Goal: Task Accomplishment & Management: Complete application form

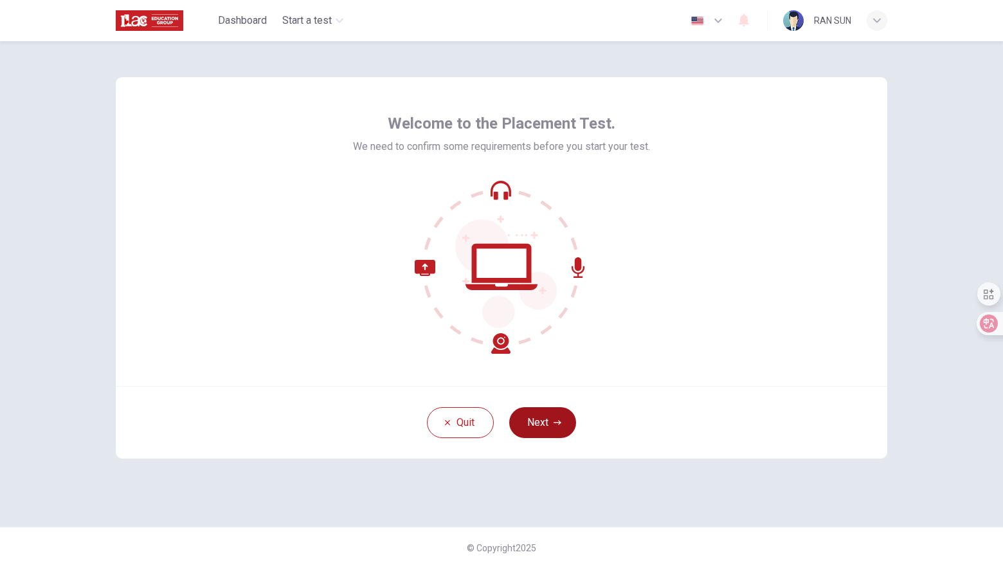
click at [542, 425] on button "Next" at bounding box center [542, 422] width 67 height 31
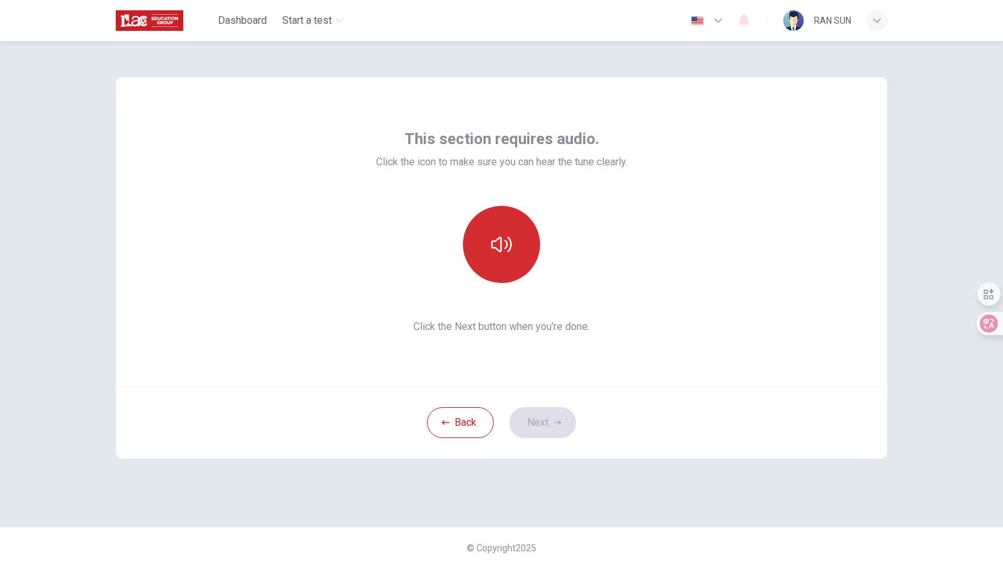
click at [503, 253] on icon "button" at bounding box center [501, 244] width 21 height 21
click at [505, 242] on icon "button" at bounding box center [501, 244] width 21 height 21
click at [542, 420] on button "Next" at bounding box center [542, 422] width 67 height 31
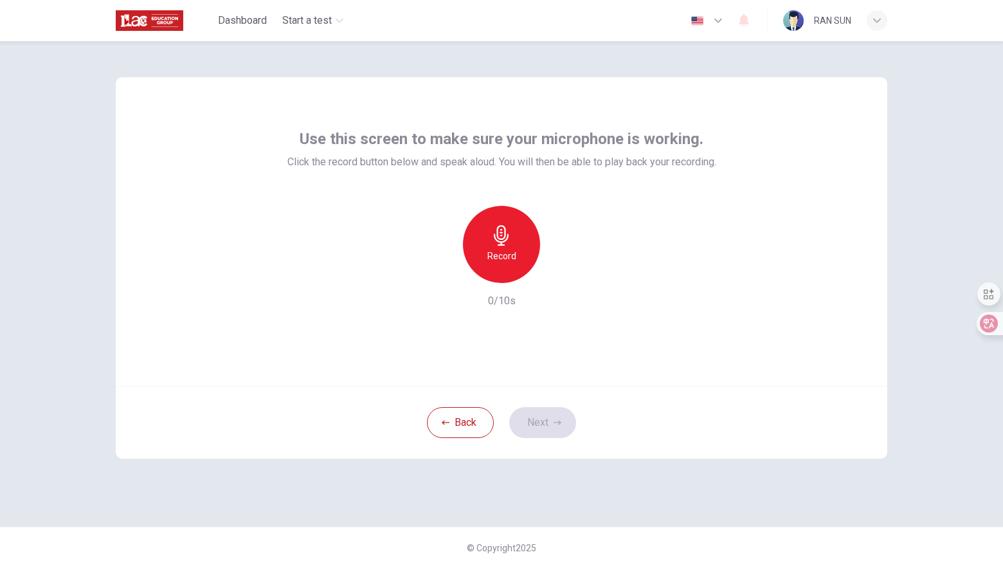
click at [494, 262] on h6 "Record" at bounding box center [501, 255] width 29 height 15
click at [517, 243] on div "Stop" at bounding box center [501, 244] width 77 height 77
click at [560, 276] on icon "button" at bounding box center [560, 272] width 13 height 13
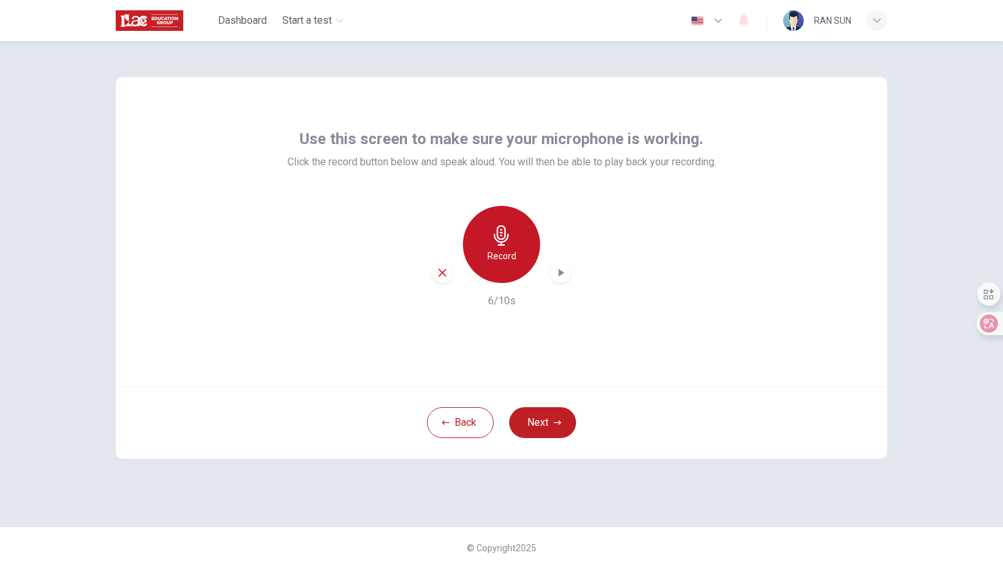
click at [490, 236] on div "Record" at bounding box center [501, 244] width 77 height 77
click at [502, 244] on icon "button" at bounding box center [501, 235] width 15 height 21
click at [564, 269] on icon "button" at bounding box center [560, 272] width 13 height 13
click at [542, 430] on button "Next" at bounding box center [542, 422] width 67 height 31
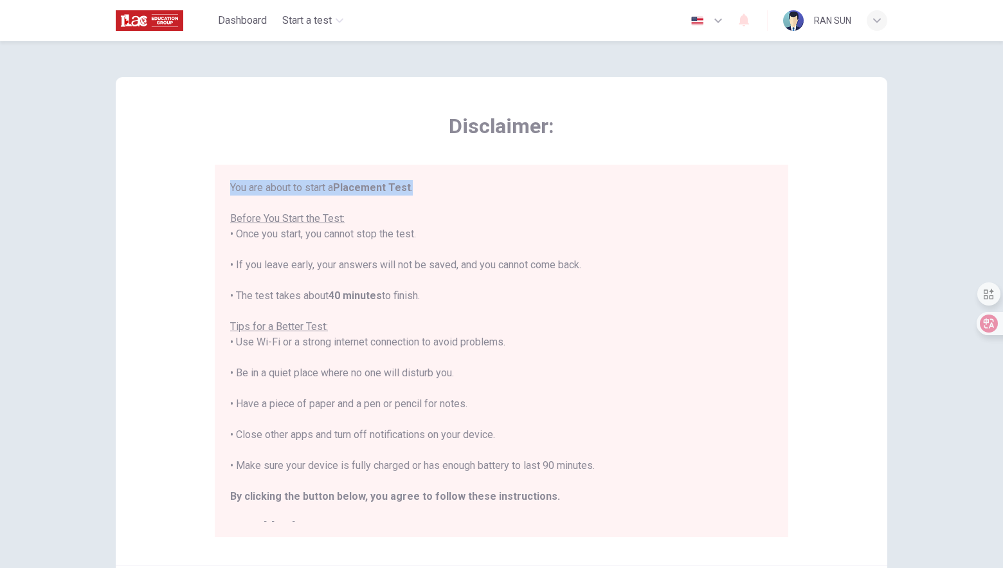
drag, startPoint x: 231, startPoint y: 186, endPoint x: 437, endPoint y: 190, distance: 206.3
click at [437, 190] on div "You are about to start a Placement Test . Before You Start the Test: • Once you…" at bounding box center [501, 357] width 542 height 355
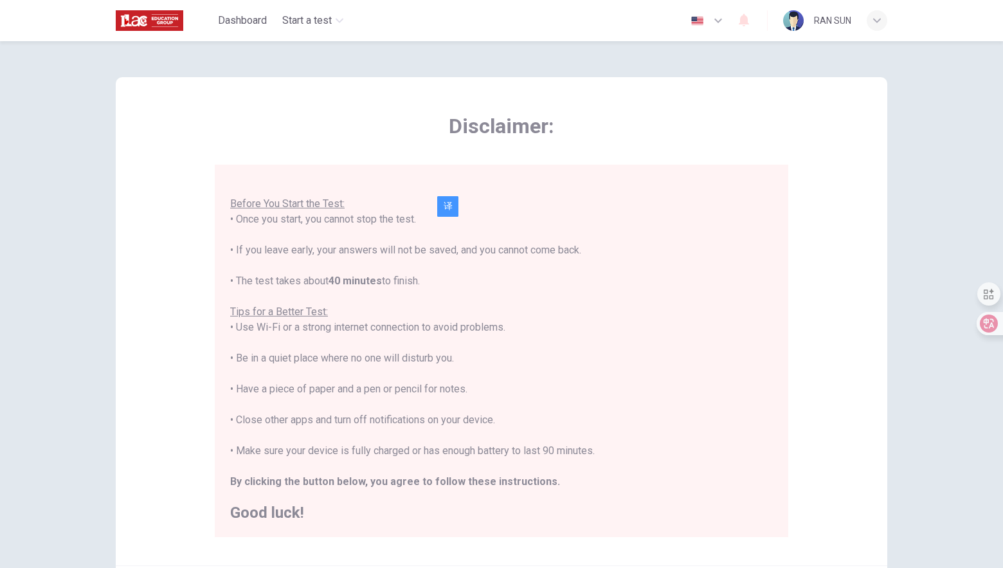
click at [390, 422] on div "You are about to start a Placement Test . Before You Start the Test: • Once you…" at bounding box center [501, 342] width 542 height 355
click at [389, 422] on div "You are about to start a Placement Test . Before You Start the Test: • Once you…" at bounding box center [501, 342] width 542 height 355
click at [397, 422] on div "You are about to start a Placement Test . Before You Start the Test: • Once you…" at bounding box center [501, 342] width 542 height 355
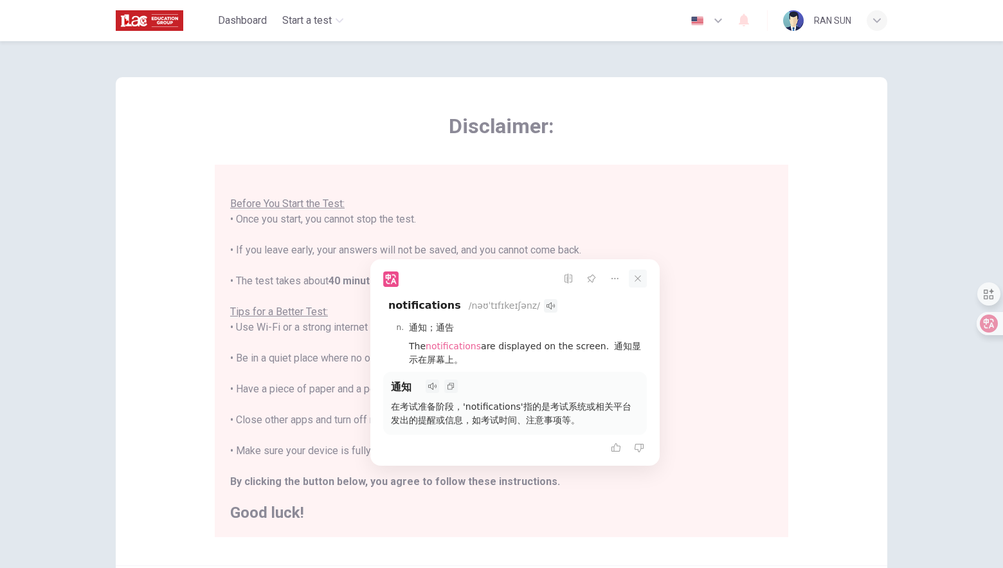
click at [636, 283] on icon at bounding box center [638, 278] width 18 height 18
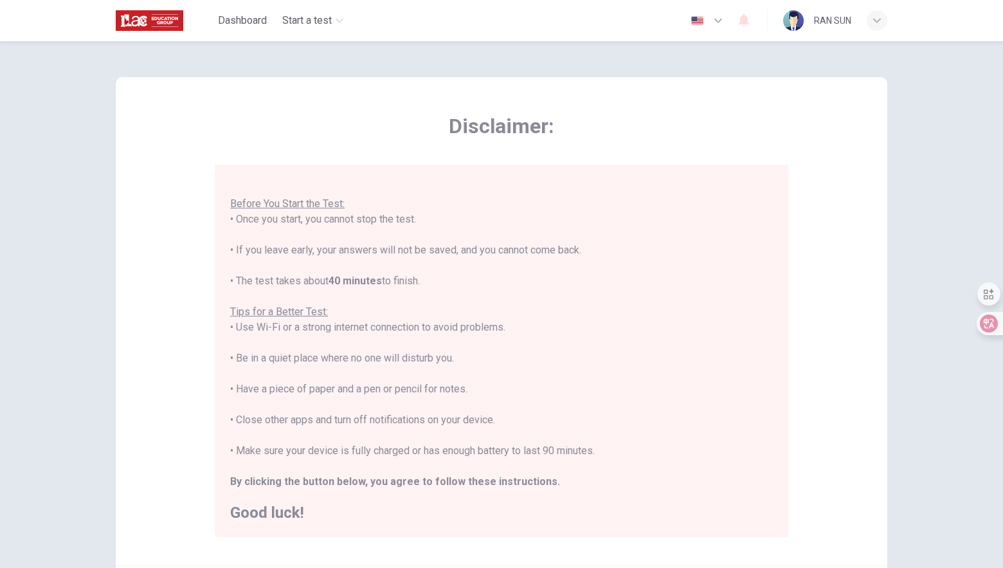
click at [466, 389] on div "You are about to start a Placement Test . Before You Start the Test: • Once you…" at bounding box center [501, 342] width 542 height 355
drag, startPoint x: 235, startPoint y: 452, endPoint x: 641, endPoint y: 452, distance: 405.5
click at [641, 452] on div "You are about to start a Placement Test . Before You Start the Test: • Once you…" at bounding box center [501, 342] width 542 height 355
click at [495, 425] on div "You are about to start a Placement Test . Before You Start the Test: • Once you…" at bounding box center [501, 342] width 542 height 355
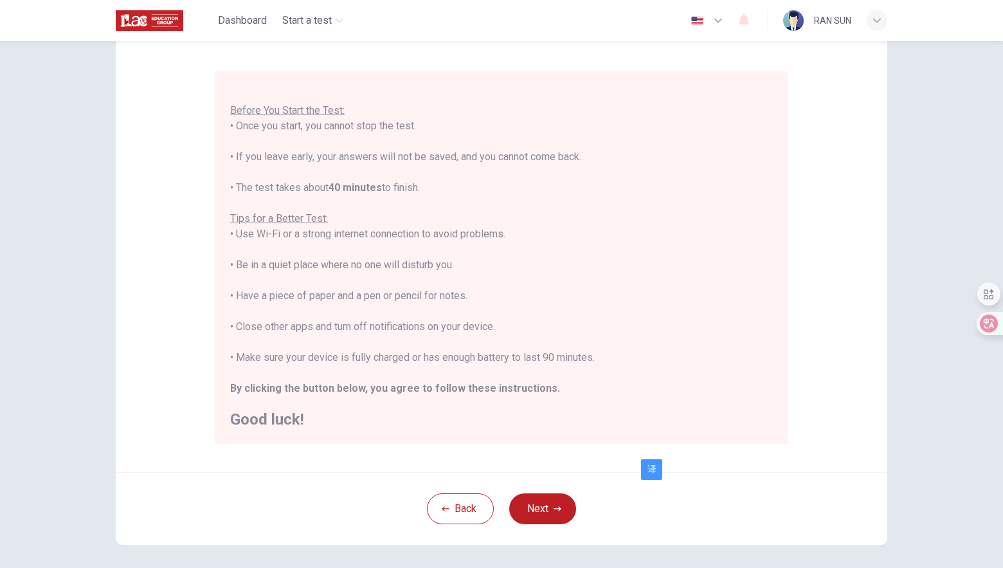
scroll to position [147, 0]
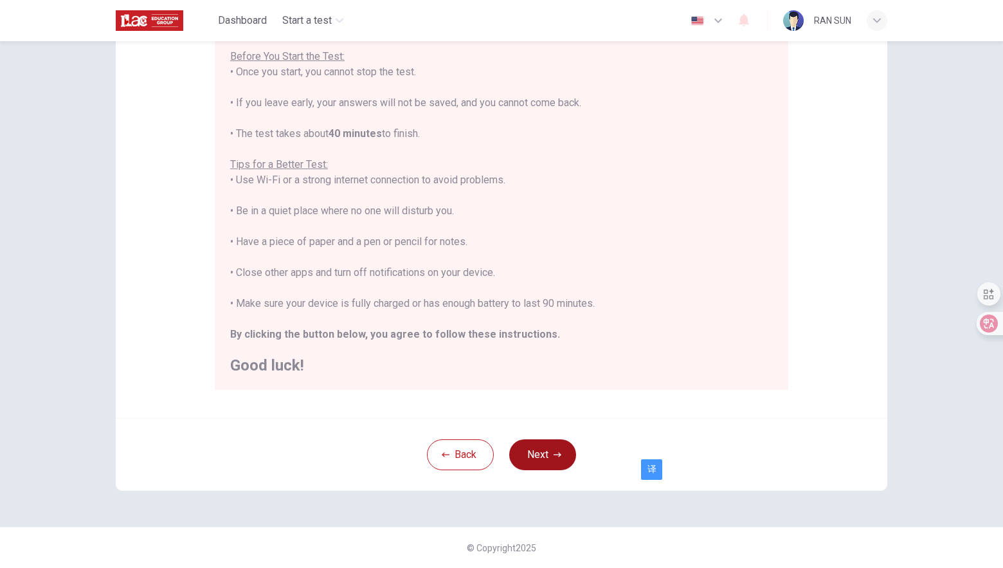
click at [542, 463] on button "Next" at bounding box center [542, 454] width 67 height 31
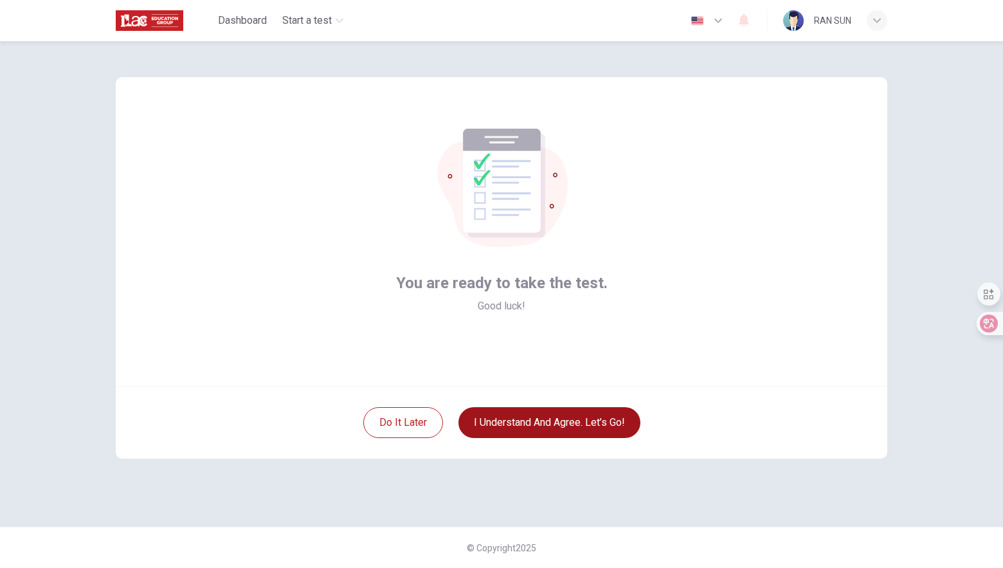
scroll to position [0, 0]
click at [570, 427] on button "I understand and agree. Let’s go!" at bounding box center [549, 422] width 182 height 31
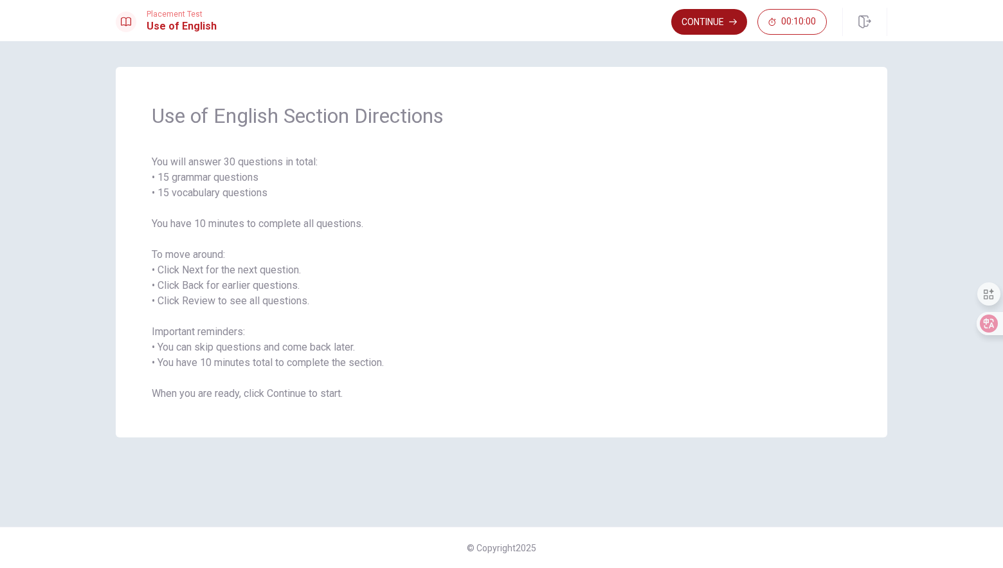
click at [717, 22] on button "Continue" at bounding box center [709, 22] width 76 height 26
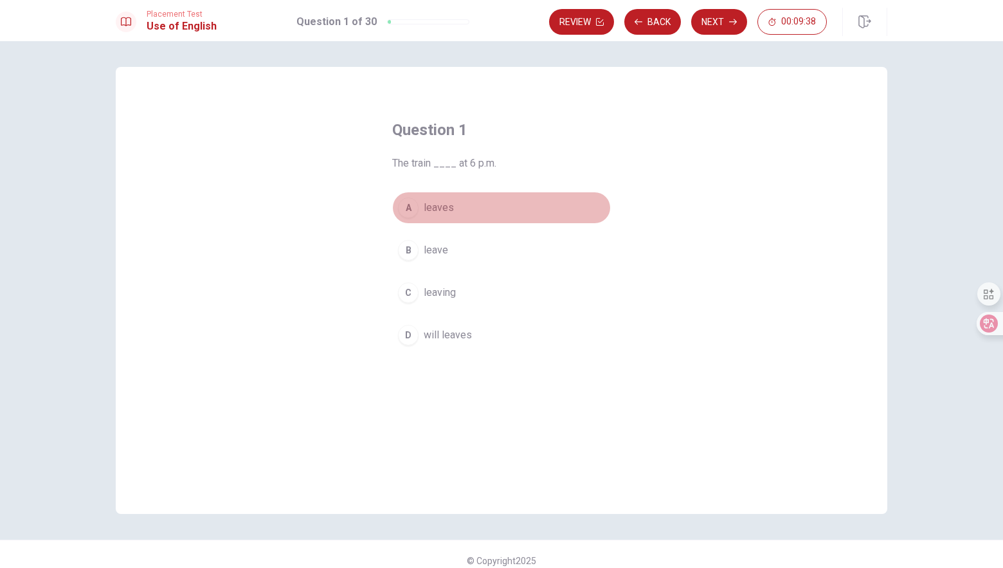
drag, startPoint x: 422, startPoint y: 211, endPoint x: 452, endPoint y: 211, distance: 29.6
click at [452, 211] on button "A leaves" at bounding box center [501, 208] width 219 height 32
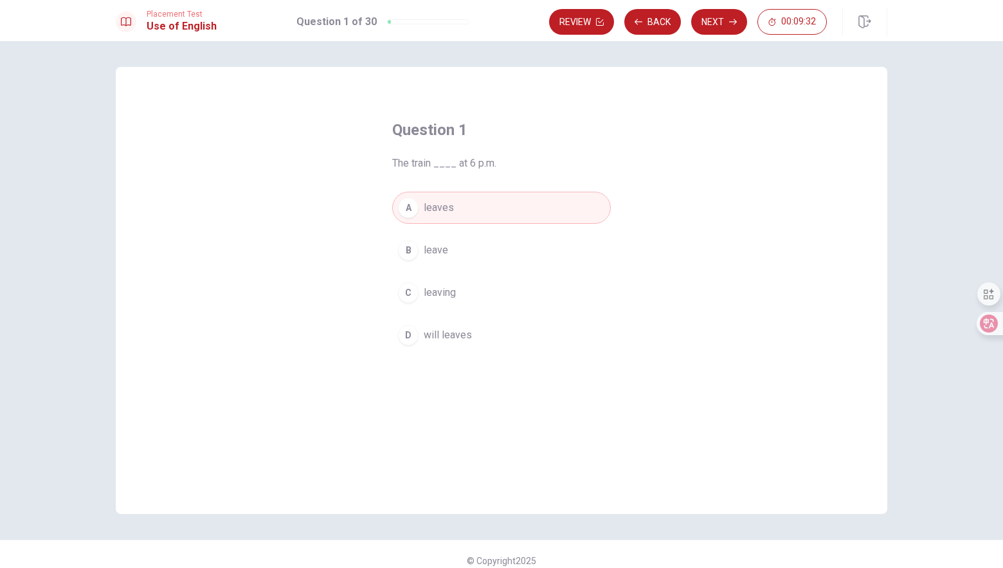
click at [431, 296] on span "leaving" at bounding box center [440, 292] width 32 height 15
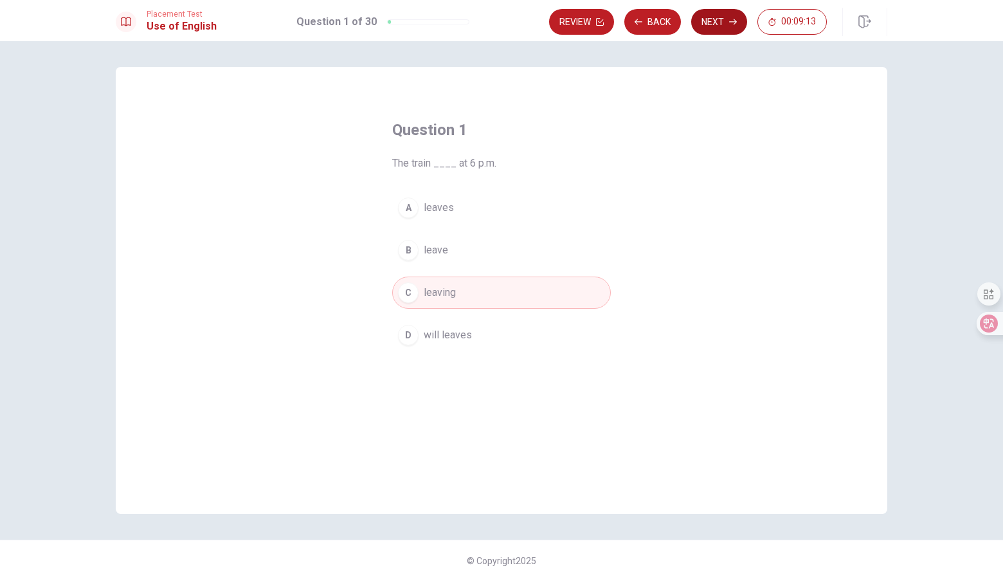
click at [727, 30] on button "Next" at bounding box center [719, 22] width 56 height 26
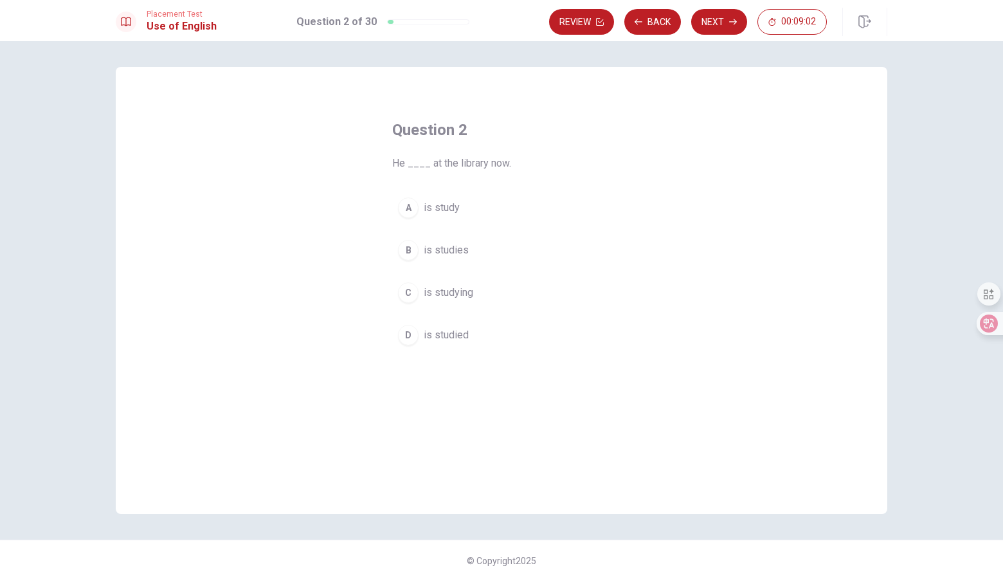
click at [450, 292] on span "is studying" at bounding box center [448, 292] width 49 height 15
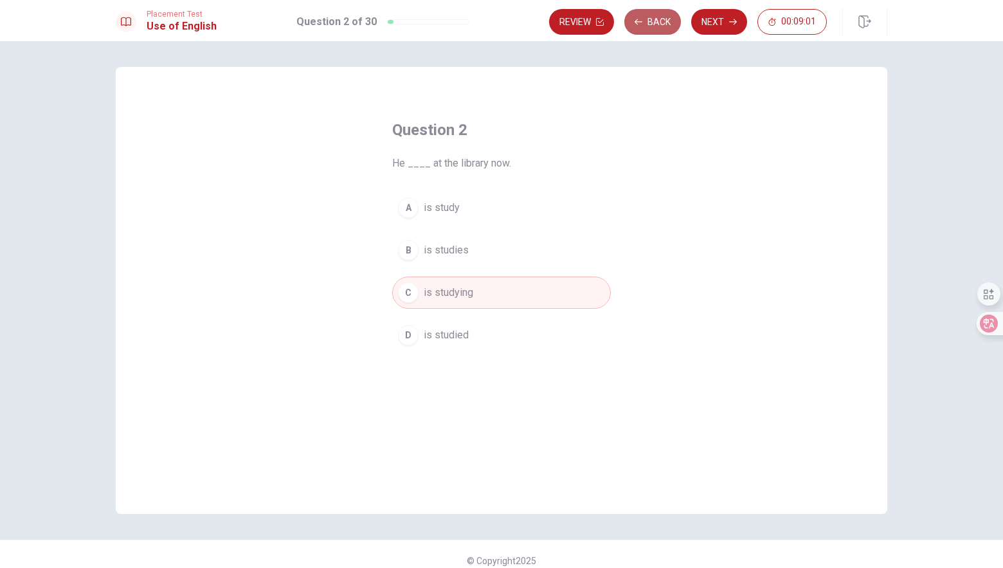
click at [657, 26] on button "Back" at bounding box center [652, 22] width 57 height 26
click at [442, 209] on span "leaves" at bounding box center [439, 207] width 30 height 15
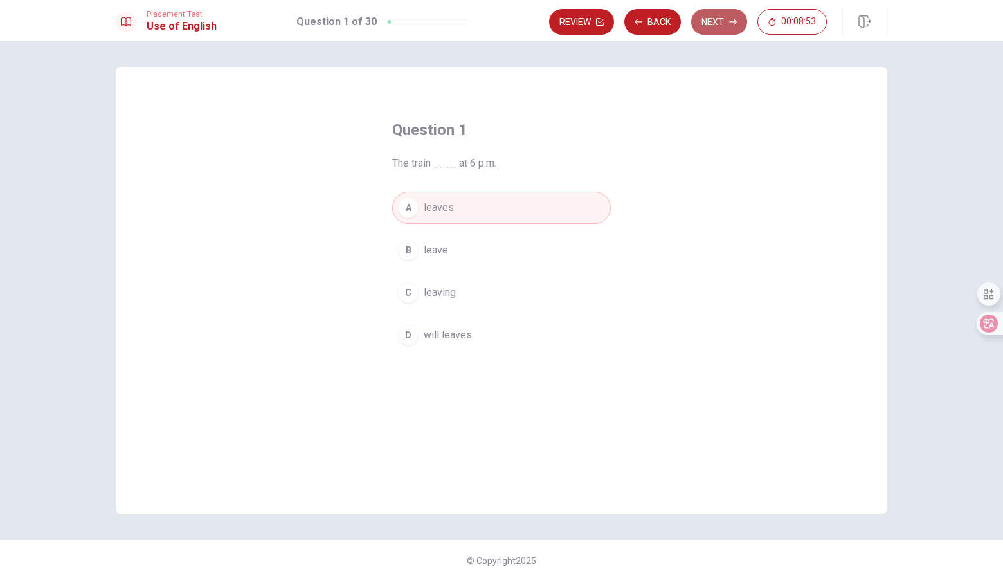
click at [717, 28] on button "Next" at bounding box center [719, 22] width 56 height 26
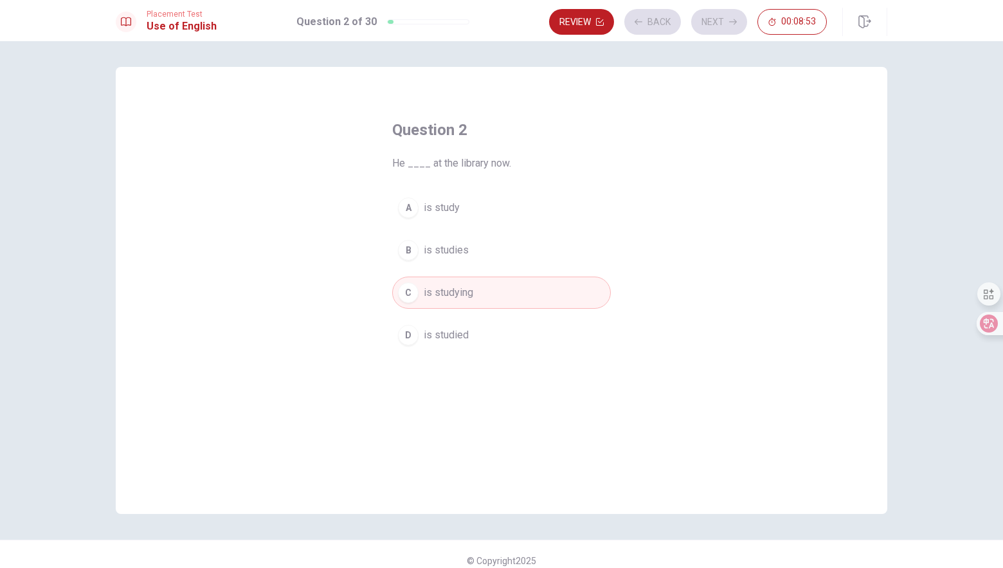
click at [657, 27] on div "Review Back Next 00:08:53" at bounding box center [688, 22] width 278 height 26
click at [657, 27] on button "Back" at bounding box center [652, 22] width 57 height 26
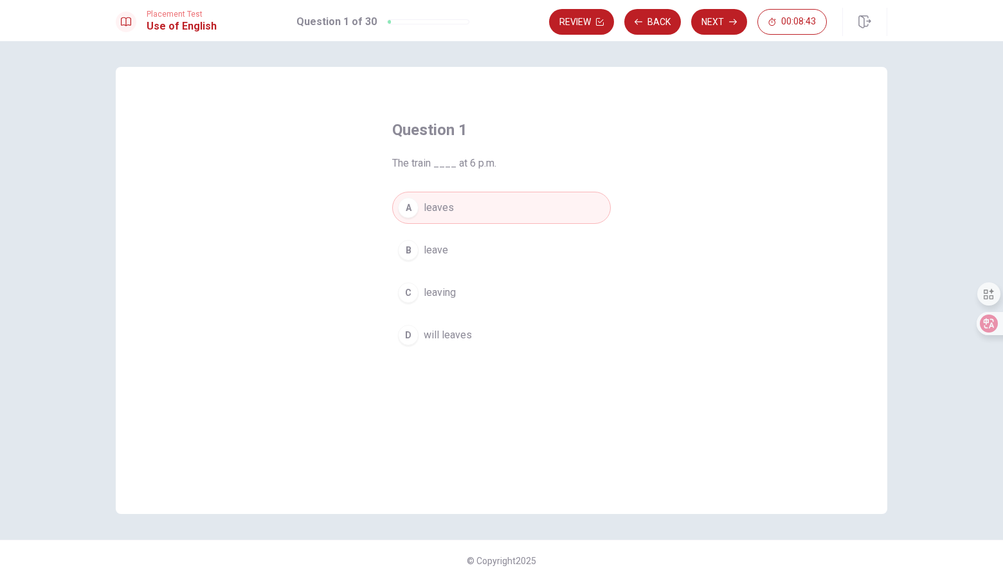
click at [446, 338] on span "will leaves" at bounding box center [448, 334] width 48 height 15
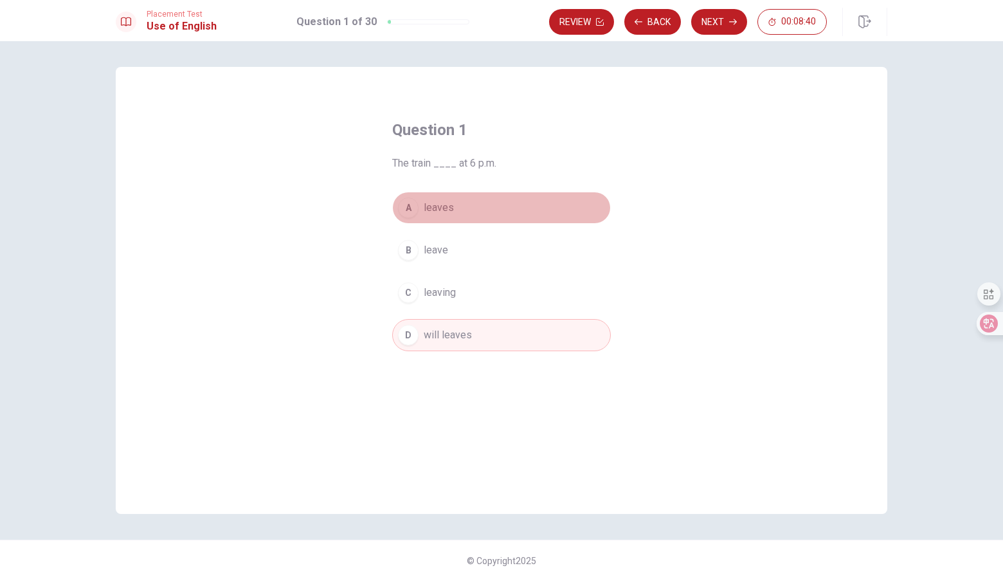
click at [450, 211] on span "leaves" at bounding box center [439, 207] width 30 height 15
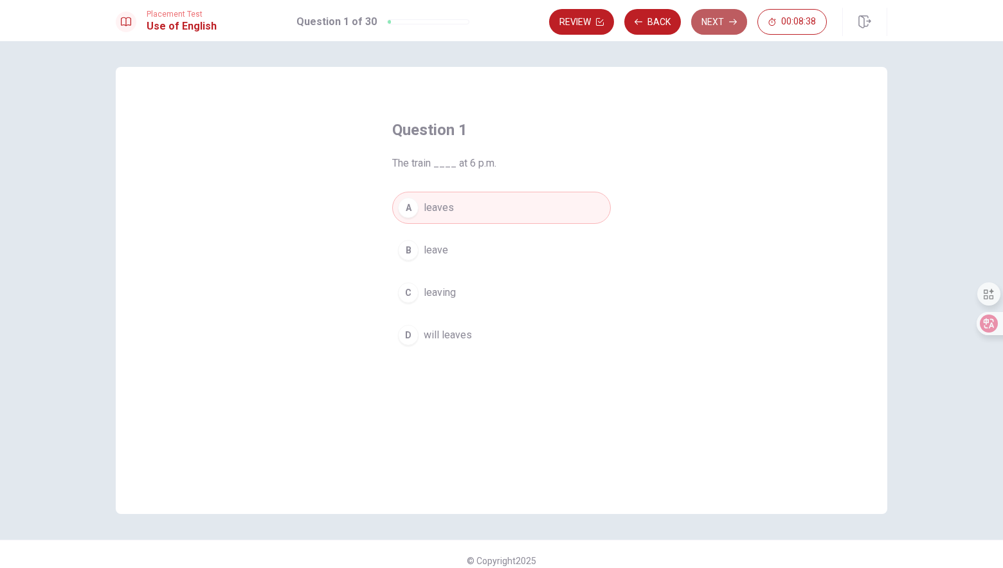
click at [728, 18] on button "Next" at bounding box center [719, 22] width 56 height 26
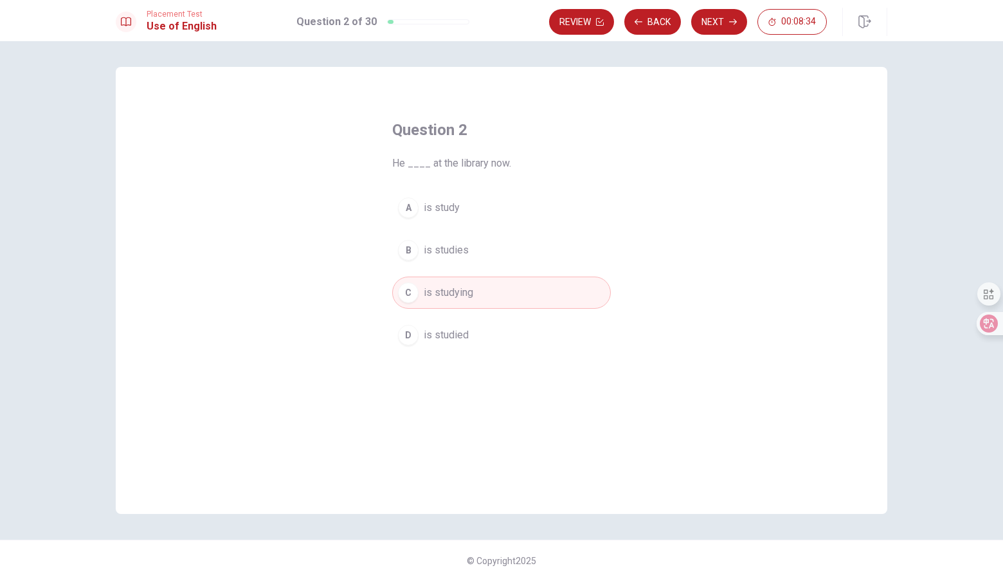
click at [720, 22] on button "Next" at bounding box center [719, 22] width 56 height 26
click at [445, 211] on button "A put" at bounding box center [501, 208] width 219 height 32
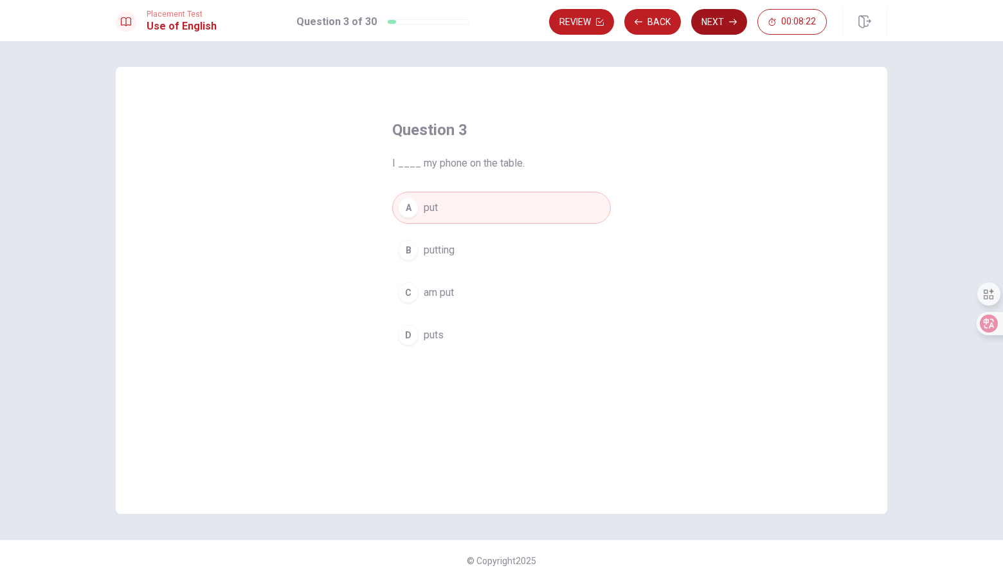
click at [713, 31] on button "Next" at bounding box center [719, 22] width 56 height 26
click at [469, 332] on span "were finished" at bounding box center [454, 334] width 61 height 15
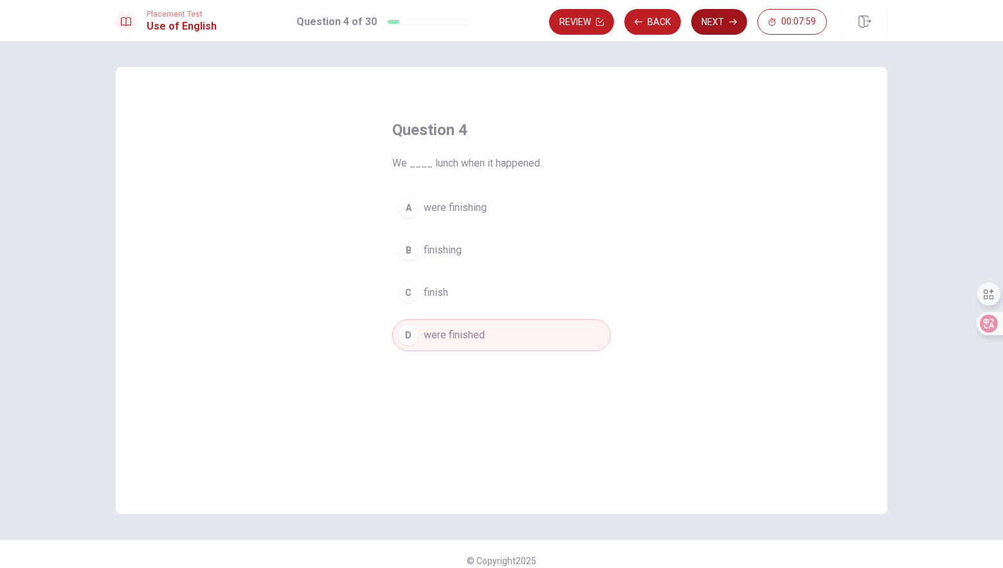
click at [713, 25] on button "Next" at bounding box center [719, 22] width 56 height 26
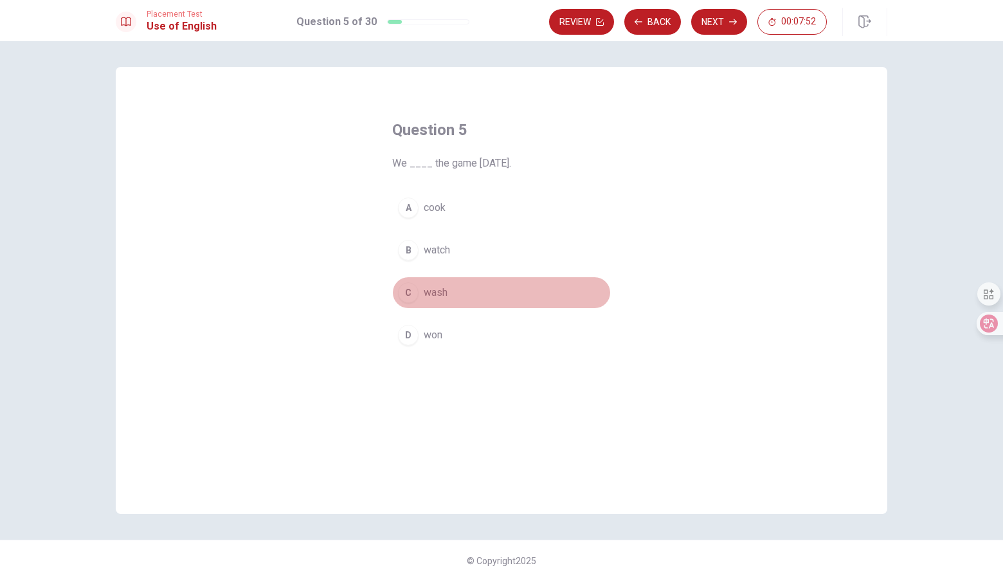
click at [445, 290] on span "wash" at bounding box center [436, 292] width 24 height 15
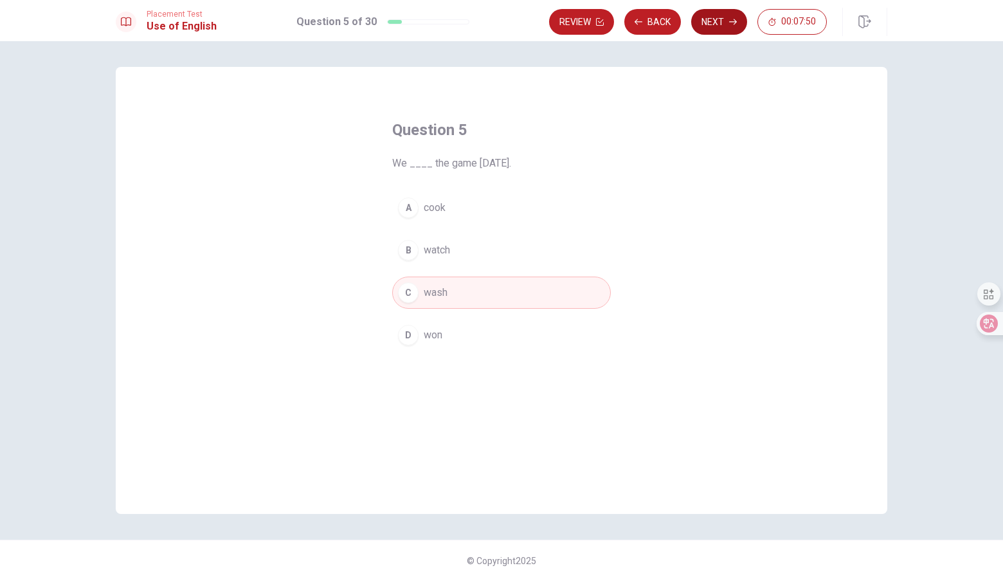
click at [713, 26] on button "Next" at bounding box center [719, 22] width 56 height 26
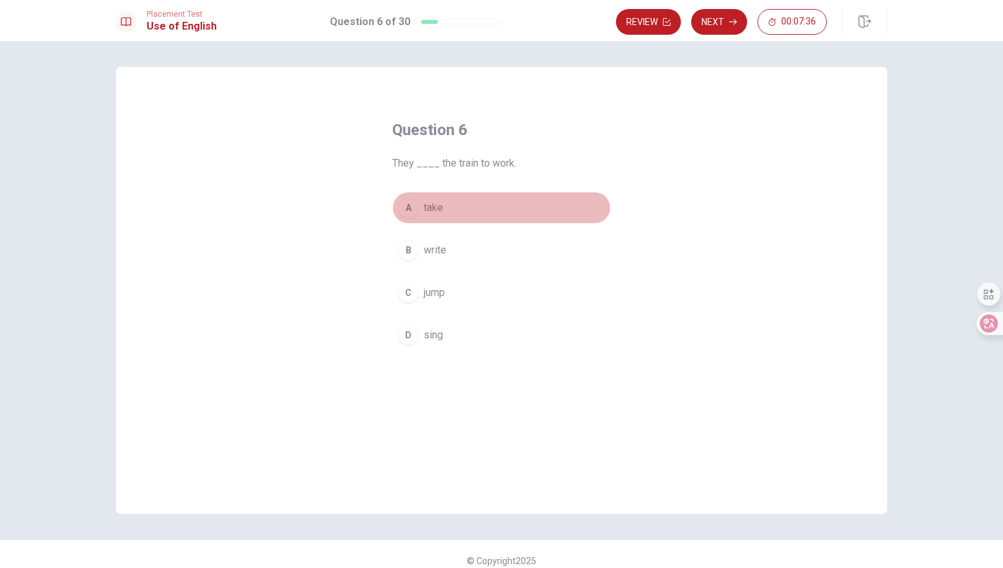
click at [438, 210] on span "take" at bounding box center [433, 207] width 19 height 15
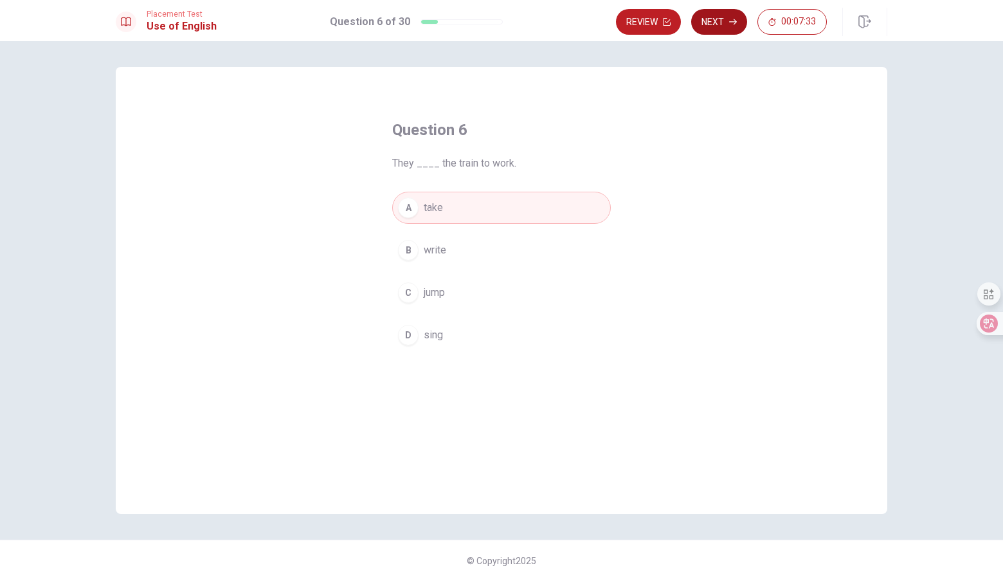
click at [717, 24] on button "Next" at bounding box center [719, 22] width 56 height 26
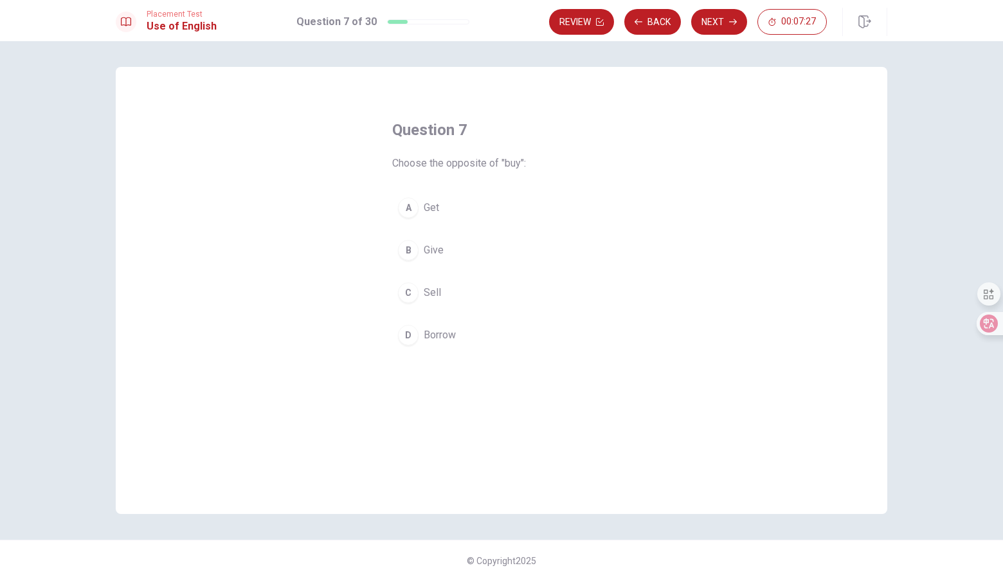
click at [474, 163] on span "Choose the opposite of "buy":" at bounding box center [501, 163] width 219 height 15
click at [436, 292] on span "Sell" at bounding box center [432, 292] width 17 height 15
click at [661, 18] on button "Back" at bounding box center [652, 22] width 57 height 26
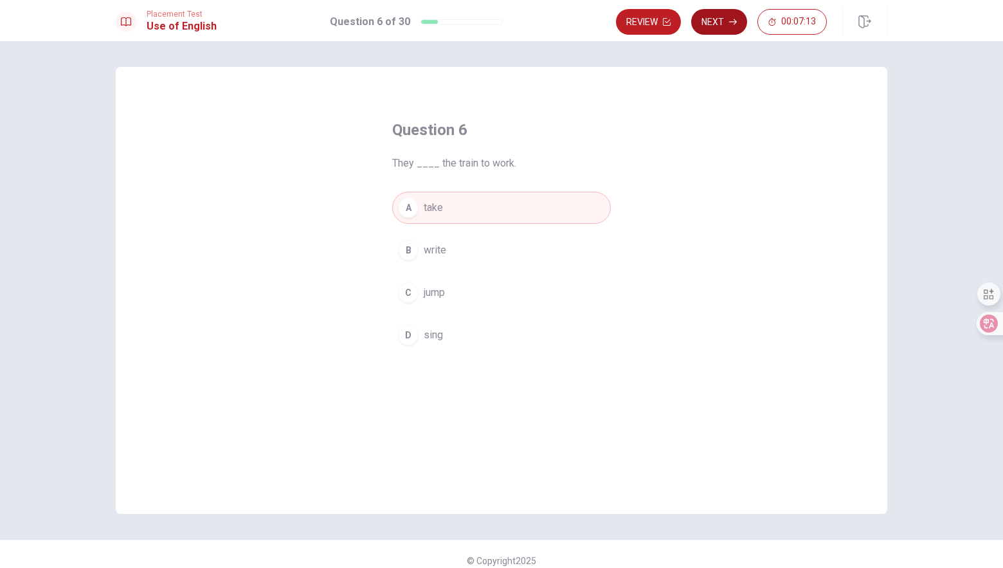
click at [712, 22] on button "Next" at bounding box center [719, 22] width 56 height 26
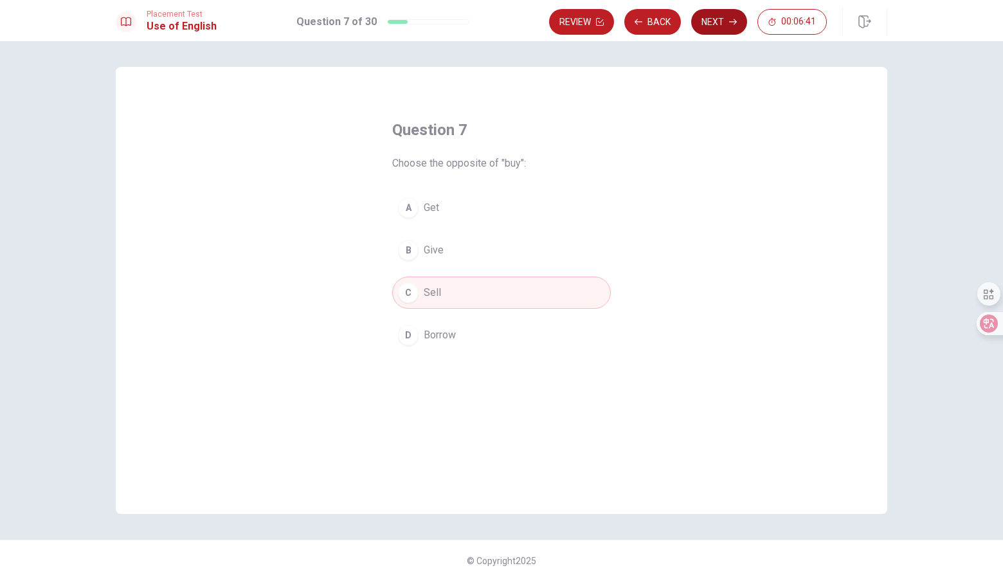
click at [706, 24] on button "Next" at bounding box center [719, 22] width 56 height 26
click at [433, 343] on button "D breakfast" at bounding box center [501, 335] width 219 height 32
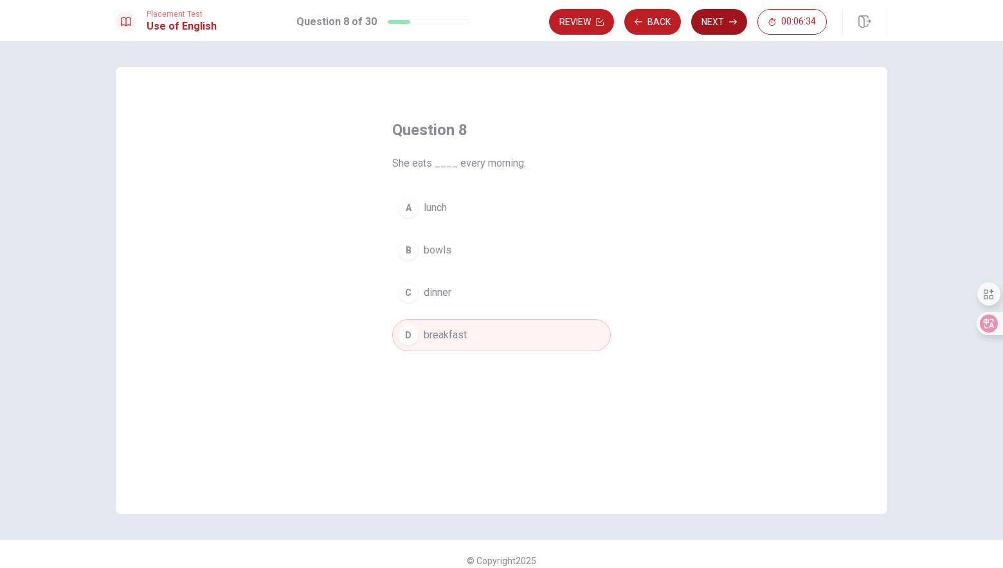
click at [713, 19] on button "Next" at bounding box center [719, 22] width 56 height 26
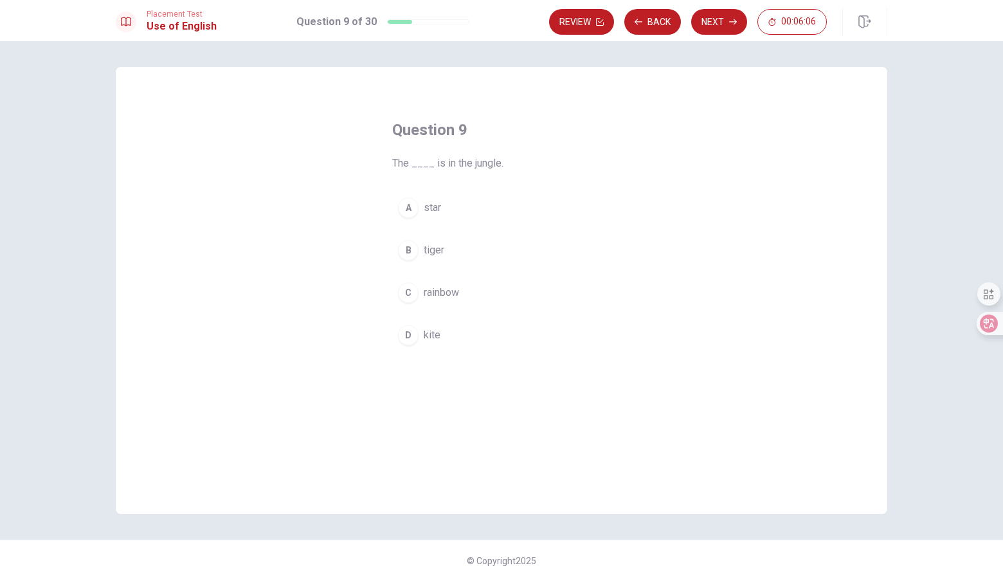
click at [433, 336] on span "kite" at bounding box center [432, 334] width 17 height 15
click at [441, 254] on span "tiger" at bounding box center [434, 249] width 21 height 15
click at [732, 27] on button "Next" at bounding box center [719, 22] width 56 height 26
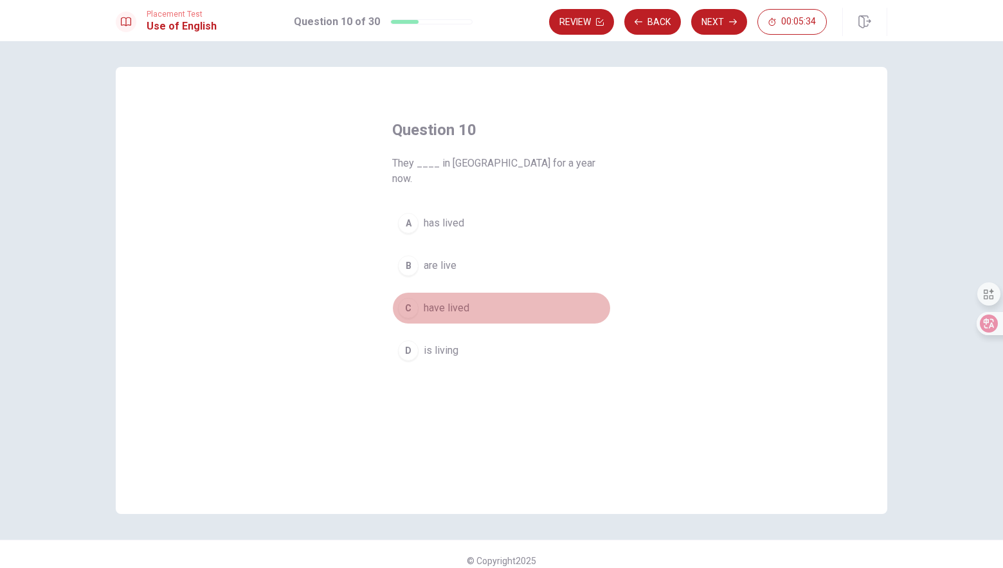
click at [441, 300] on span "have lived" at bounding box center [447, 307] width 46 height 15
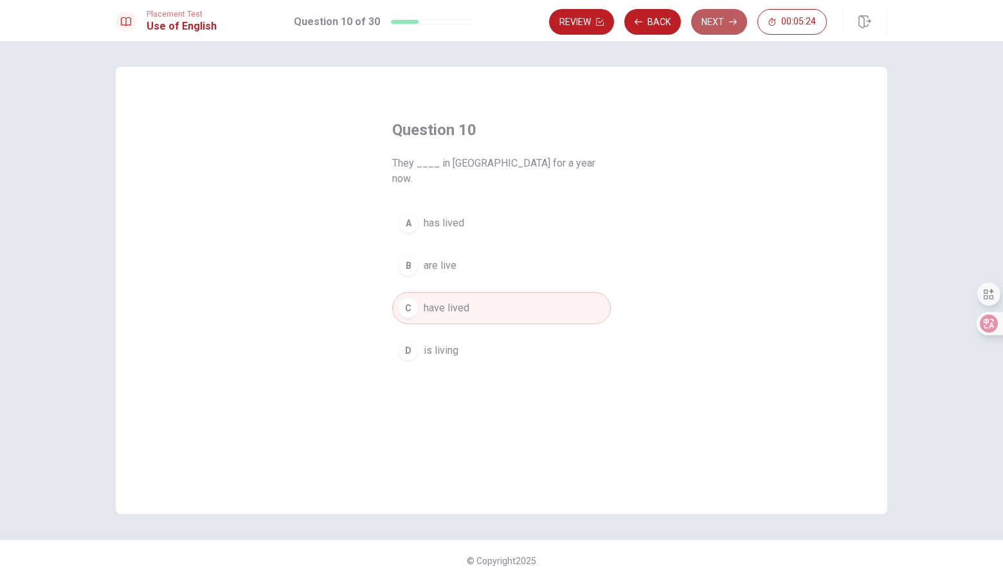
click at [719, 13] on button "Next" at bounding box center [719, 22] width 56 height 26
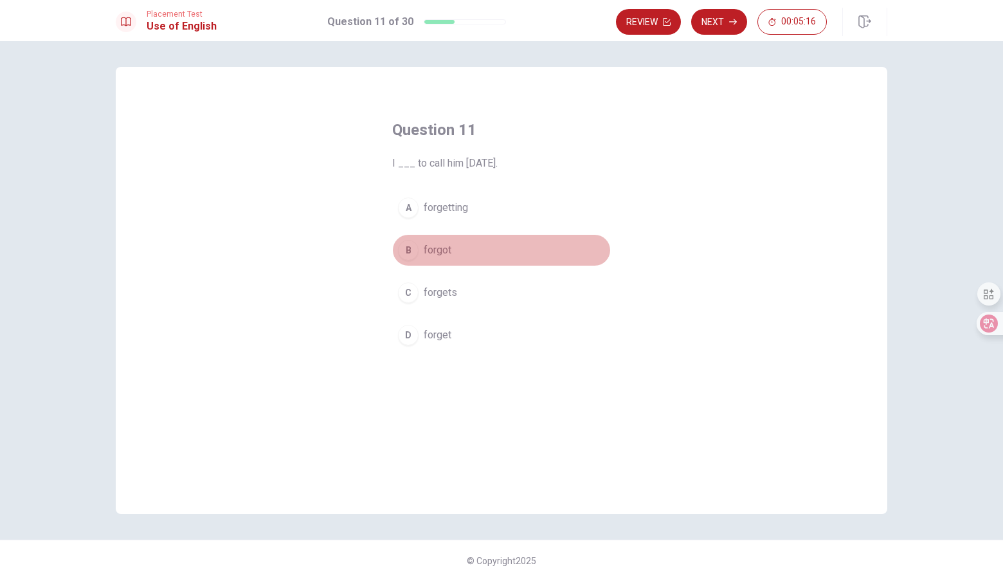
click at [443, 258] on button "B forgot" at bounding box center [501, 250] width 219 height 32
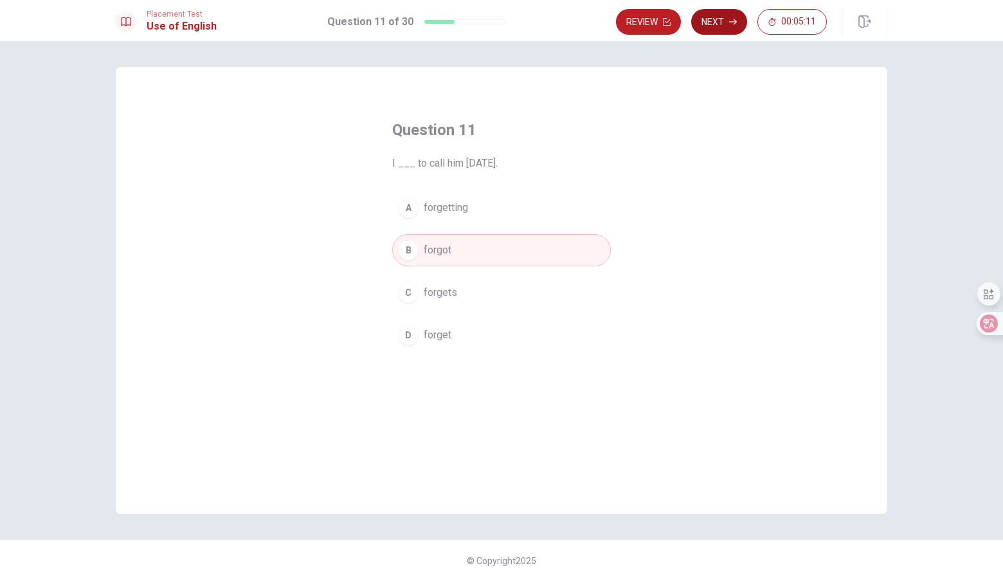
click at [712, 19] on button "Next" at bounding box center [719, 22] width 56 height 26
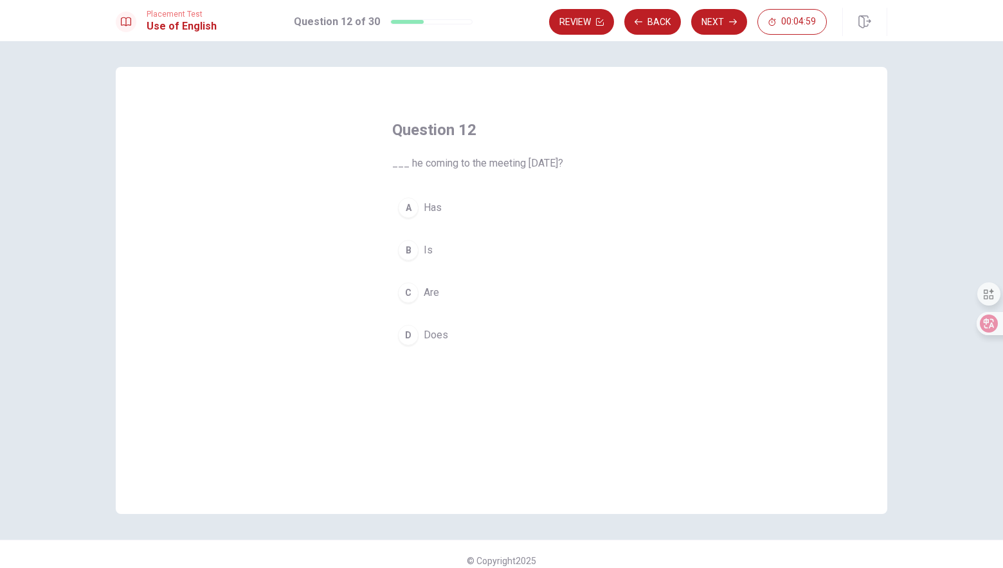
click at [436, 248] on button "B Is" at bounding box center [501, 250] width 219 height 32
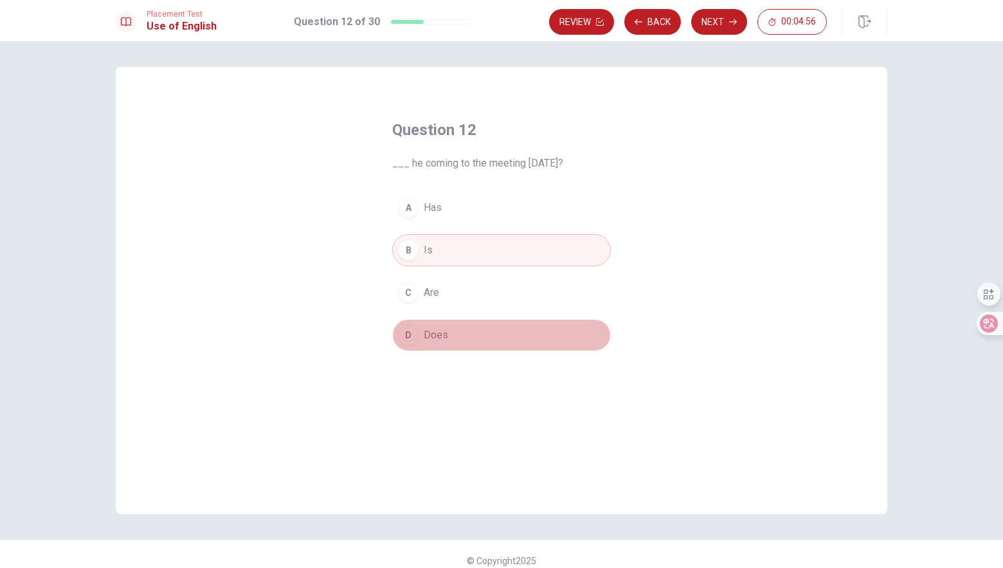
click at [431, 341] on span "Does" at bounding box center [436, 334] width 24 height 15
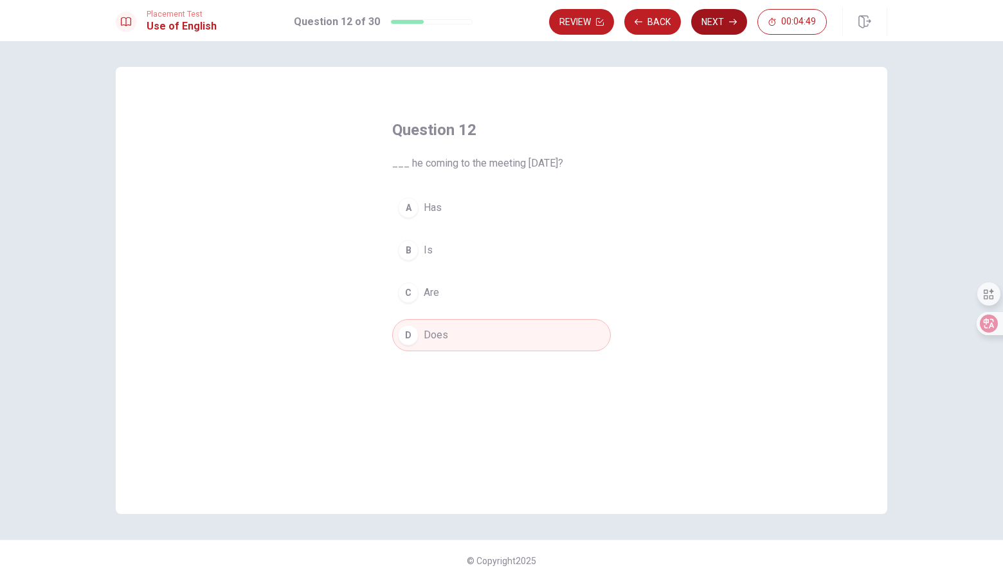
click at [725, 15] on button "Next" at bounding box center [719, 22] width 56 height 26
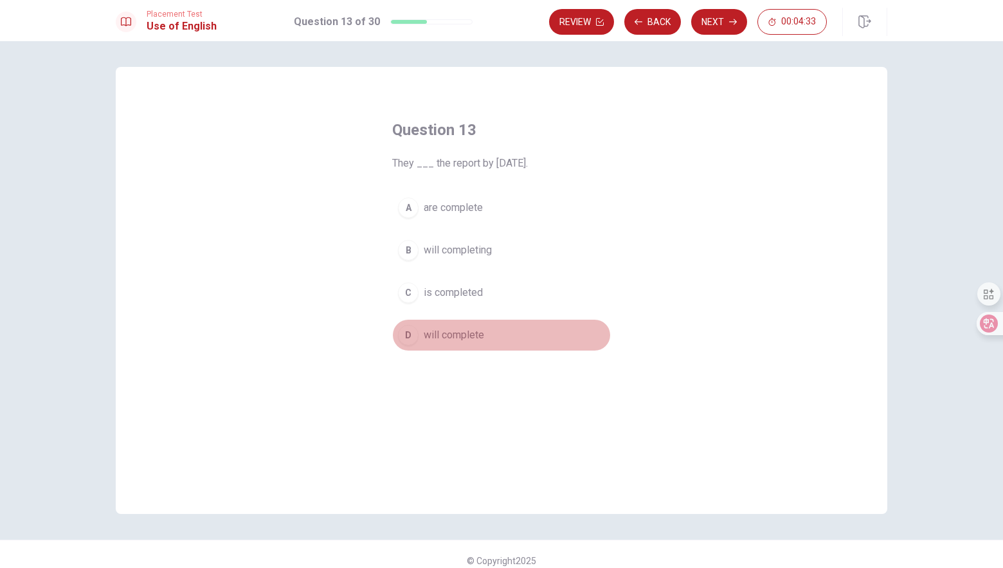
click at [474, 337] on span "will complete" at bounding box center [454, 334] width 60 height 15
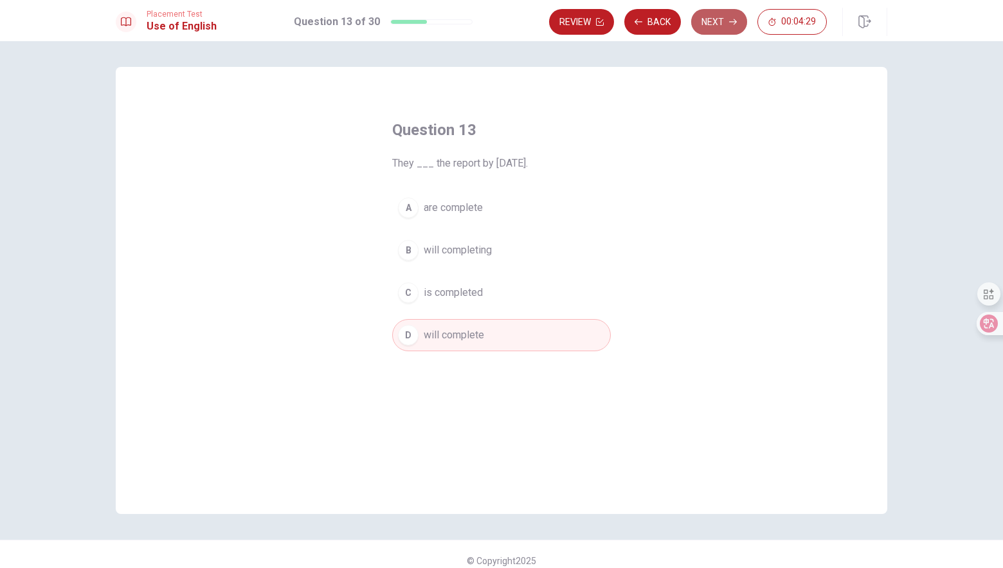
click at [717, 23] on button "Next" at bounding box center [719, 22] width 56 height 26
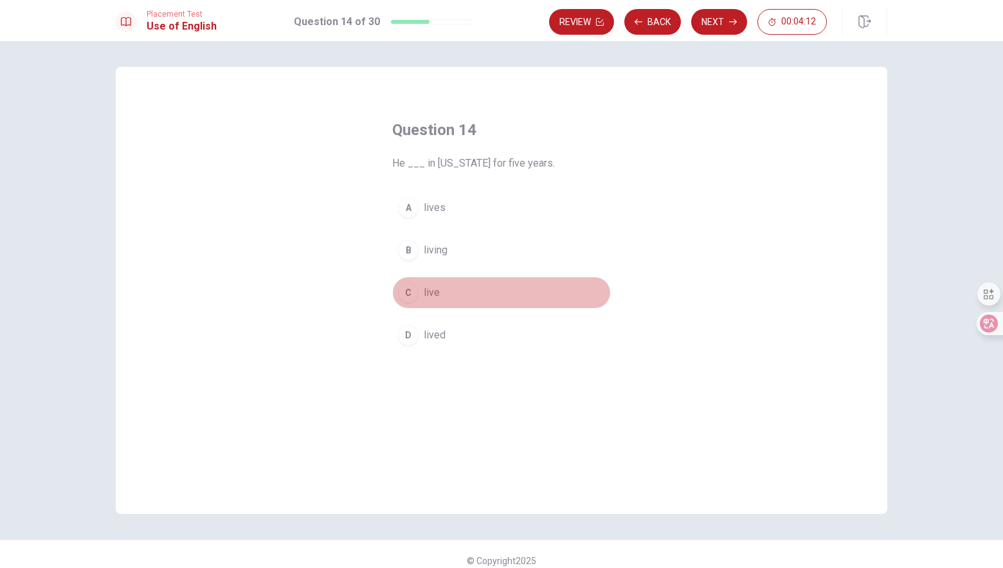
click at [437, 294] on span "live" at bounding box center [432, 292] width 16 height 15
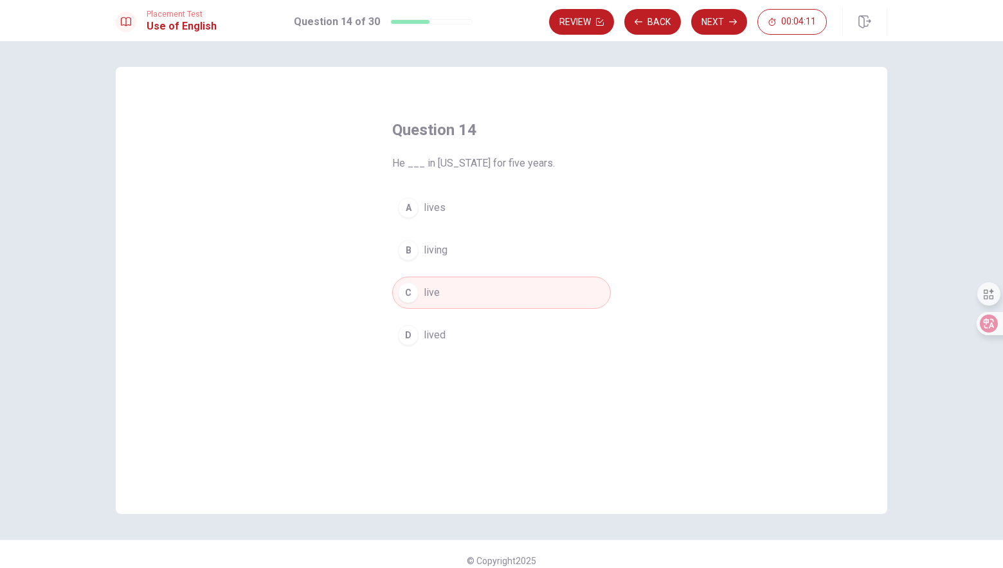
click at [452, 206] on button "A lives" at bounding box center [501, 208] width 219 height 32
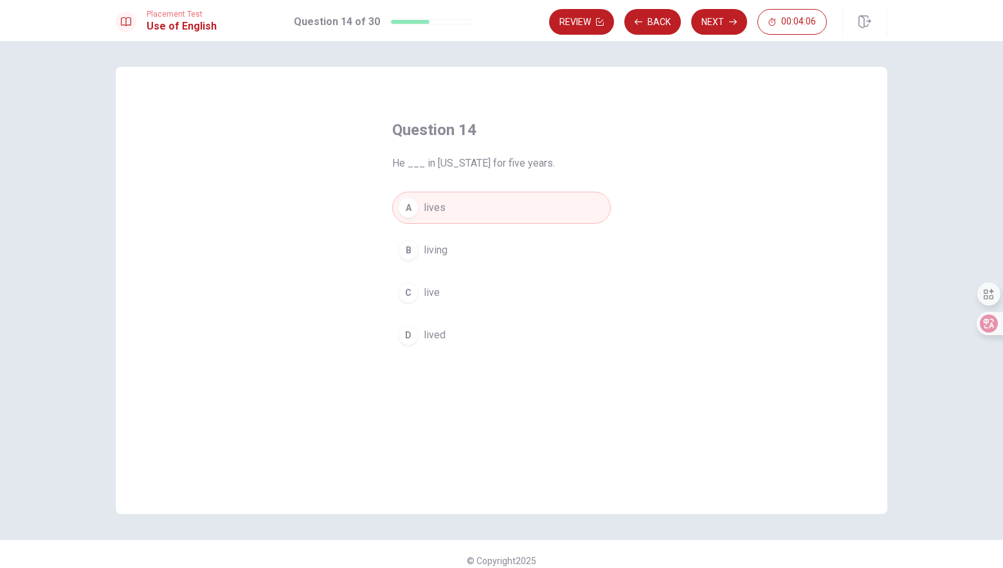
click at [451, 334] on button "D lived" at bounding box center [501, 335] width 219 height 32
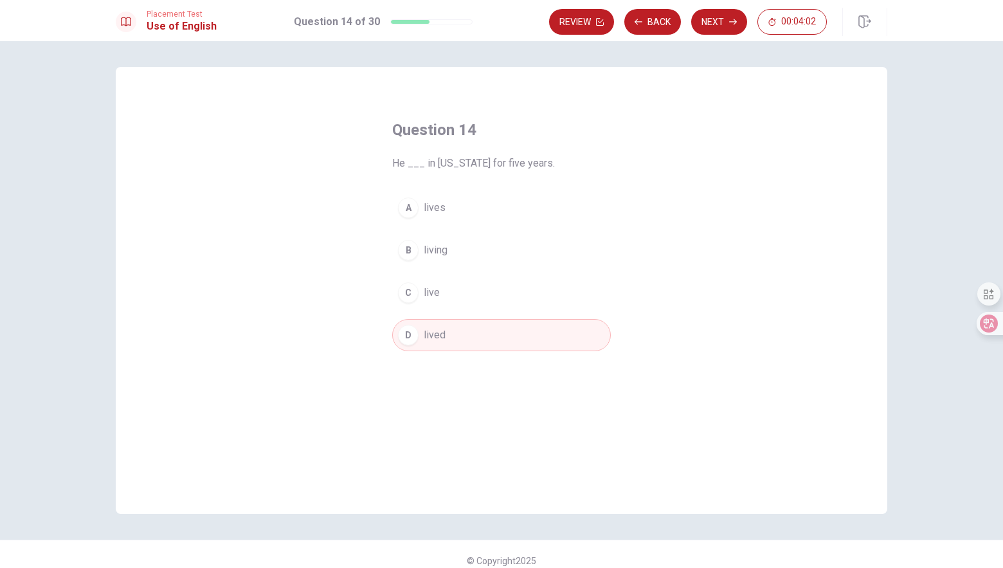
click at [443, 213] on button "A lives" at bounding box center [501, 208] width 219 height 32
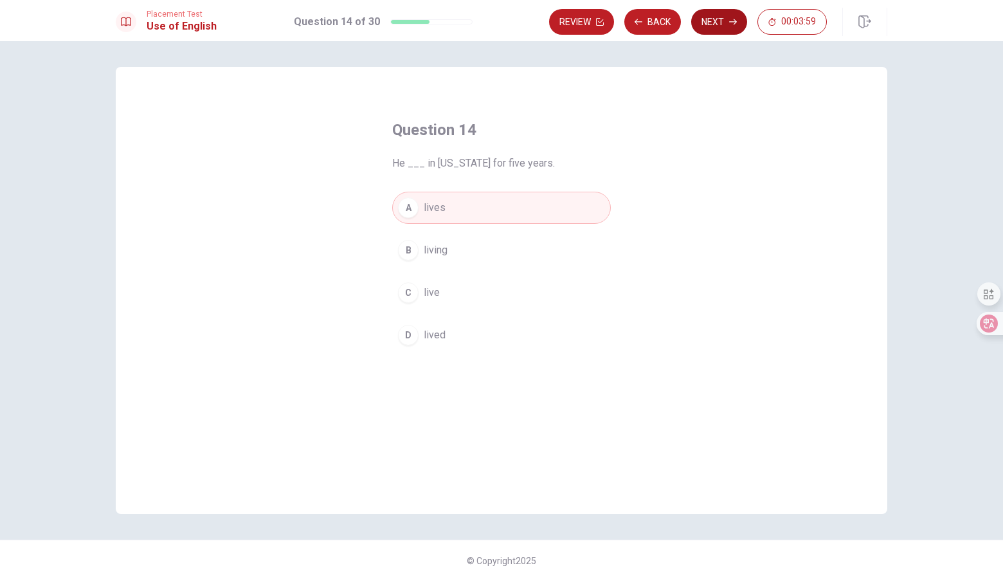
click at [728, 19] on button "Next" at bounding box center [719, 22] width 56 height 26
click at [458, 340] on span "An artist" at bounding box center [442, 334] width 37 height 15
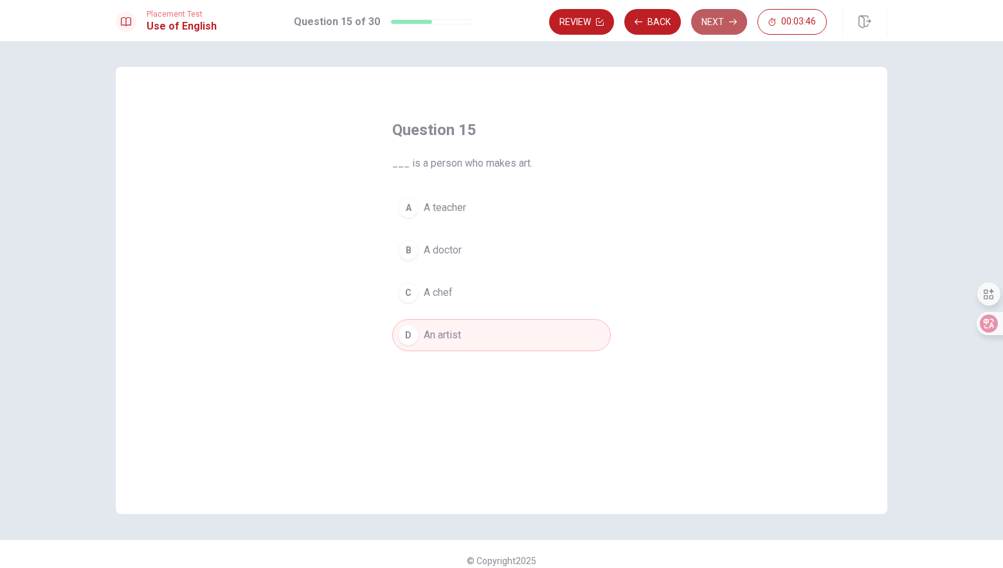
click at [724, 26] on button "Next" at bounding box center [719, 22] width 56 height 26
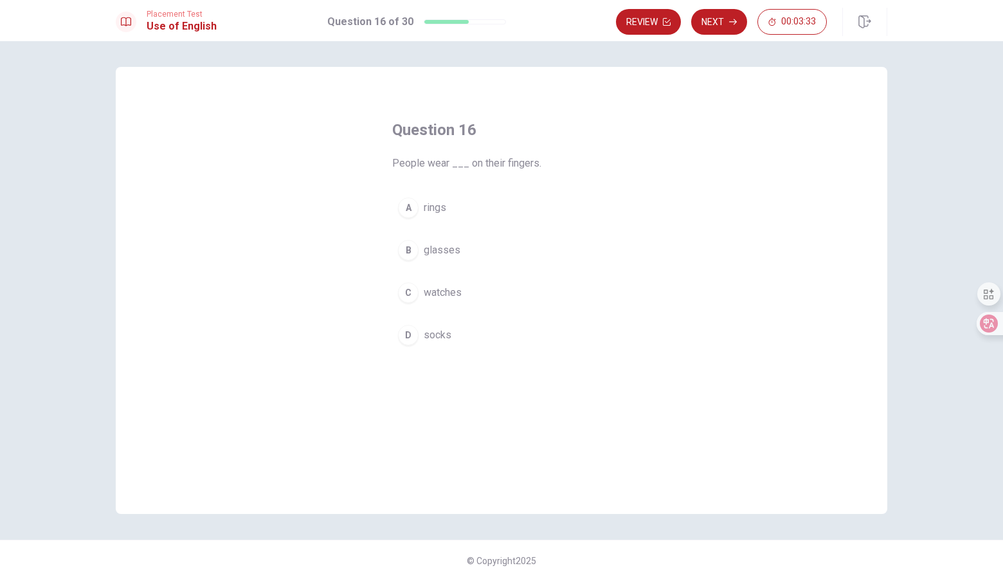
click at [443, 208] on span "rings" at bounding box center [435, 207] width 22 height 15
click at [728, 19] on button "Next" at bounding box center [719, 22] width 56 height 26
click at [442, 340] on button "D leg" at bounding box center [501, 335] width 219 height 32
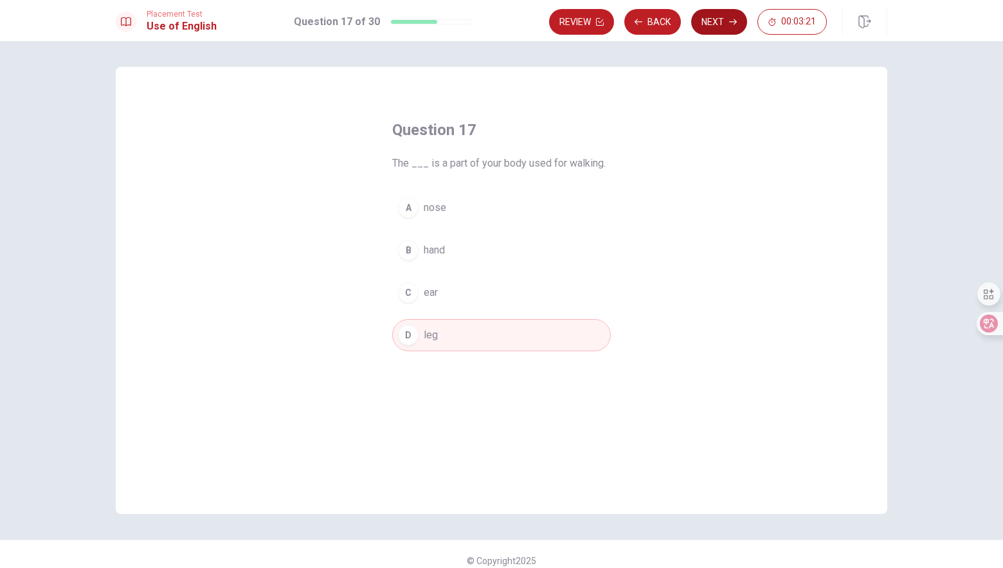
click at [722, 22] on button "Next" at bounding box center [719, 22] width 56 height 26
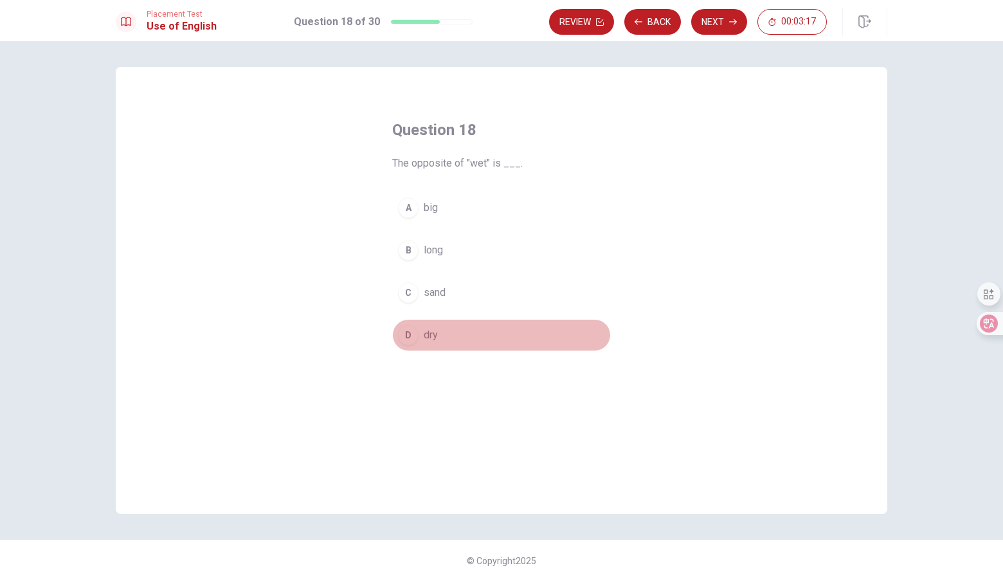
click at [430, 340] on span "dry" at bounding box center [431, 334] width 14 height 15
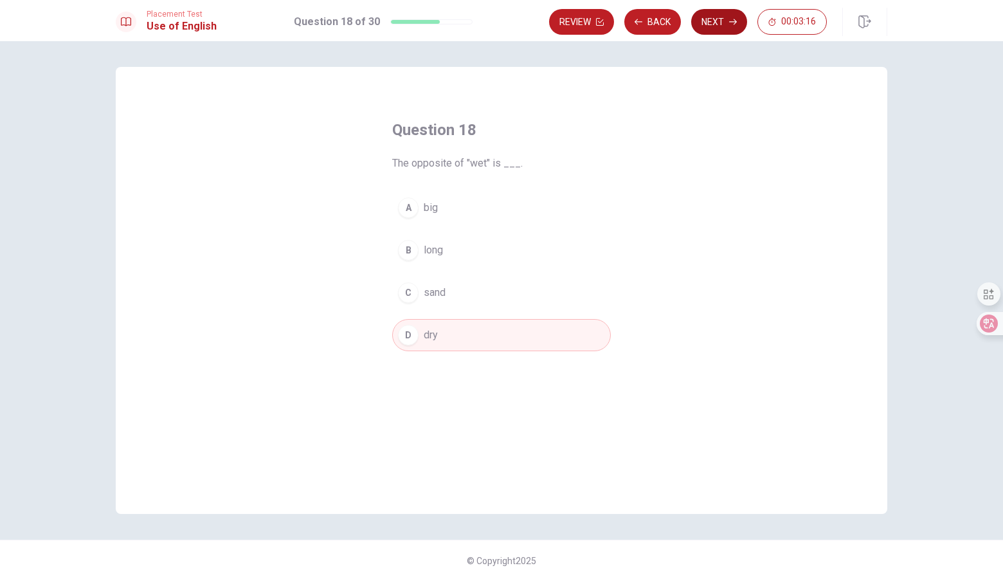
click at [717, 19] on button "Next" at bounding box center [719, 22] width 56 height 26
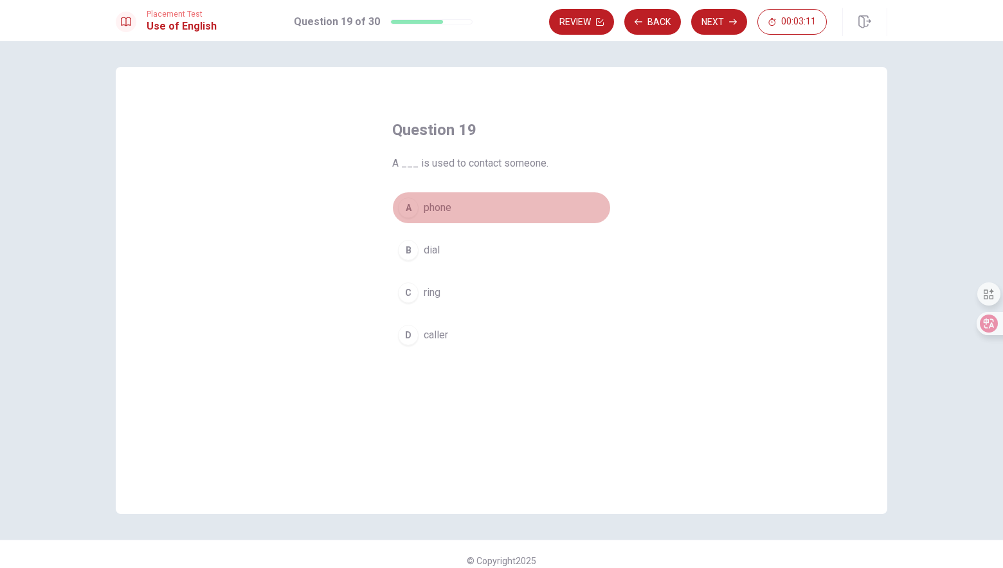
click at [444, 211] on span "phone" at bounding box center [438, 207] width 28 height 15
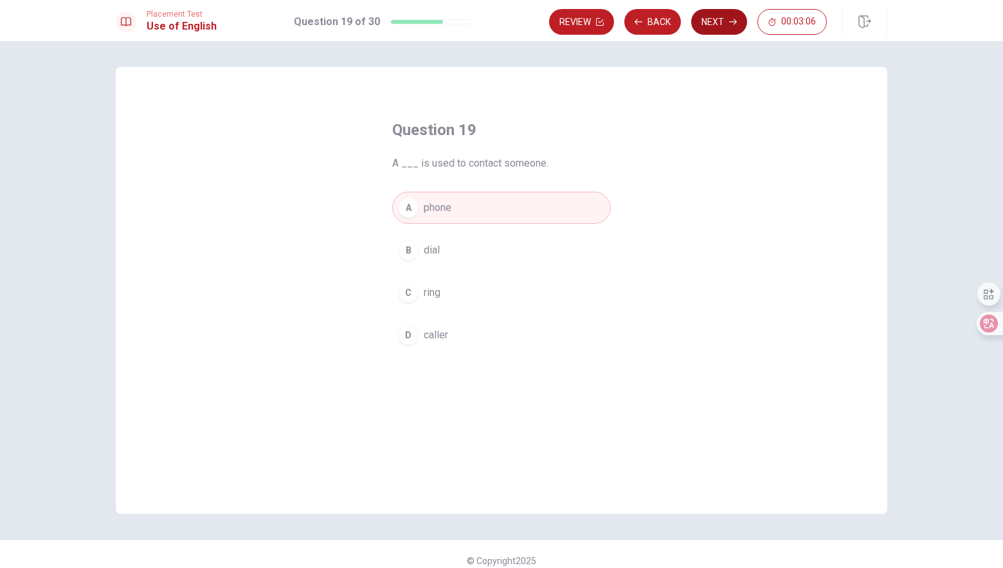
click at [727, 21] on button "Next" at bounding box center [719, 22] width 56 height 26
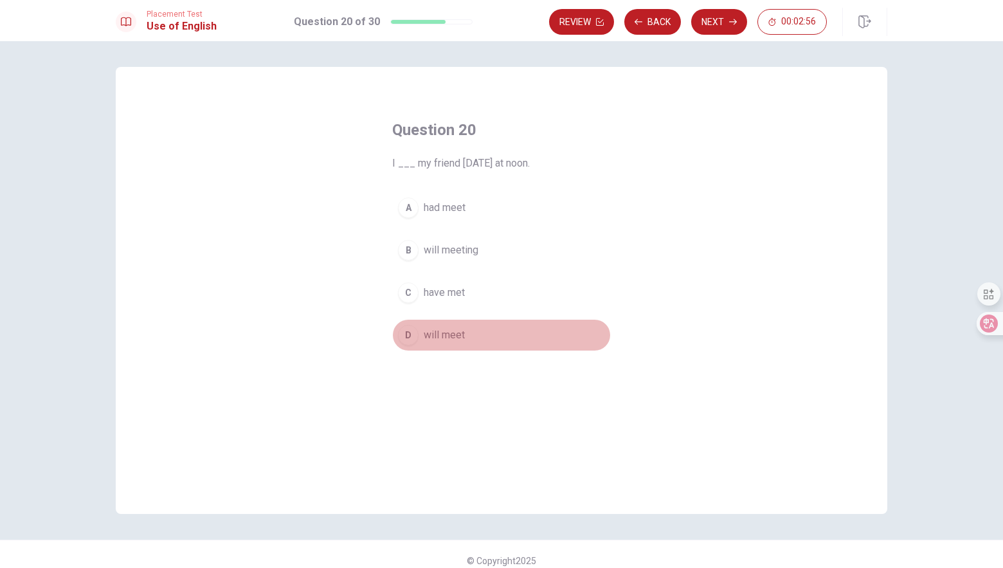
click at [442, 337] on span "will meet" at bounding box center [444, 334] width 41 height 15
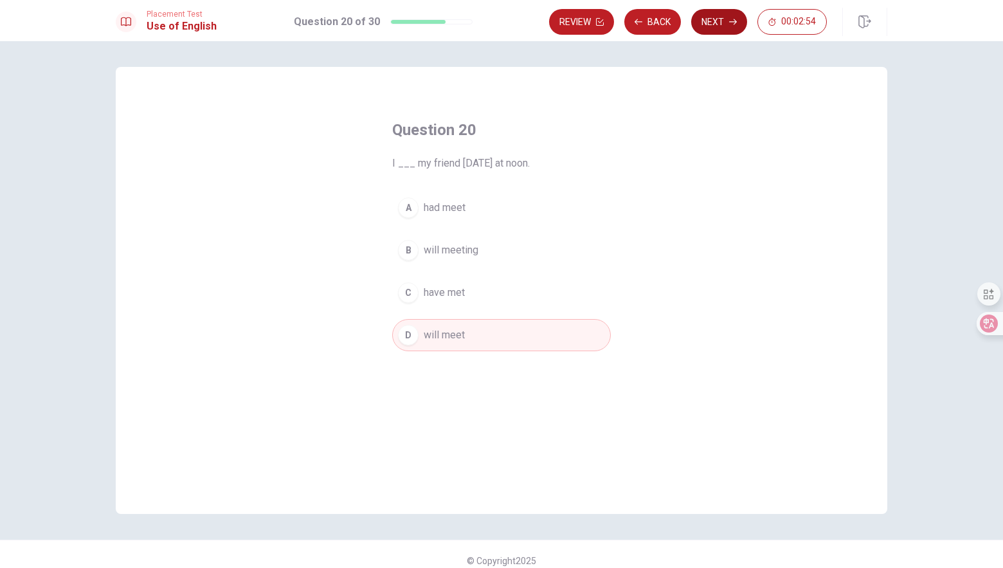
click at [735, 23] on icon "button" at bounding box center [733, 22] width 8 height 6
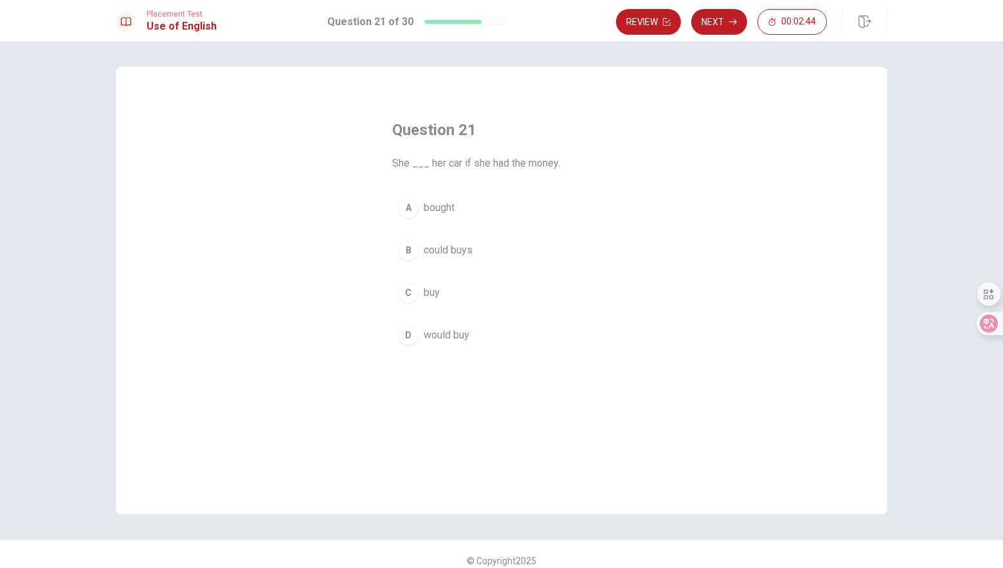
click at [449, 341] on span "would buy" at bounding box center [447, 334] width 46 height 15
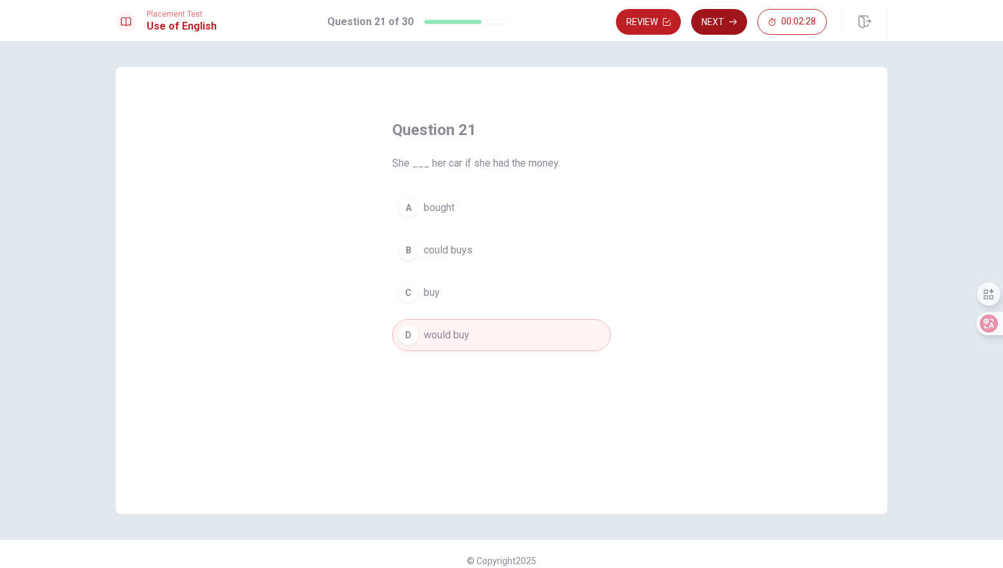
click at [721, 25] on button "Next" at bounding box center [719, 22] width 56 height 26
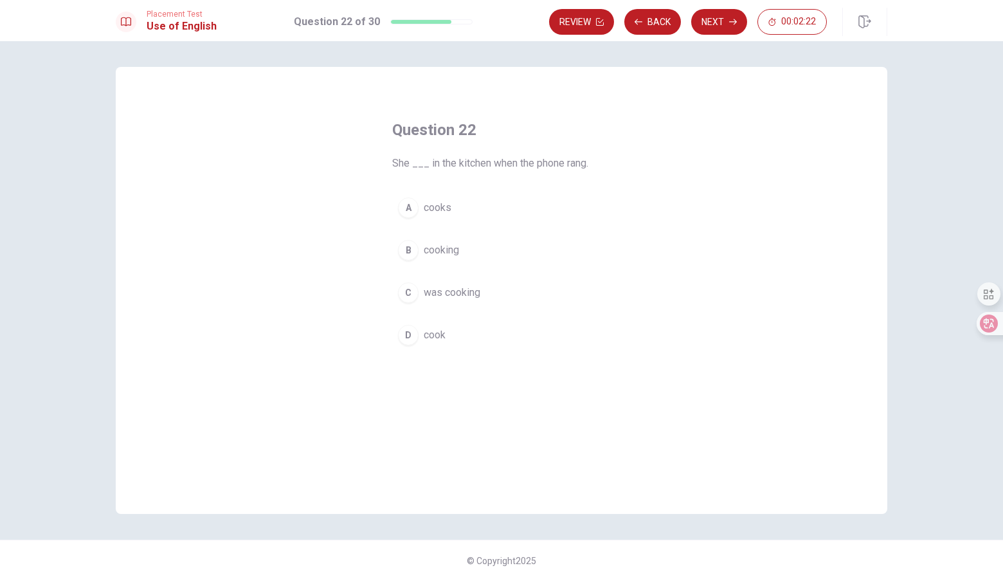
click at [447, 296] on span "was cooking" at bounding box center [452, 292] width 57 height 15
click at [714, 25] on button "Next" at bounding box center [719, 22] width 56 height 26
click at [438, 249] on button "B the" at bounding box center [501, 250] width 219 height 32
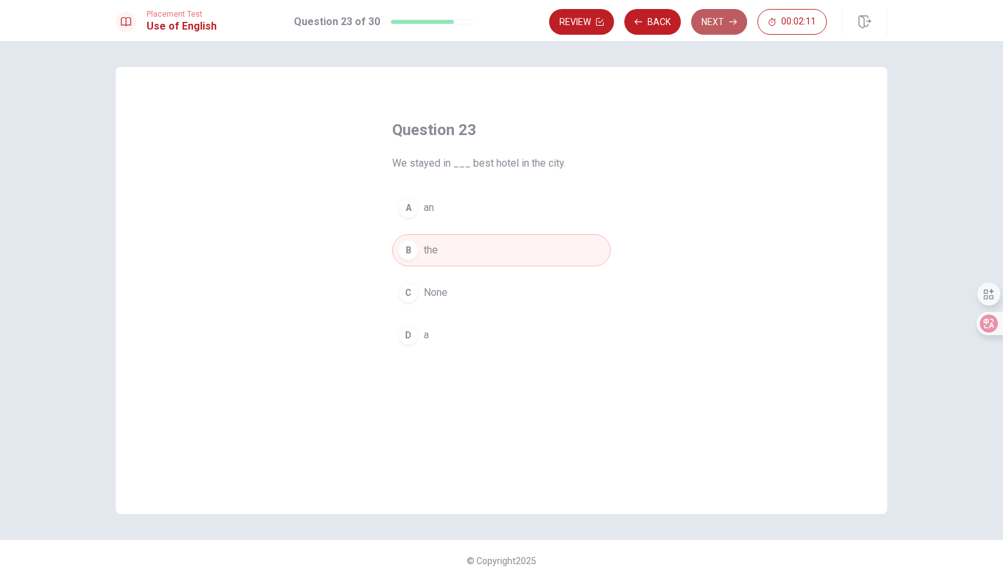
click at [701, 21] on button "Next" at bounding box center [719, 22] width 56 height 26
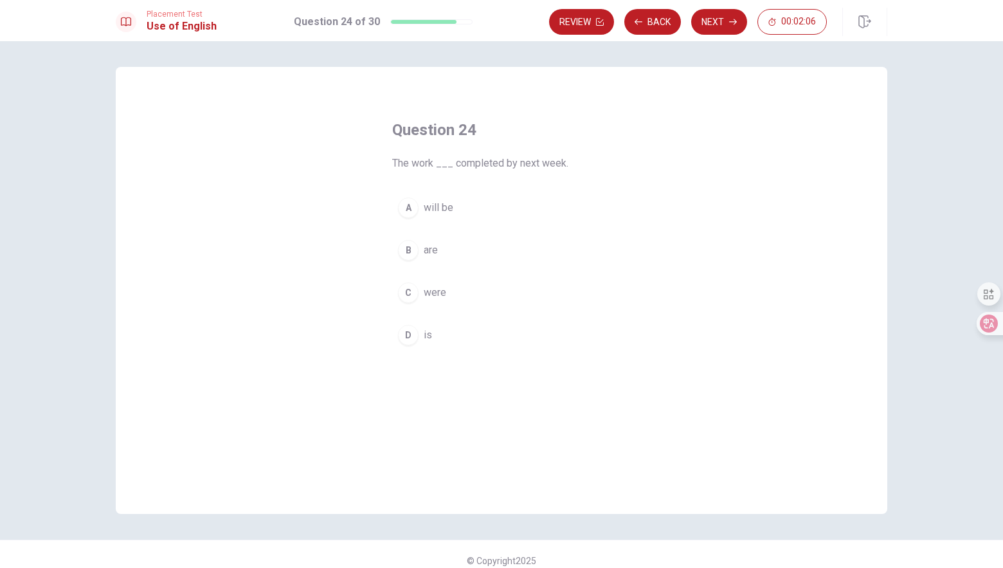
click at [449, 217] on button "A will be" at bounding box center [501, 208] width 219 height 32
click at [729, 27] on button "Next" at bounding box center [719, 22] width 56 height 26
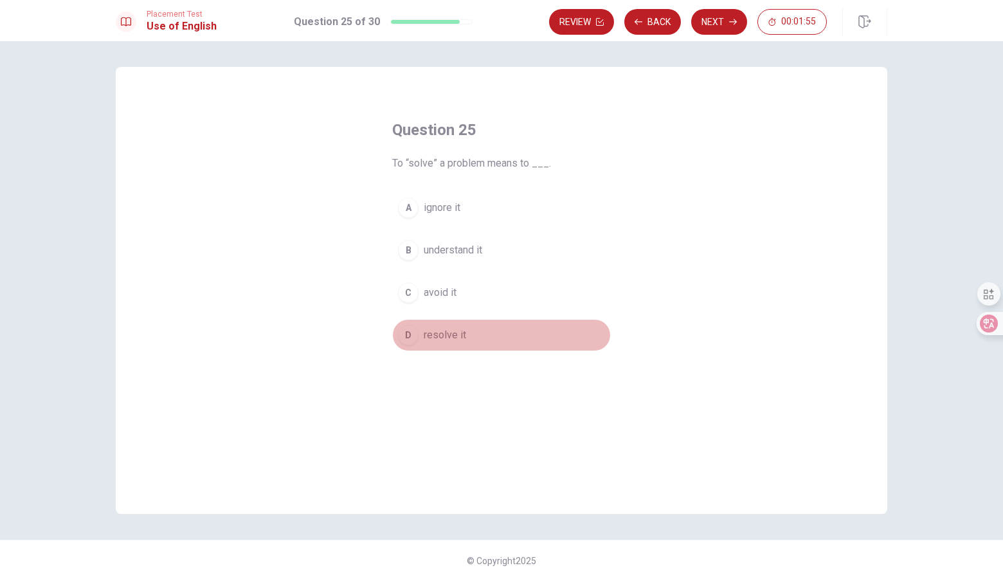
click at [451, 334] on span "resolve it" at bounding box center [445, 334] width 42 height 15
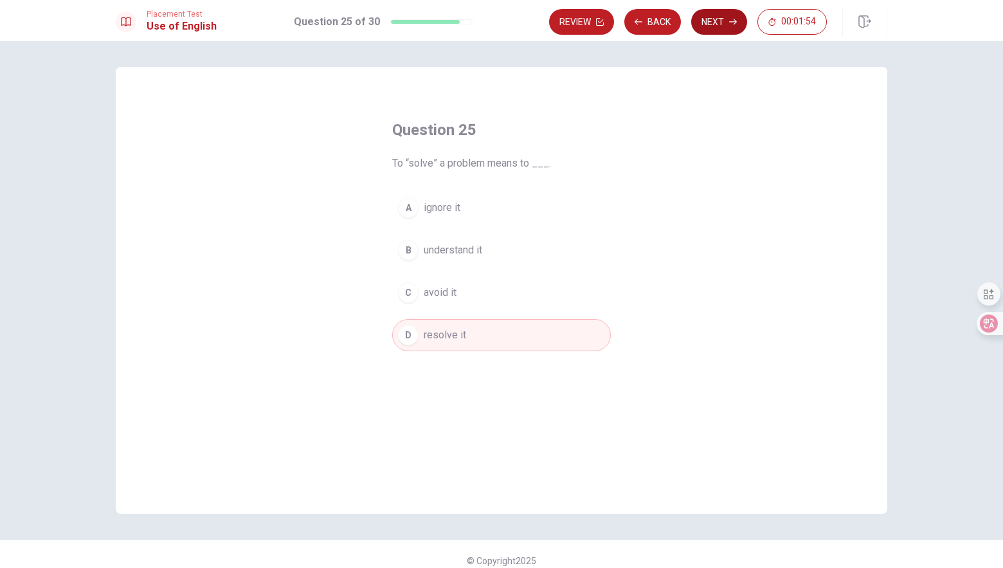
click at [715, 27] on button "Next" at bounding box center [719, 22] width 56 height 26
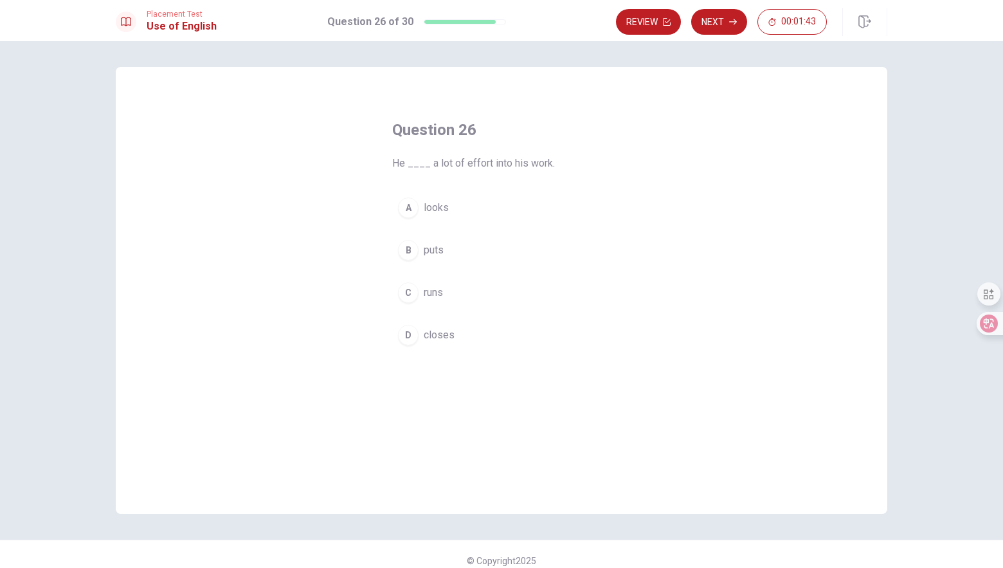
click at [443, 253] on button "B puts" at bounding box center [501, 250] width 219 height 32
click at [458, 295] on button "C runs" at bounding box center [501, 292] width 219 height 32
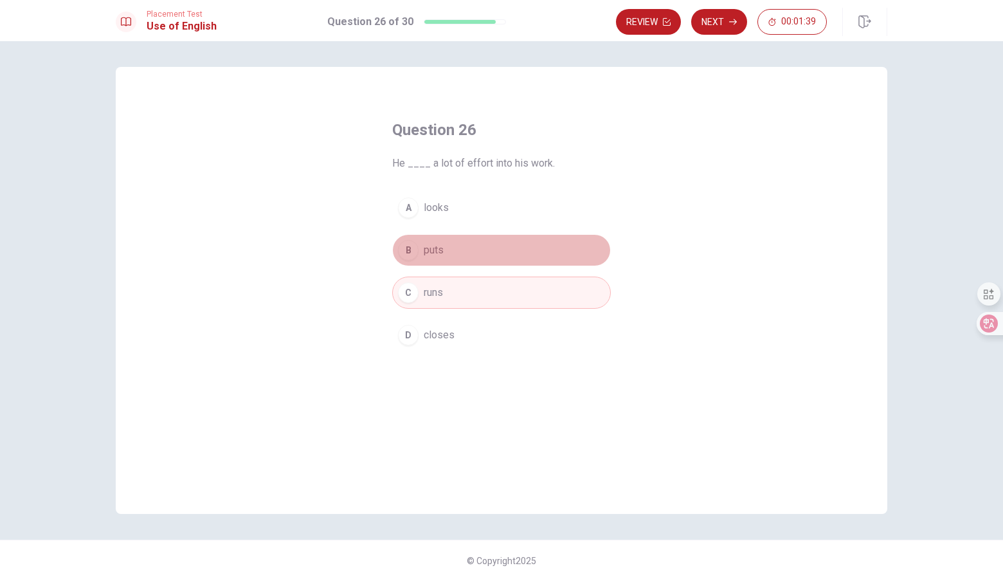
click at [451, 249] on button "B puts" at bounding box center [501, 250] width 219 height 32
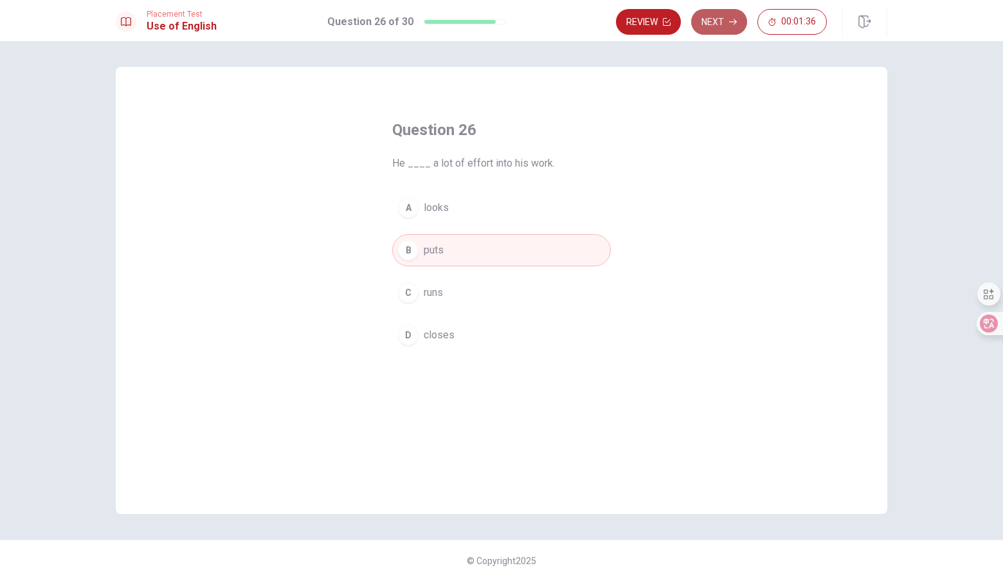
click at [717, 26] on button "Next" at bounding box center [719, 22] width 56 height 26
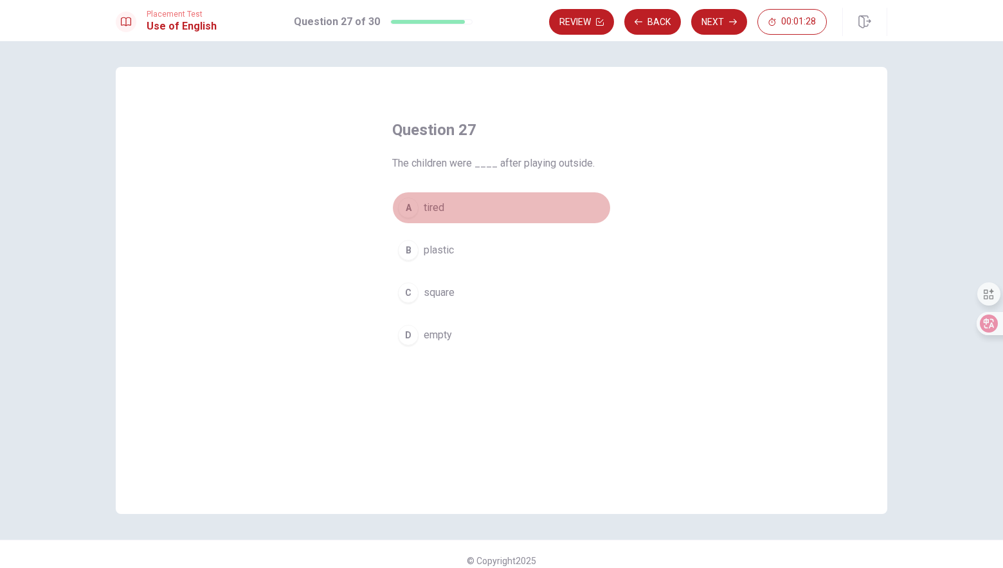
click at [452, 206] on button "A tired" at bounding box center [501, 208] width 219 height 32
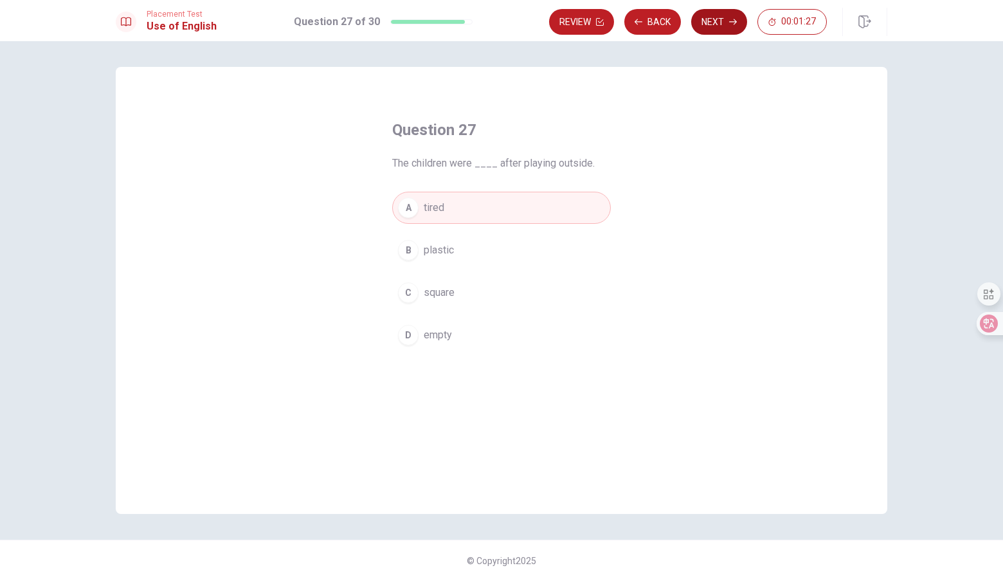
click at [717, 28] on button "Next" at bounding box center [719, 22] width 56 height 26
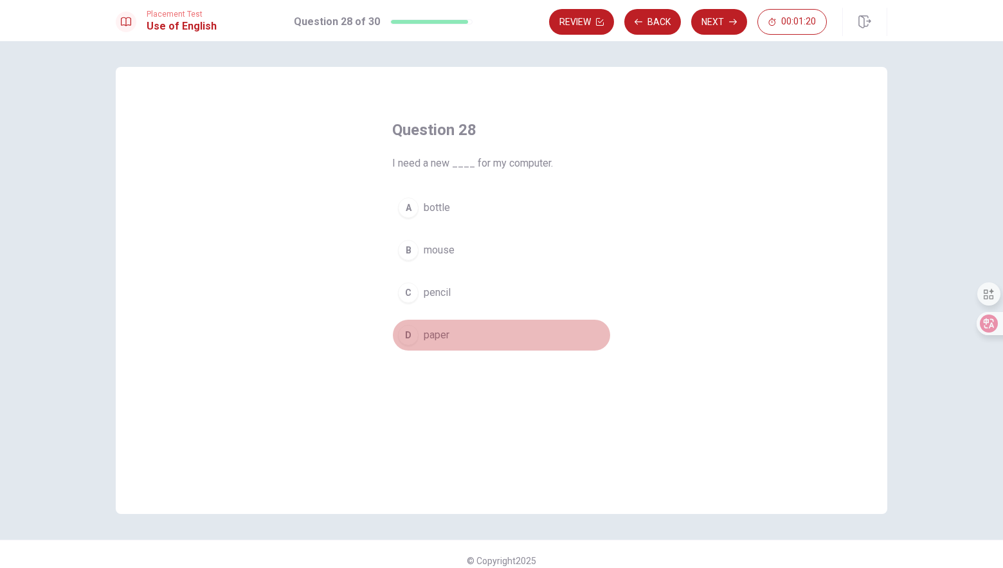
click at [443, 337] on span "paper" at bounding box center [437, 334] width 26 height 15
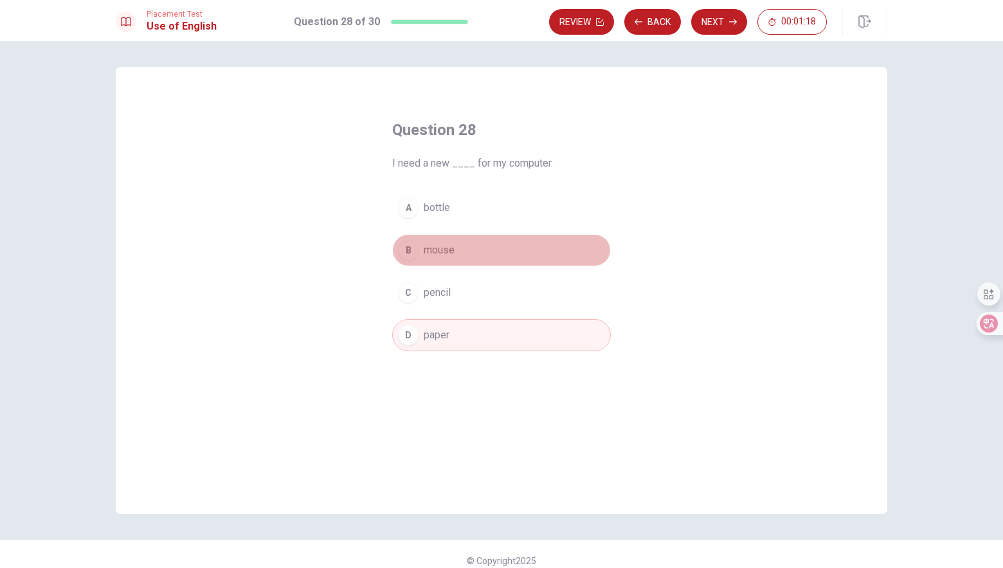
click at [449, 258] on button "B mouse" at bounding box center [501, 250] width 219 height 32
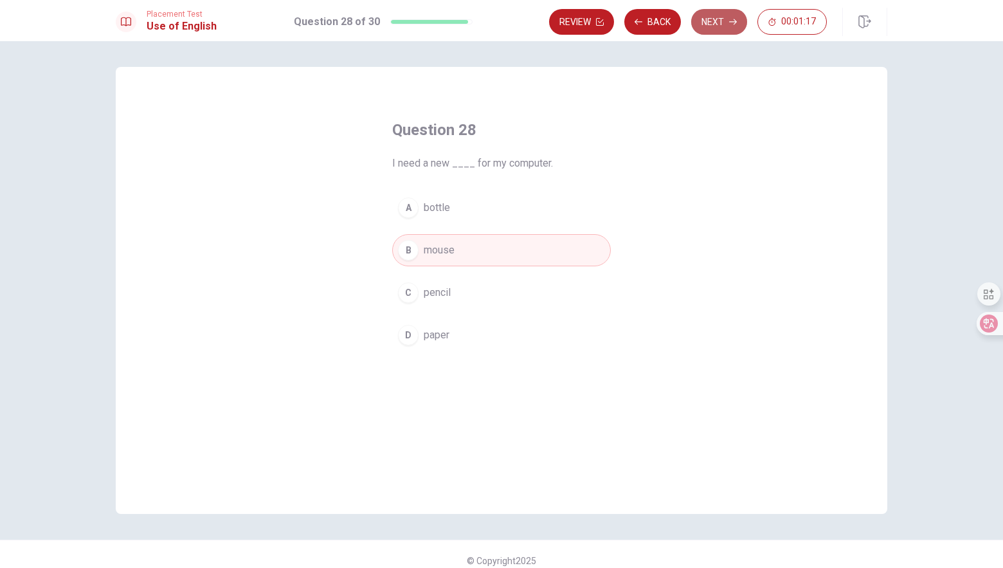
click at [722, 26] on button "Next" at bounding box center [719, 22] width 56 height 26
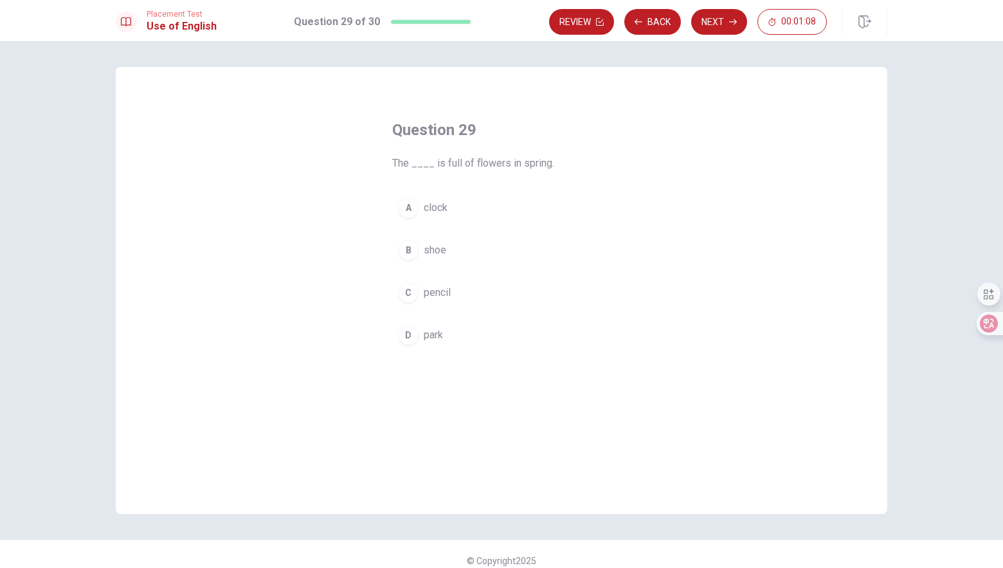
click at [445, 336] on button "D park" at bounding box center [501, 335] width 219 height 32
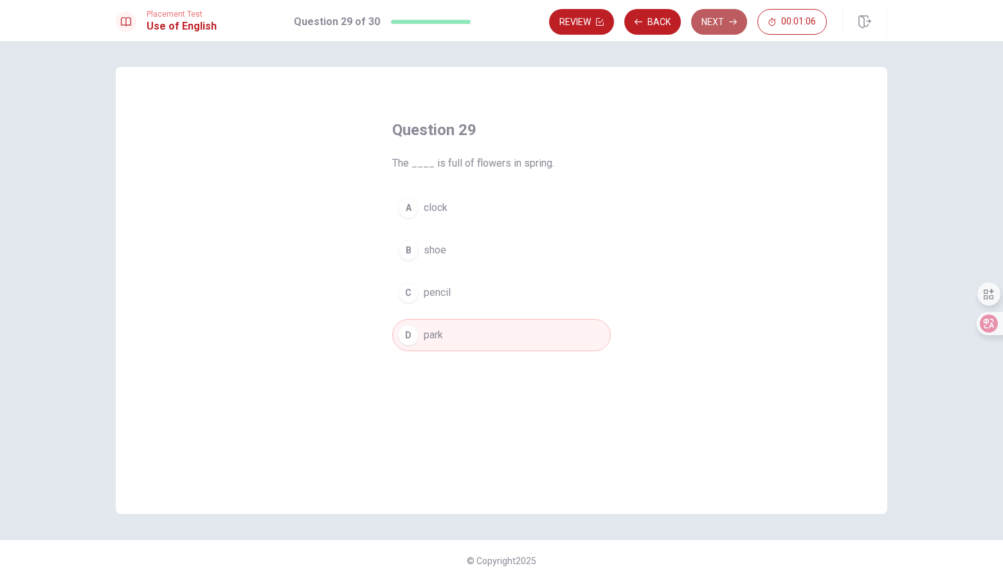
click at [717, 28] on button "Next" at bounding box center [719, 22] width 56 height 26
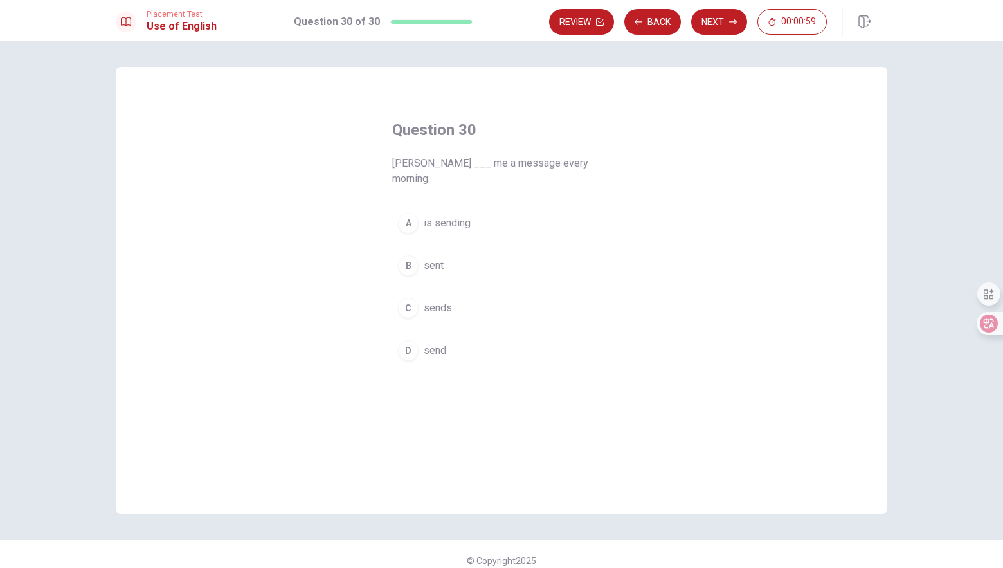
click at [447, 300] on span "sends" at bounding box center [438, 307] width 28 height 15
click at [724, 29] on button "Next" at bounding box center [719, 22] width 56 height 26
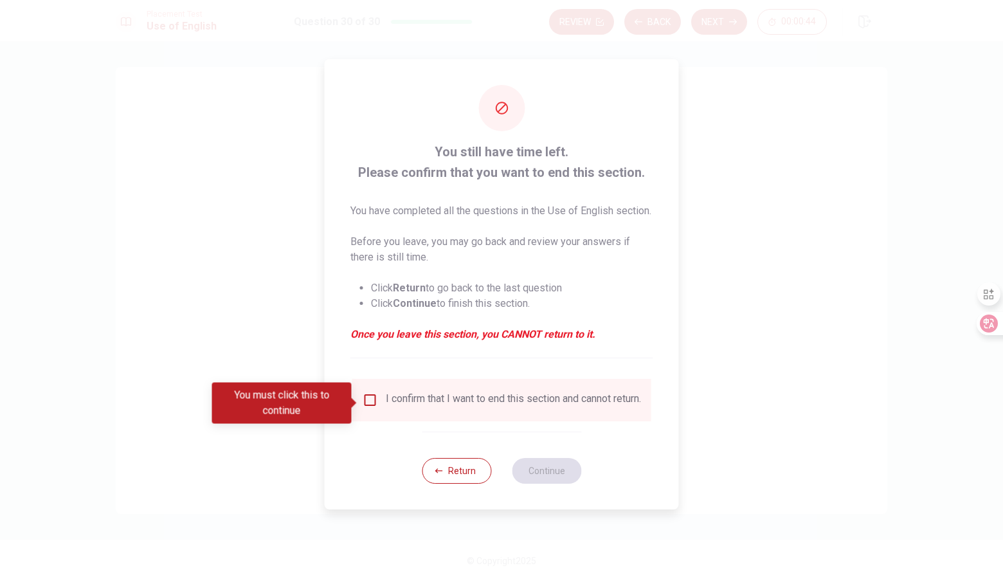
click at [364, 400] on input "You must click this to continue" at bounding box center [369, 399] width 15 height 15
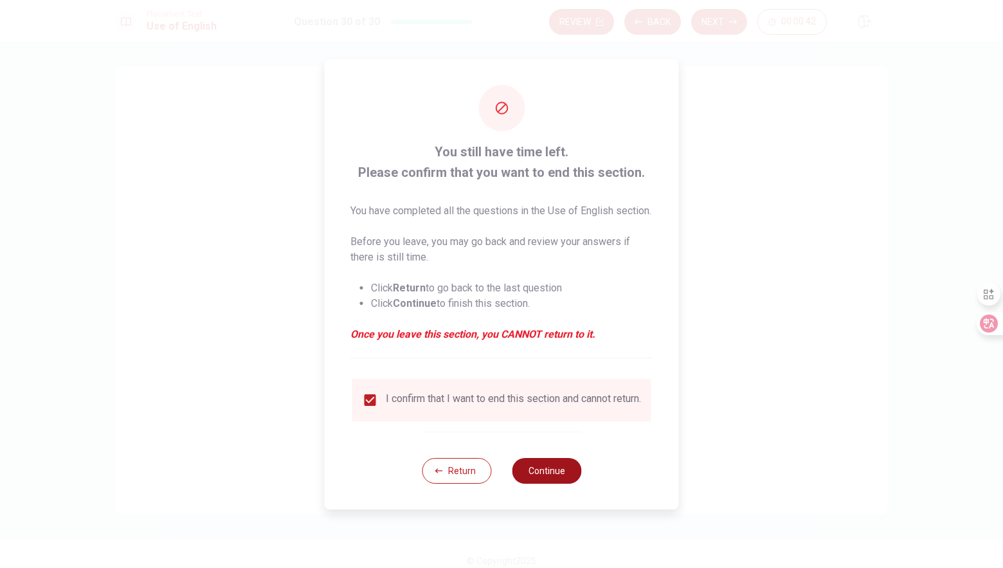
click at [557, 481] on button "Continue" at bounding box center [546, 471] width 69 height 26
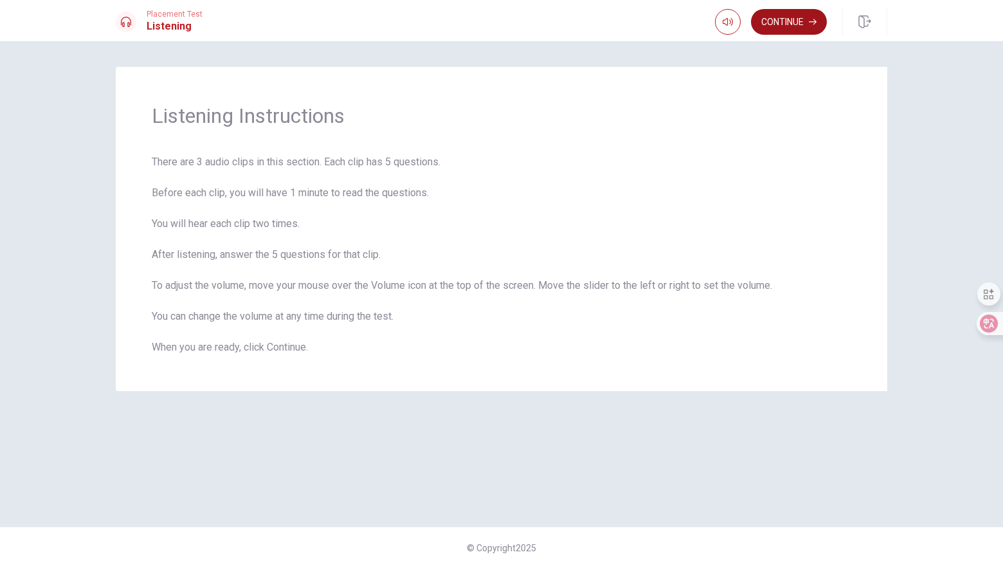
click at [792, 20] on button "Continue" at bounding box center [789, 22] width 76 height 26
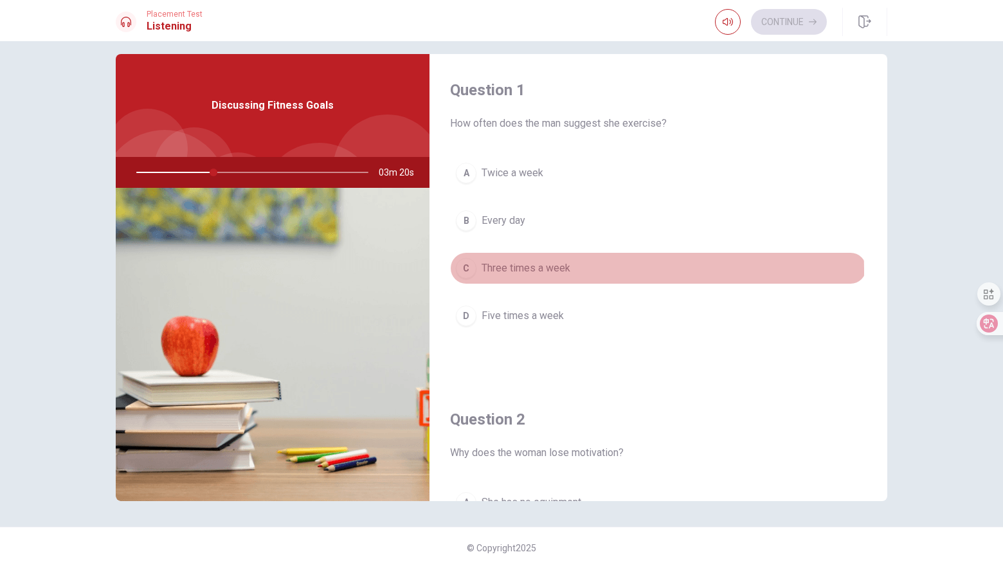
click at [512, 271] on span "Three times a week" at bounding box center [525, 267] width 89 height 15
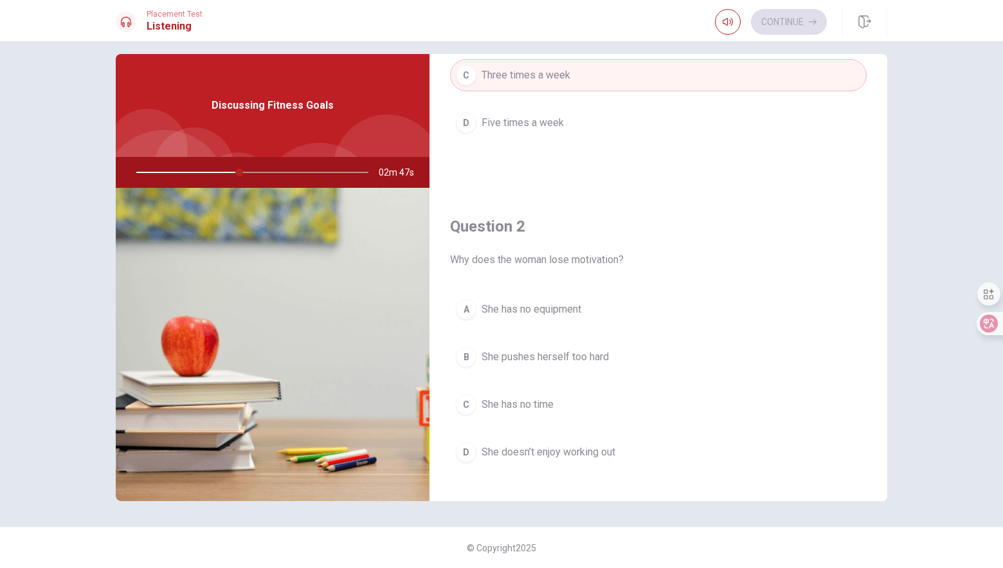
scroll to position [321, 0]
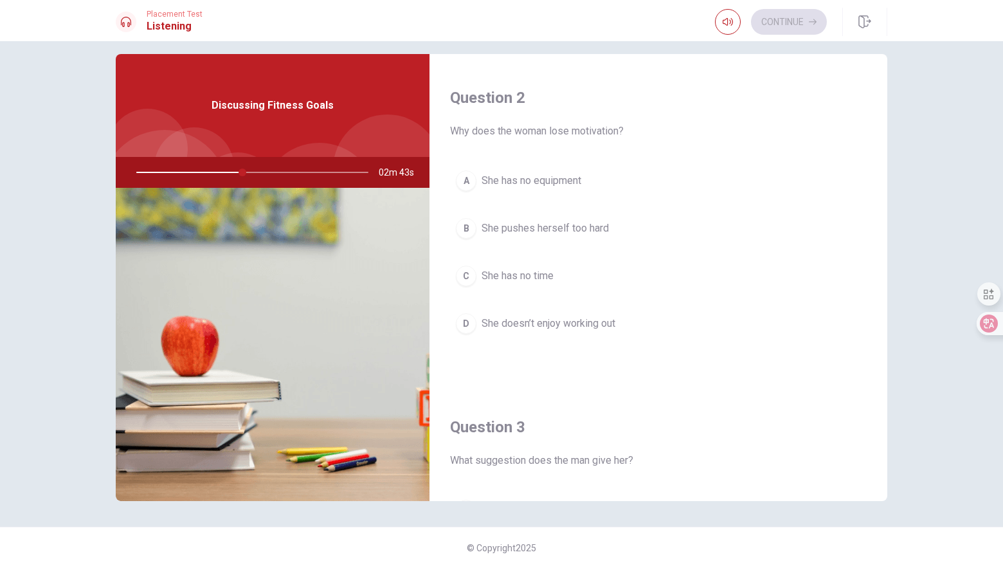
click at [600, 231] on span "She pushes herself too hard" at bounding box center [544, 227] width 127 height 15
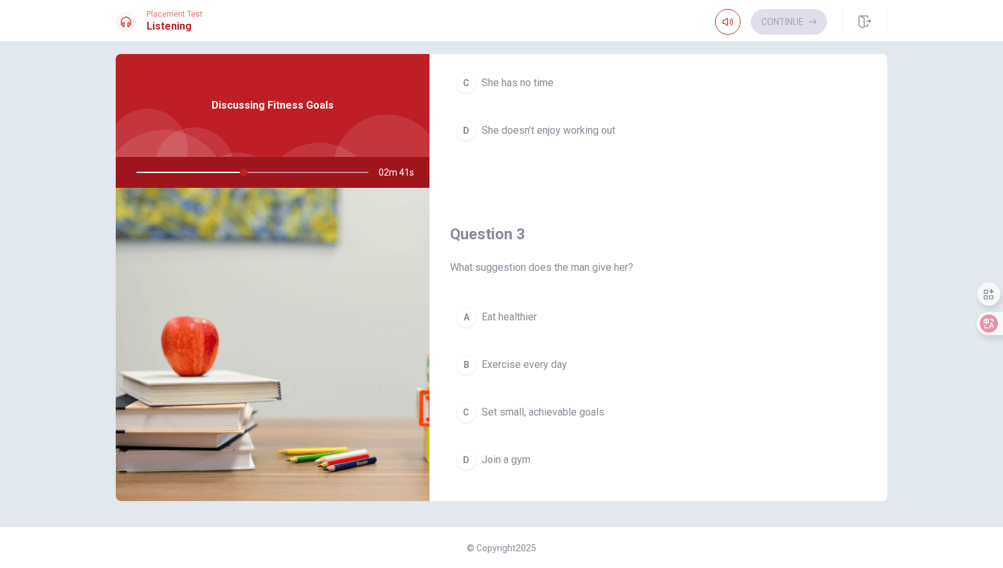
scroll to position [643, 0]
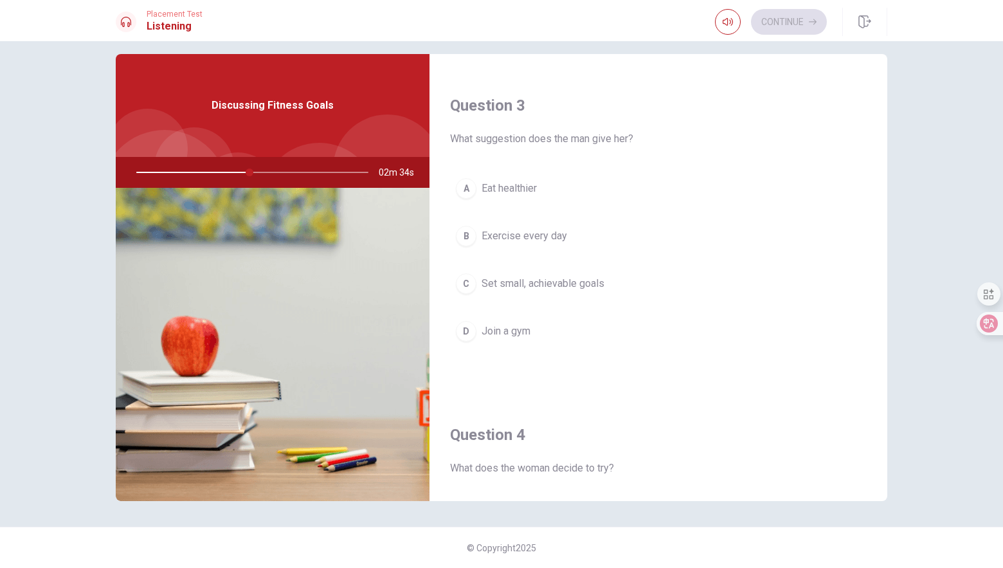
click at [564, 284] on span "Set small, achievable goals" at bounding box center [542, 283] width 123 height 15
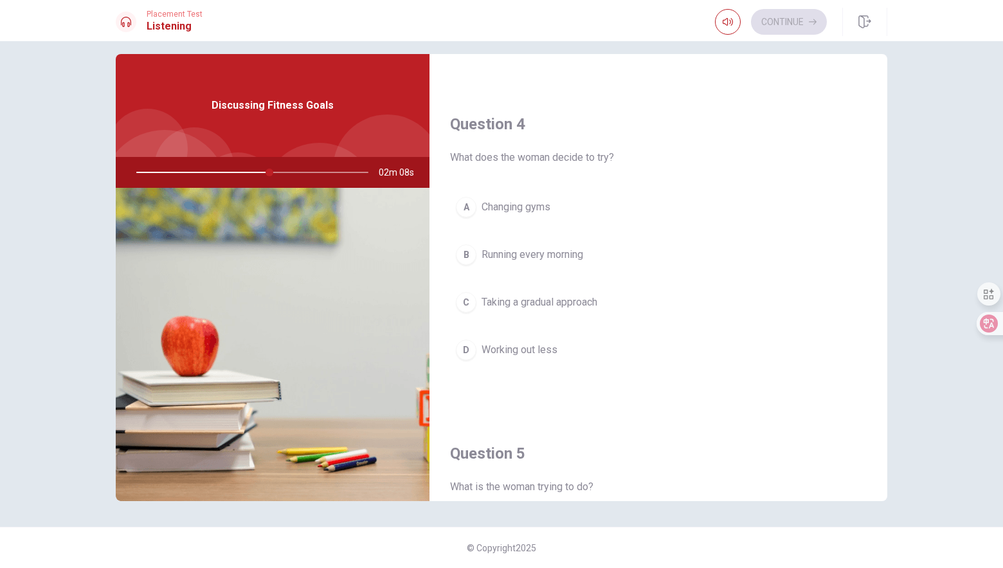
scroll to position [942, 0]
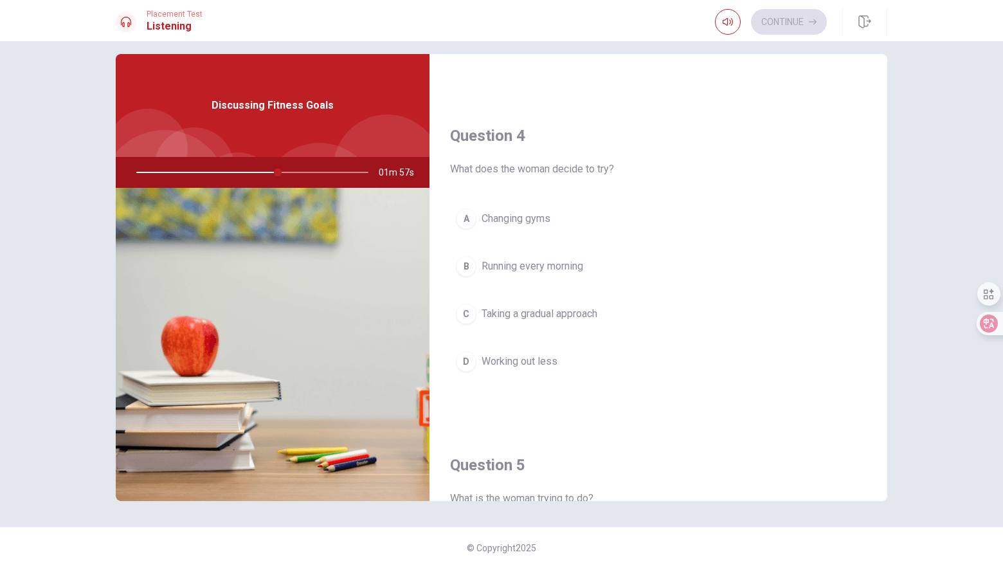
click at [561, 264] on span "Running every morning" at bounding box center [532, 265] width 102 height 15
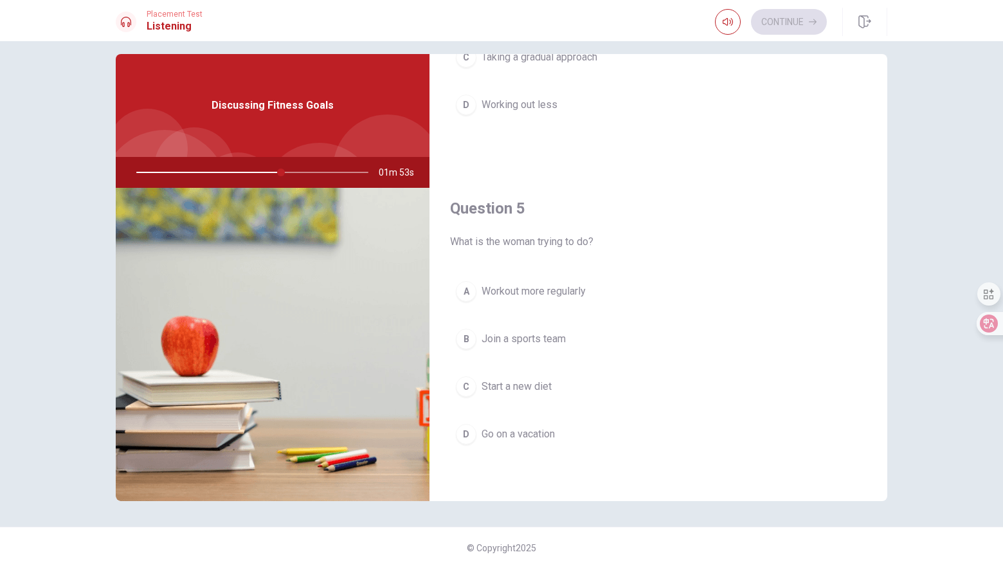
scroll to position [1199, 0]
click at [532, 343] on span "Join a sports team" at bounding box center [523, 337] width 84 height 15
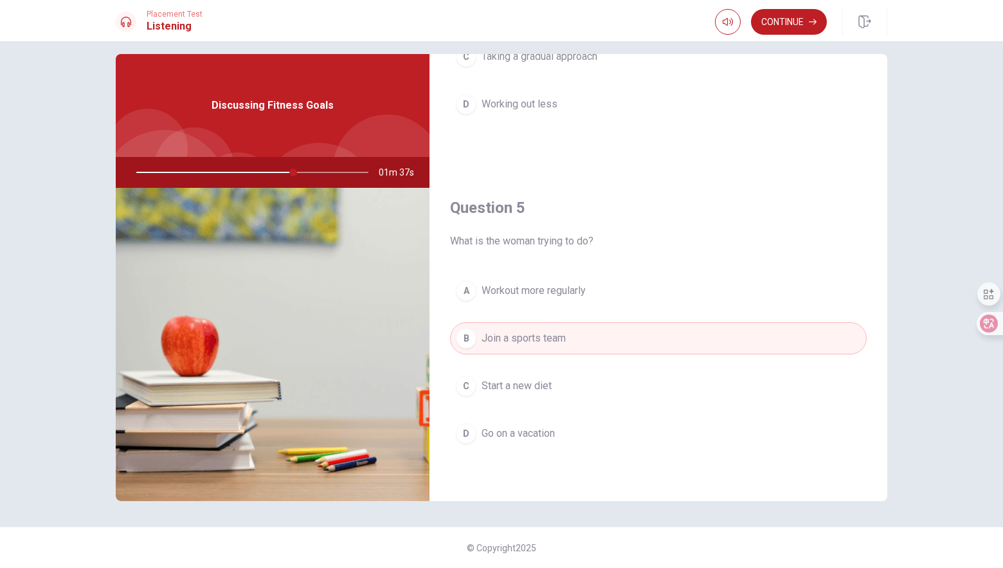
click at [533, 269] on div "Question 5 What is the woman trying to do? A Workout more regularly B Join a sp…" at bounding box center [658, 336] width 458 height 329
drag, startPoint x: 533, startPoint y: 292, endPoint x: 546, endPoint y: 303, distance: 16.9
click at [533, 287] on span "Workout more regularly" at bounding box center [533, 290] width 104 height 15
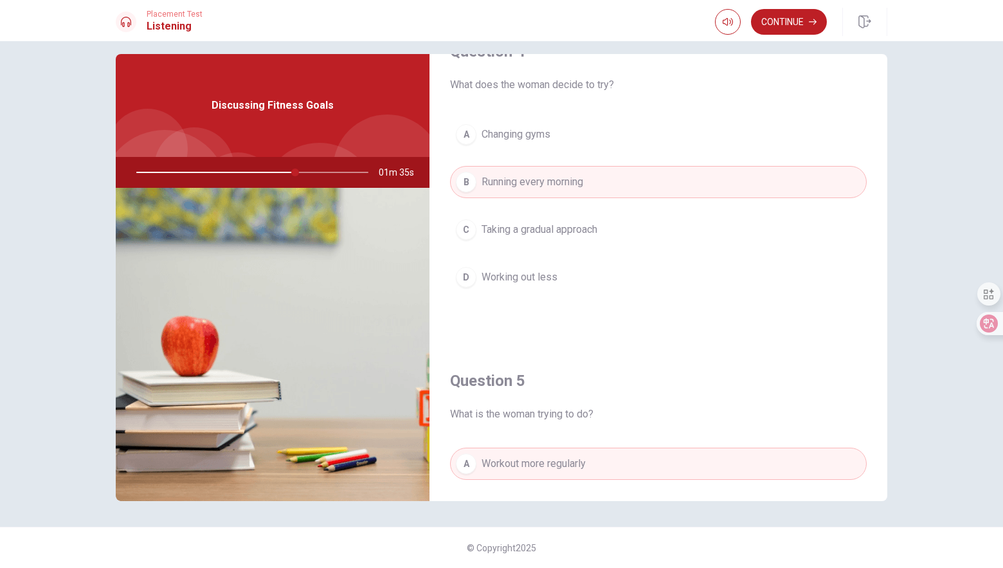
scroll to position [1006, 0]
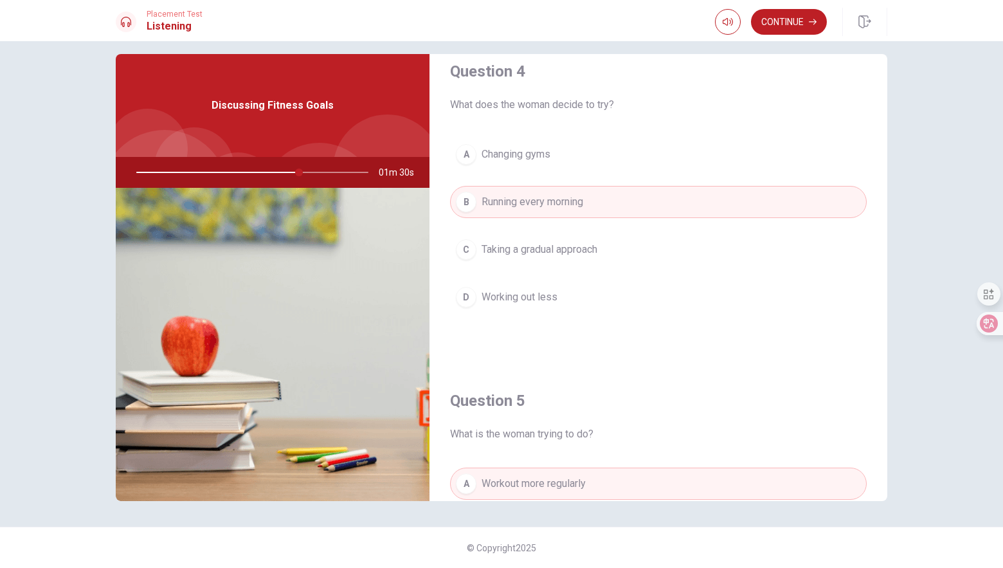
click at [566, 256] on button "C Taking a gradual approach" at bounding box center [658, 249] width 416 height 32
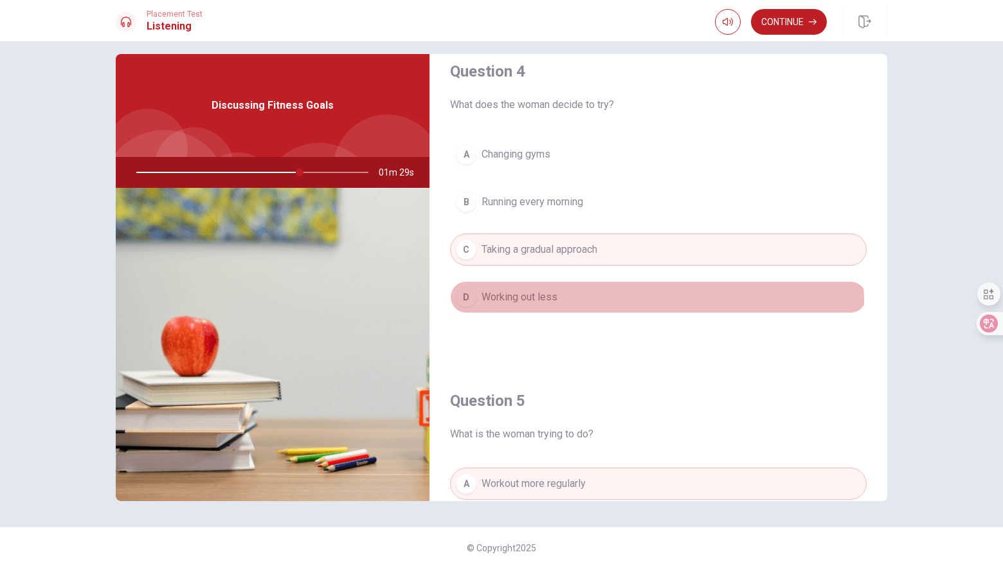
click at [550, 303] on span "Working out less" at bounding box center [519, 296] width 76 height 15
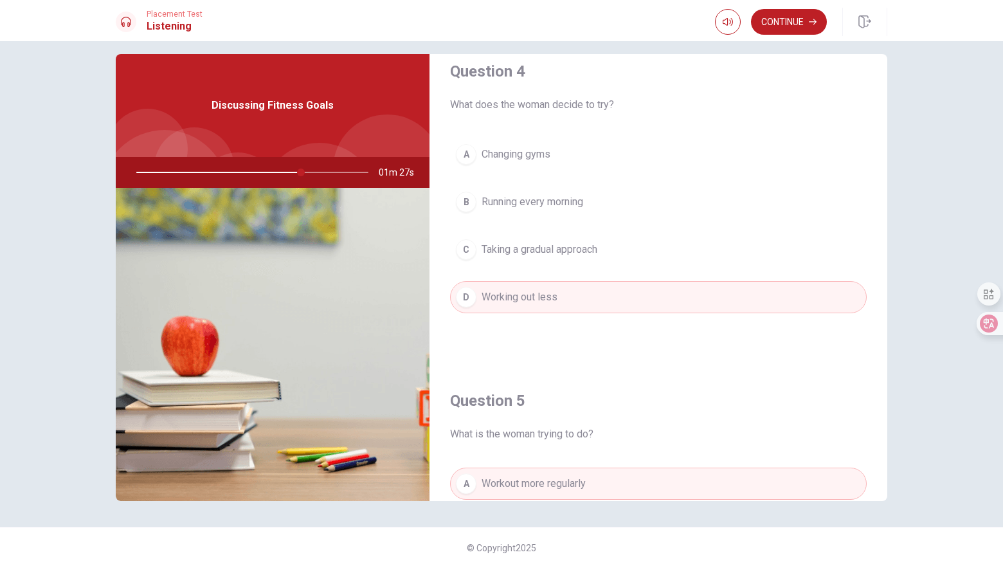
click at [554, 195] on span "Running every morning" at bounding box center [532, 201] width 102 height 15
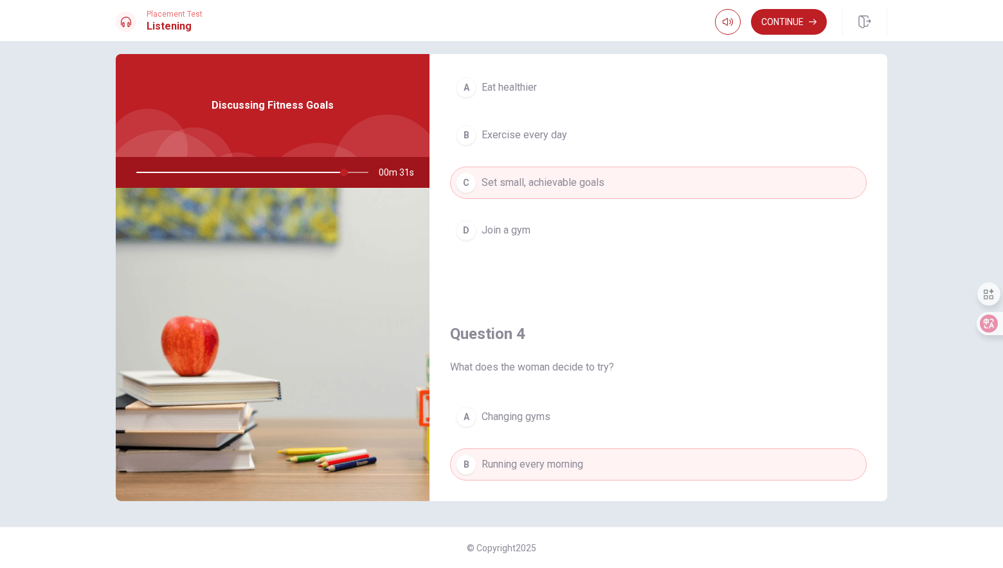
scroll to position [836, 0]
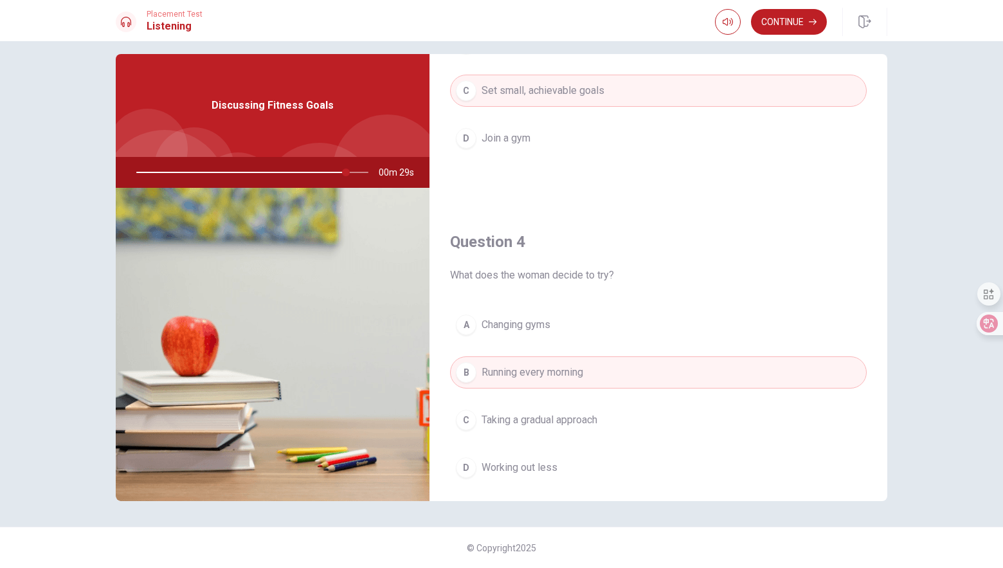
click at [569, 326] on button "A Changing gyms" at bounding box center [658, 324] width 416 height 32
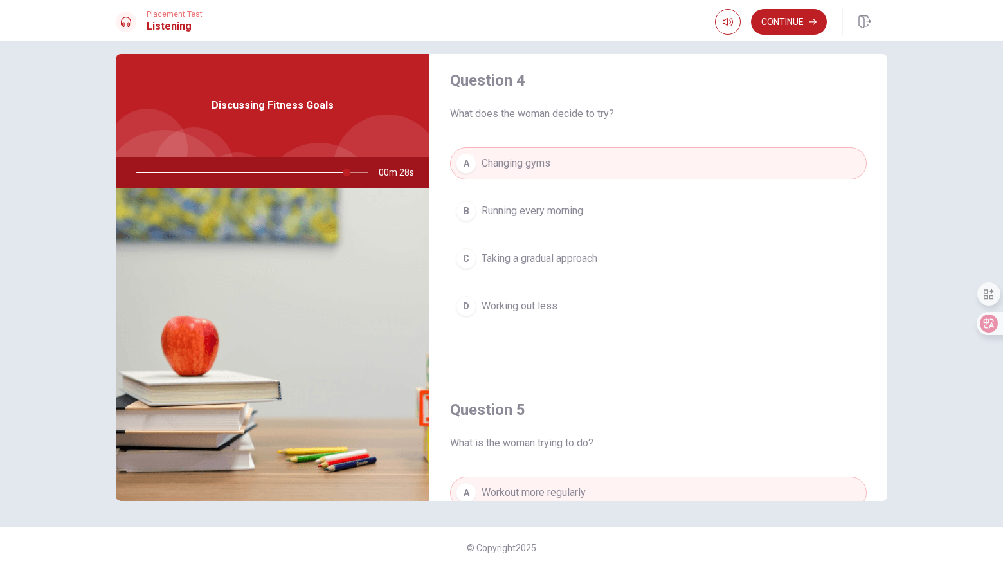
scroll to position [1028, 0]
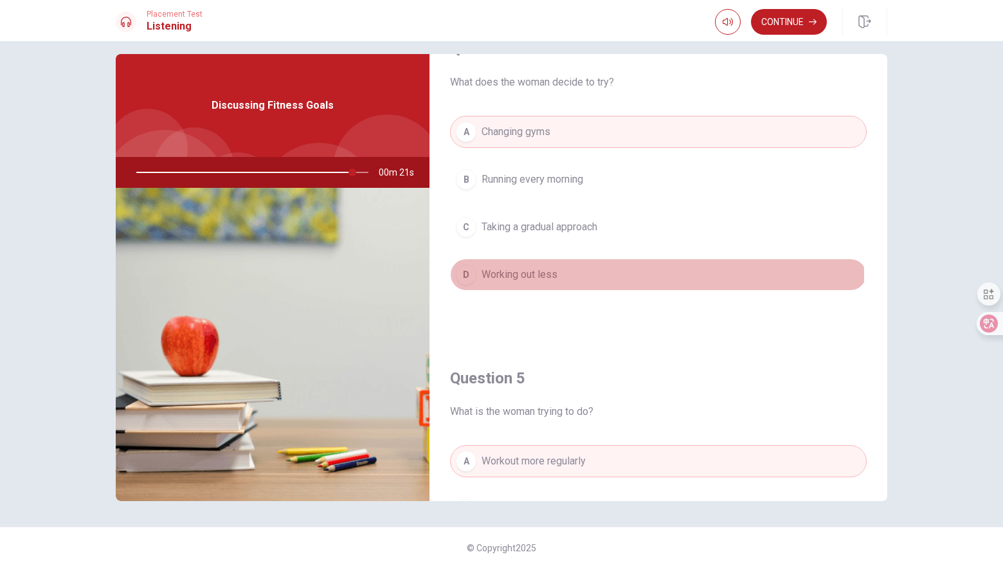
click at [553, 276] on span "Working out less" at bounding box center [519, 274] width 76 height 15
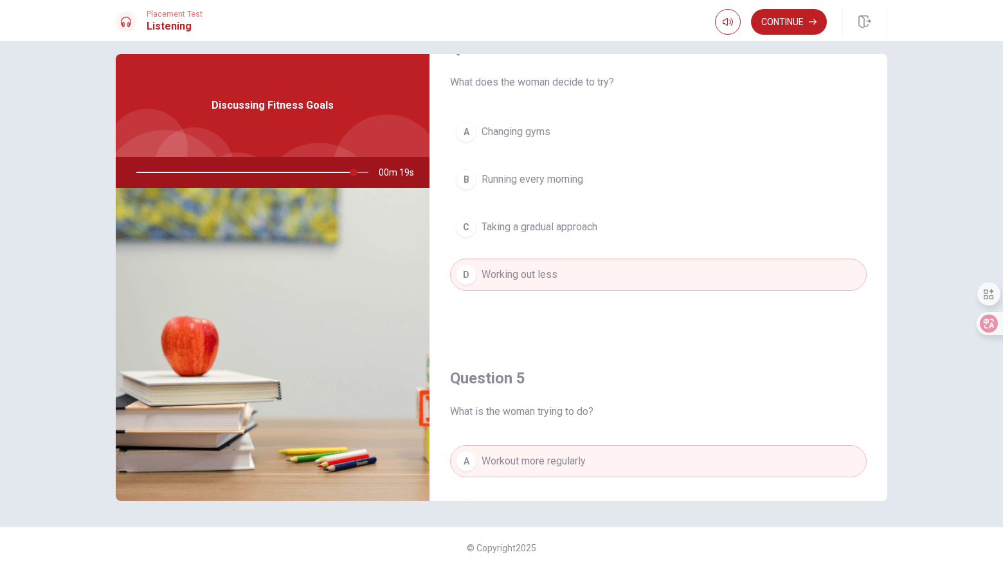
click at [553, 127] on button "A Changing gyms" at bounding box center [658, 132] width 416 height 32
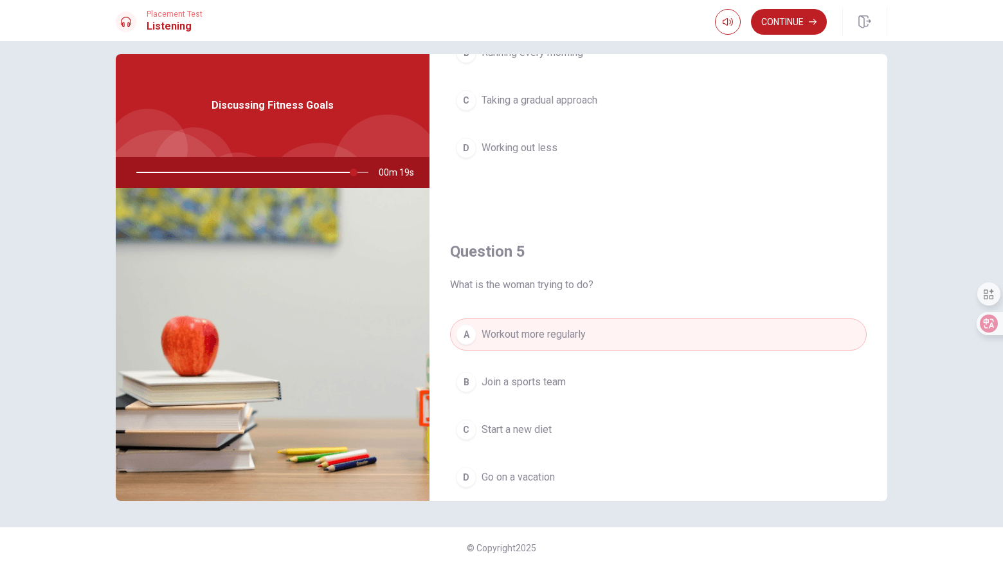
scroll to position [1199, 0]
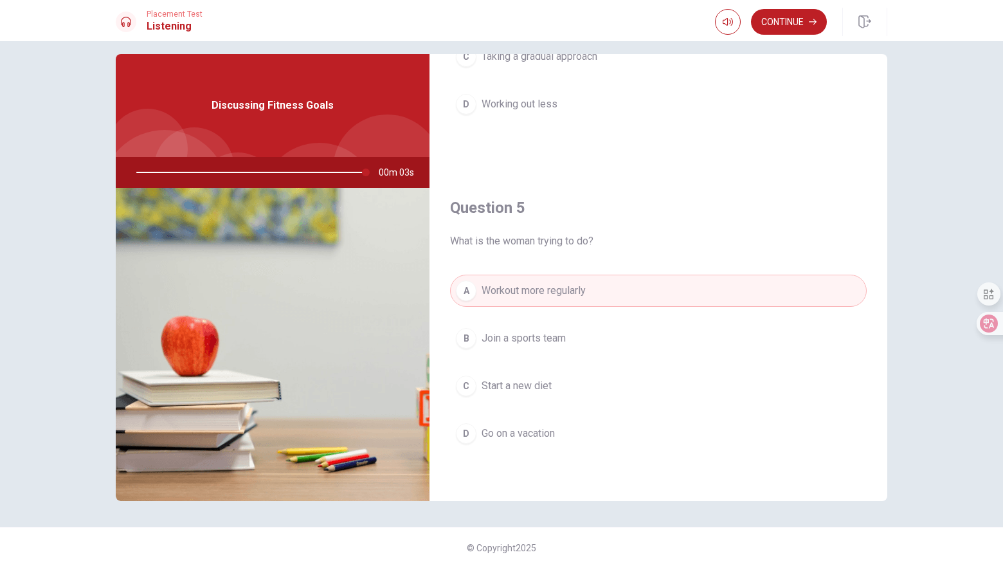
click at [559, 390] on button "C Start a new diet" at bounding box center [658, 386] width 416 height 32
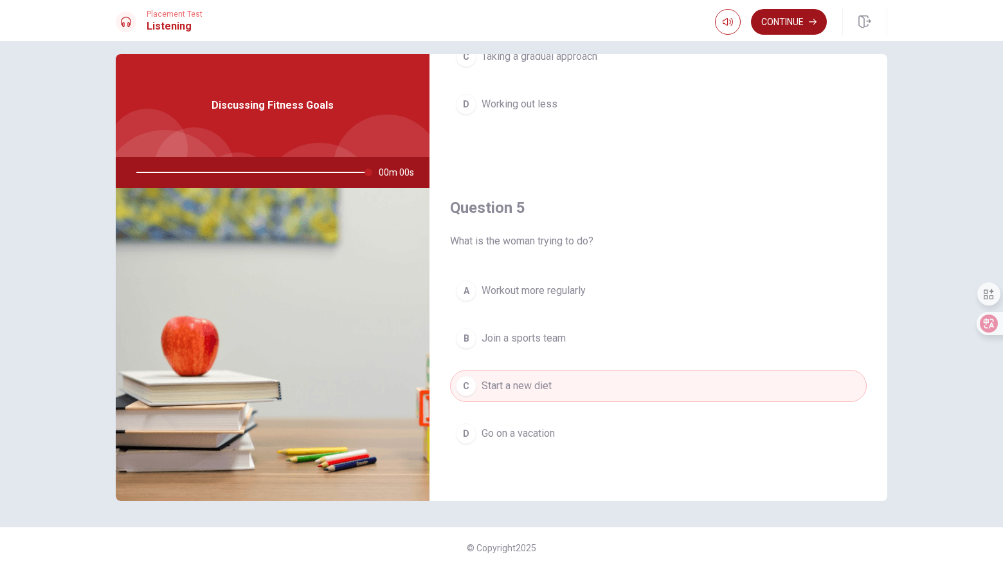
type input "0"
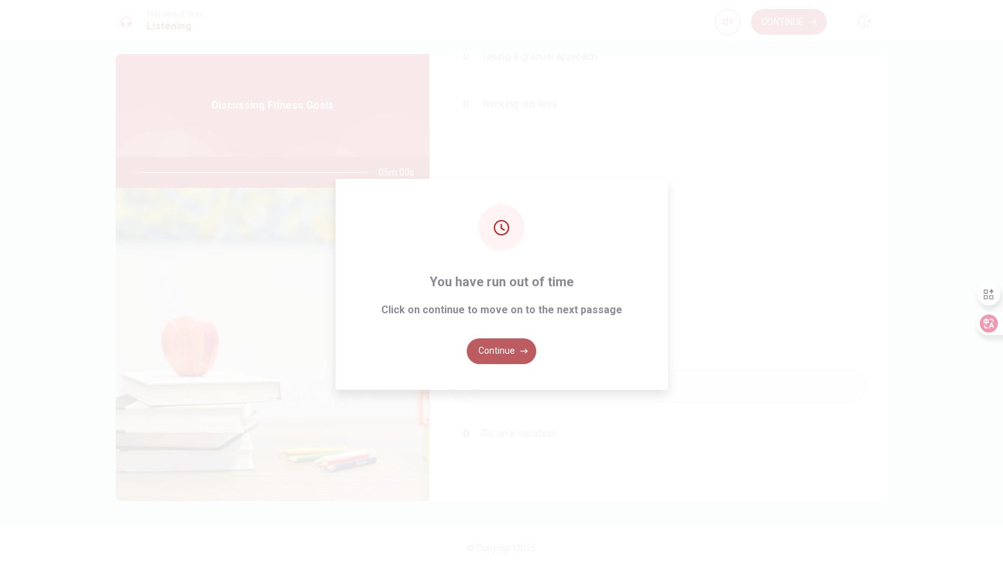
click at [512, 350] on button "Continue" at bounding box center [501, 351] width 69 height 26
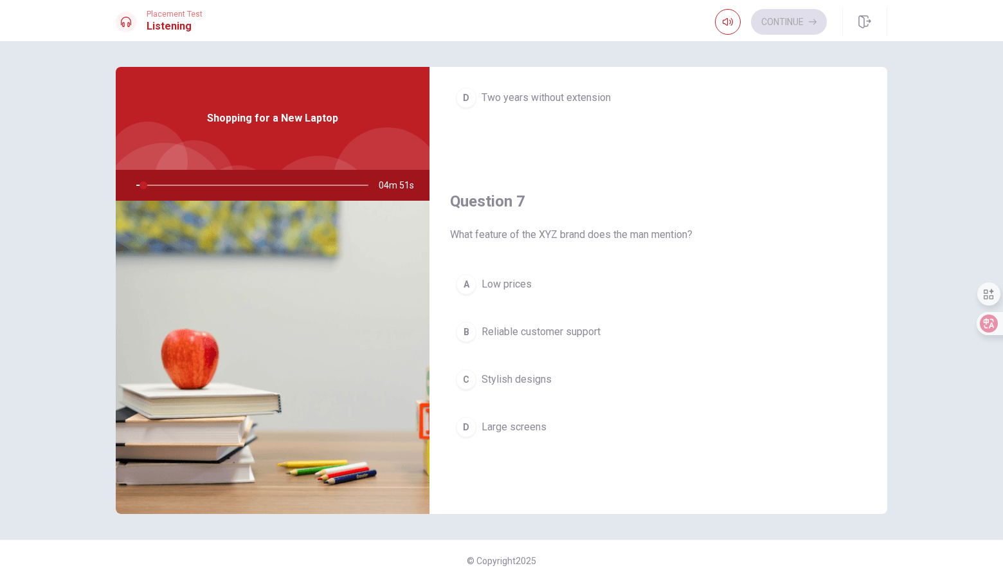
scroll to position [0, 0]
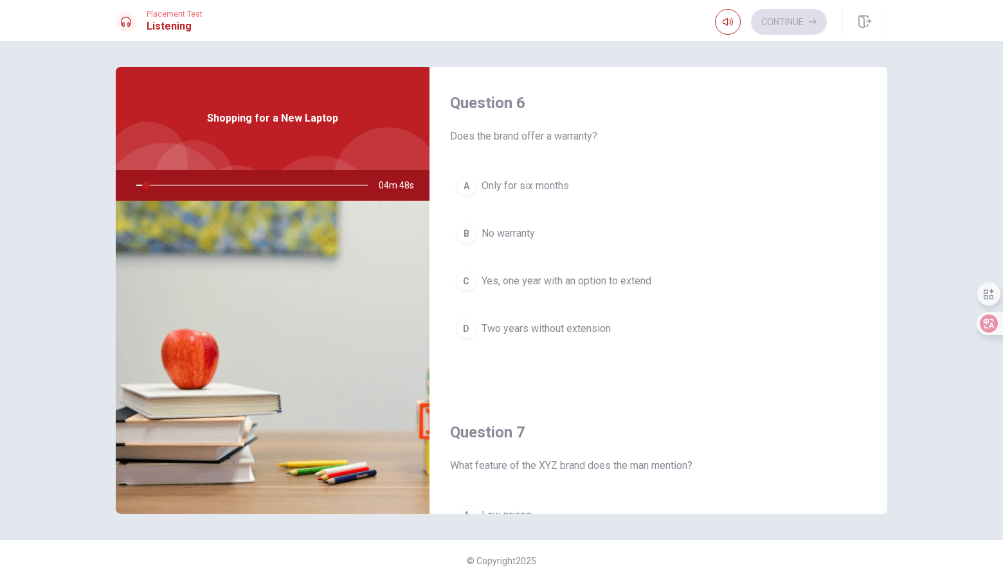
drag, startPoint x: 454, startPoint y: 136, endPoint x: 629, endPoint y: 137, distance: 174.2
click at [629, 137] on span "Does the brand offer a warranty?" at bounding box center [658, 136] width 416 height 15
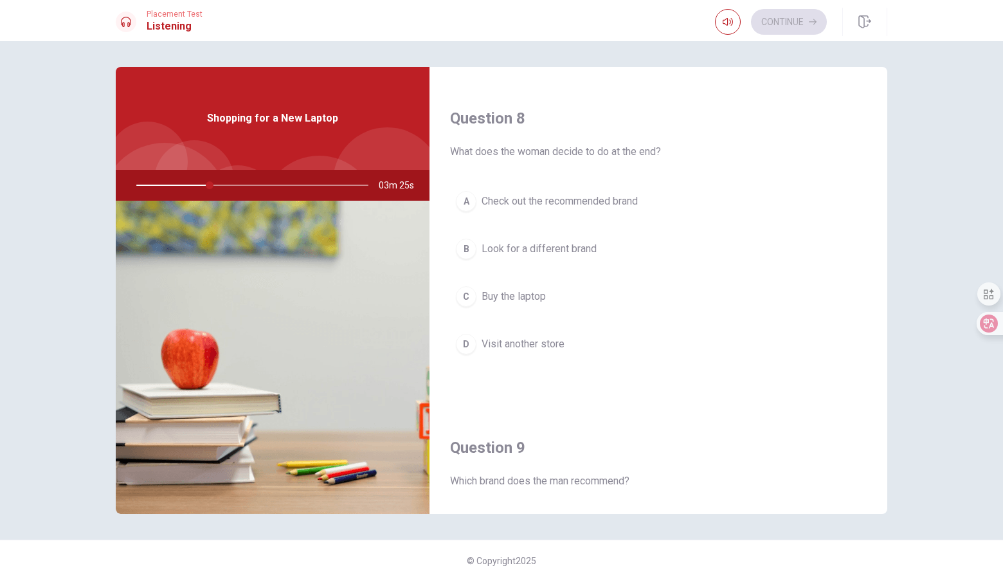
scroll to position [1028, 0]
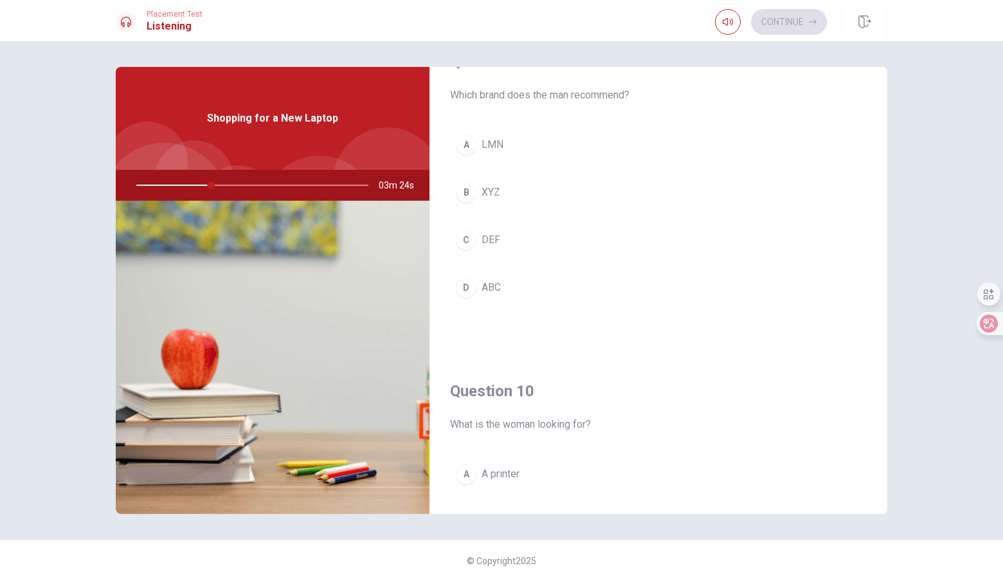
click at [499, 194] on button "B XYZ" at bounding box center [658, 192] width 416 height 32
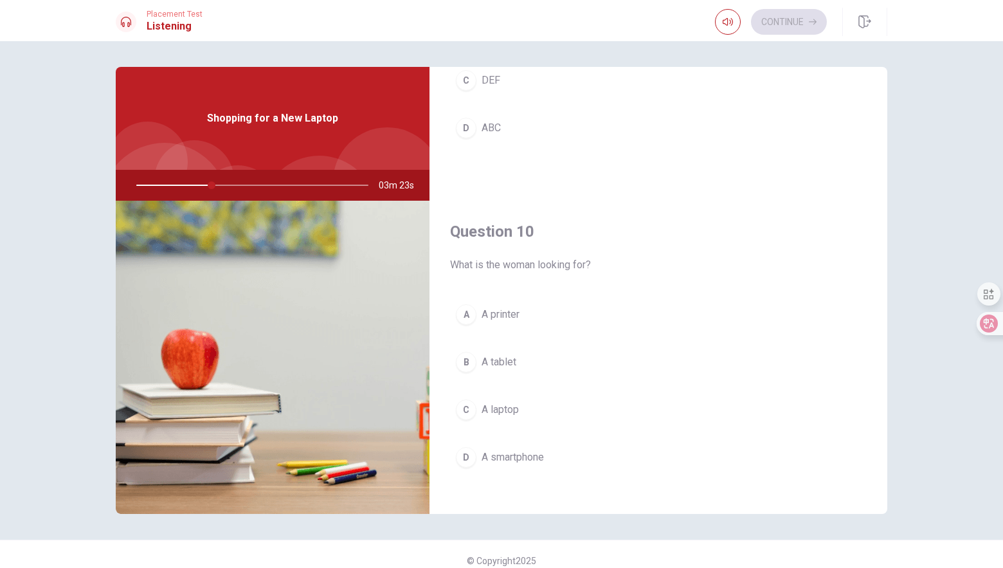
scroll to position [1199, 0]
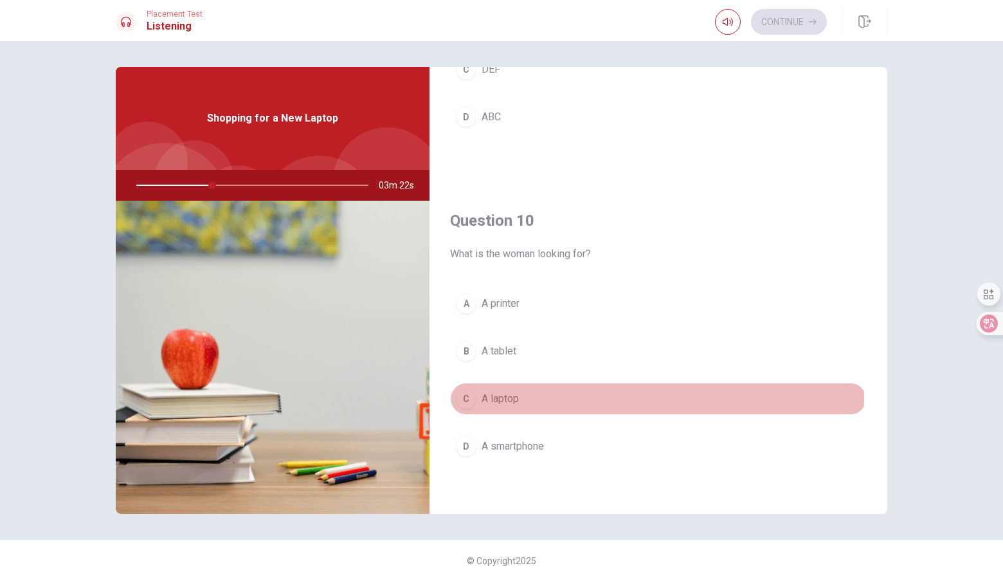
click at [544, 399] on button "C A laptop" at bounding box center [658, 398] width 416 height 32
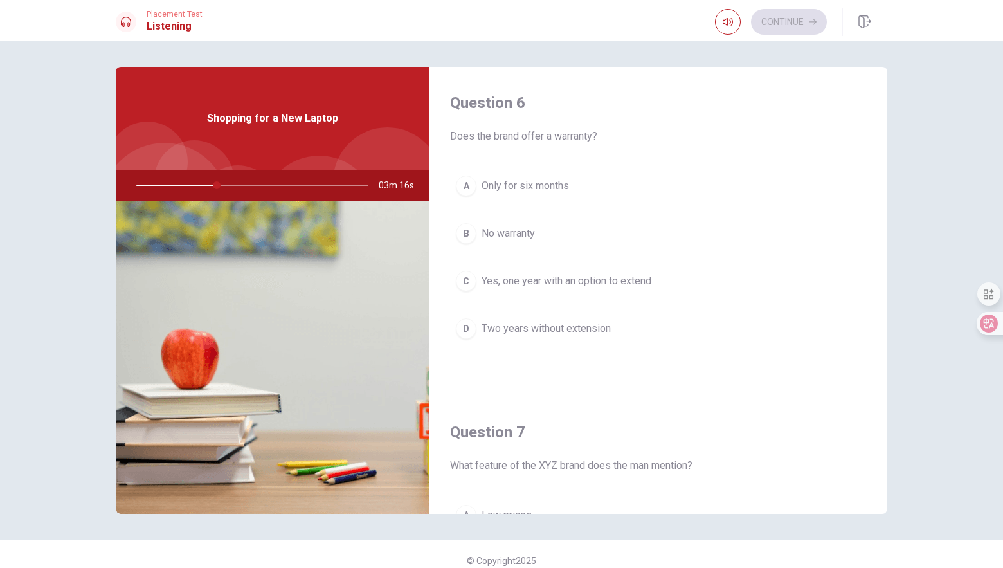
scroll to position [0, 0]
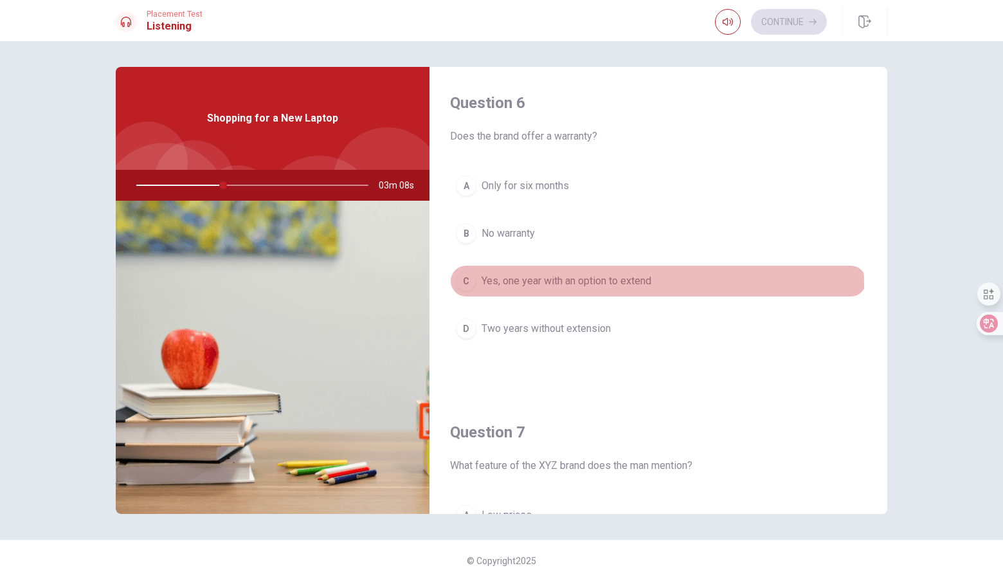
click at [540, 285] on span "Yes, one year with an option to extend" at bounding box center [566, 280] width 170 height 15
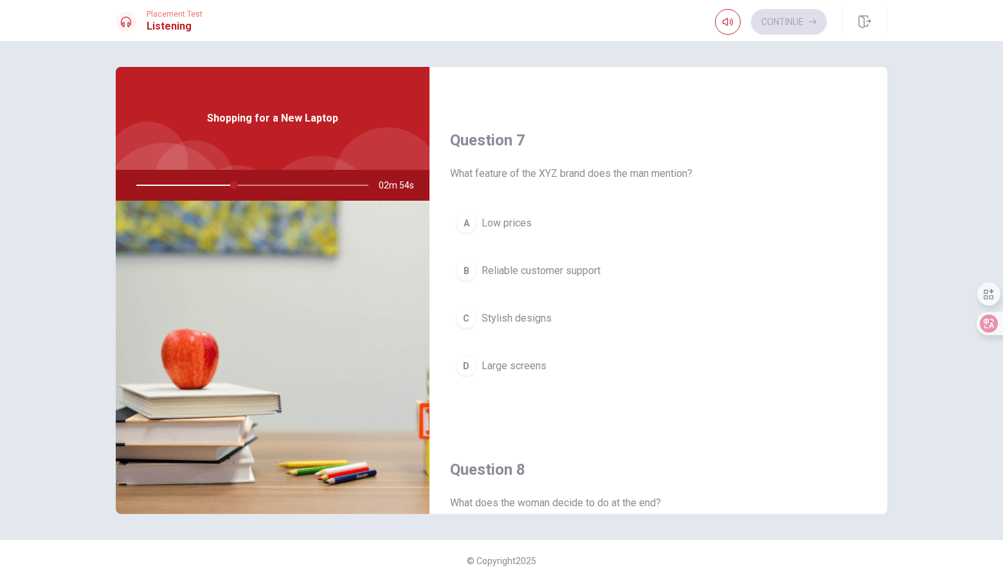
scroll to position [235, 0]
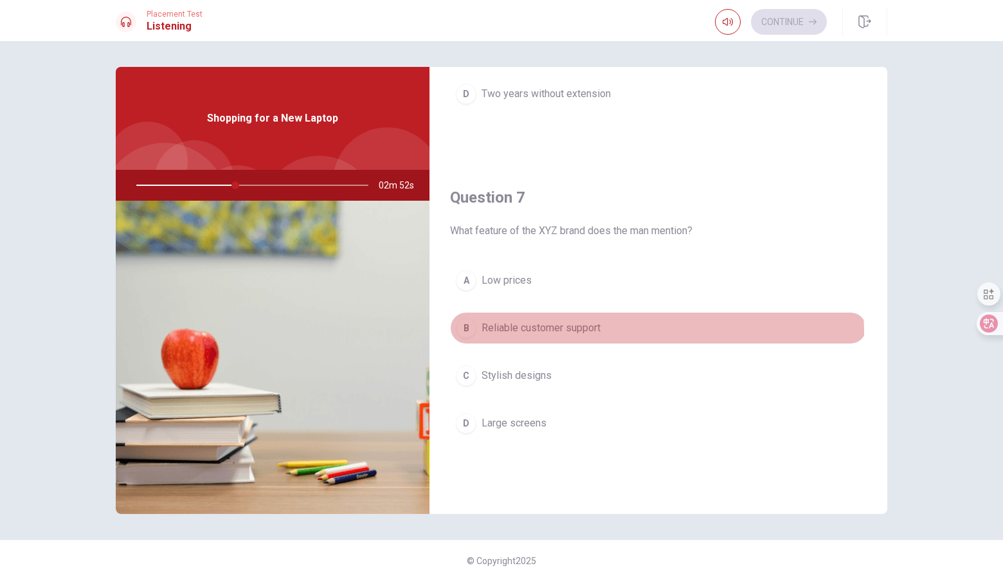
click at [555, 334] on span "Reliable customer support" at bounding box center [540, 327] width 119 height 15
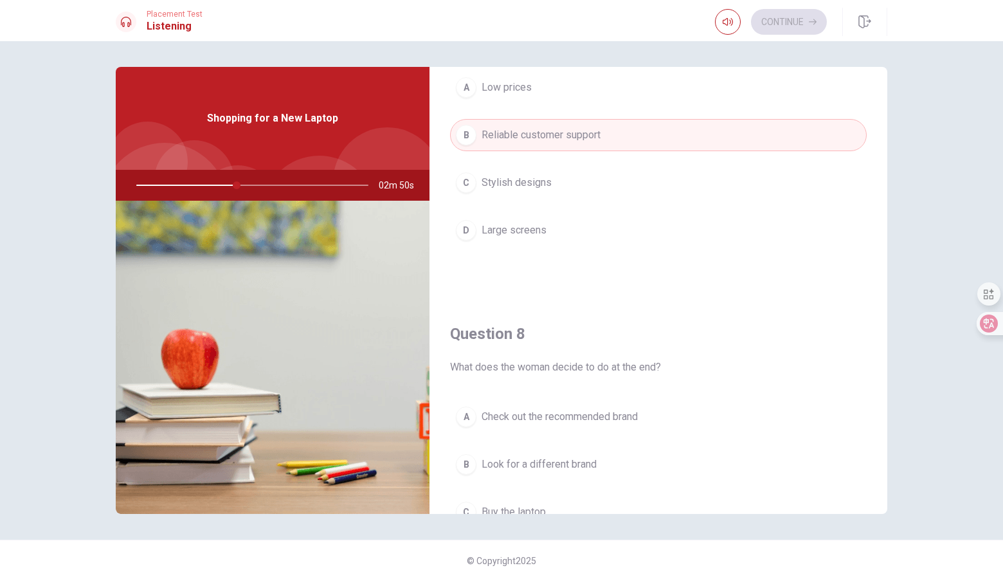
scroll to position [556, 0]
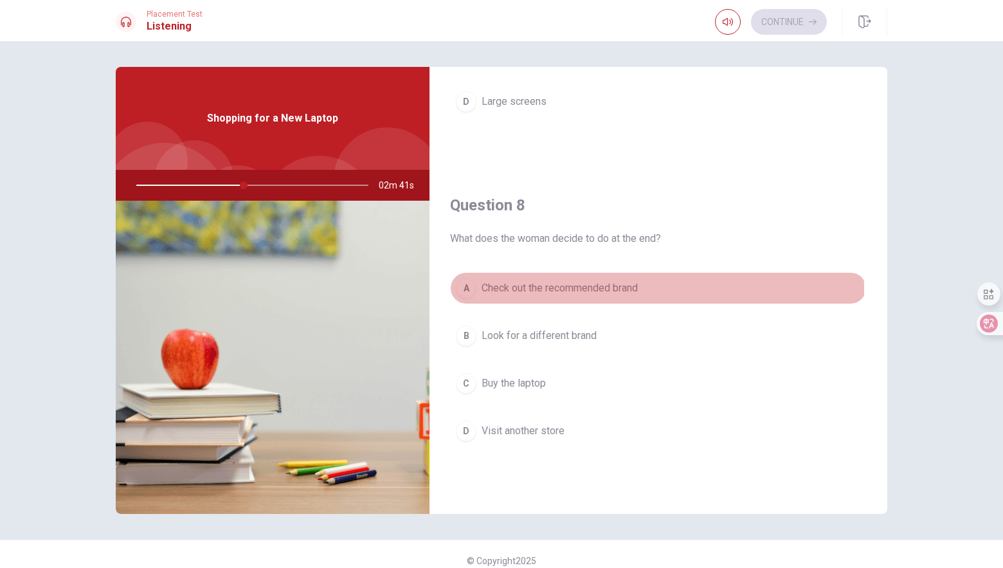
click at [570, 289] on span "Check out the recommended brand" at bounding box center [559, 287] width 156 height 15
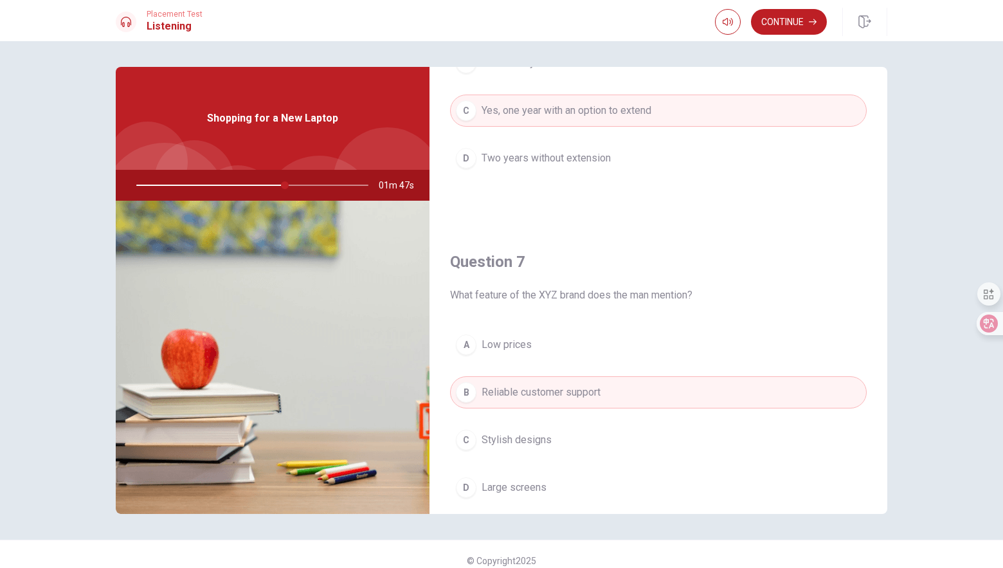
scroll to position [0, 0]
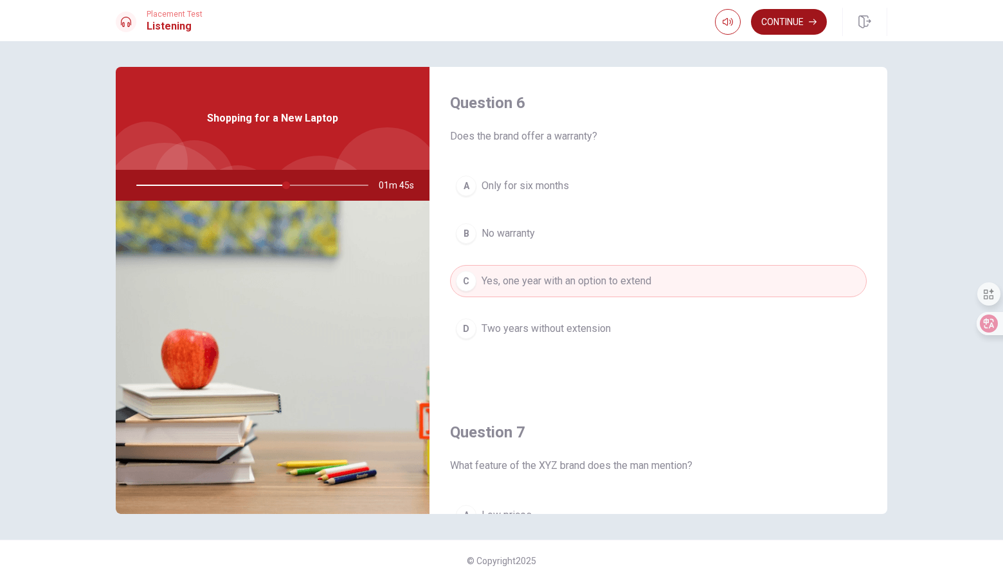
click at [800, 19] on button "Continue" at bounding box center [789, 22] width 76 height 26
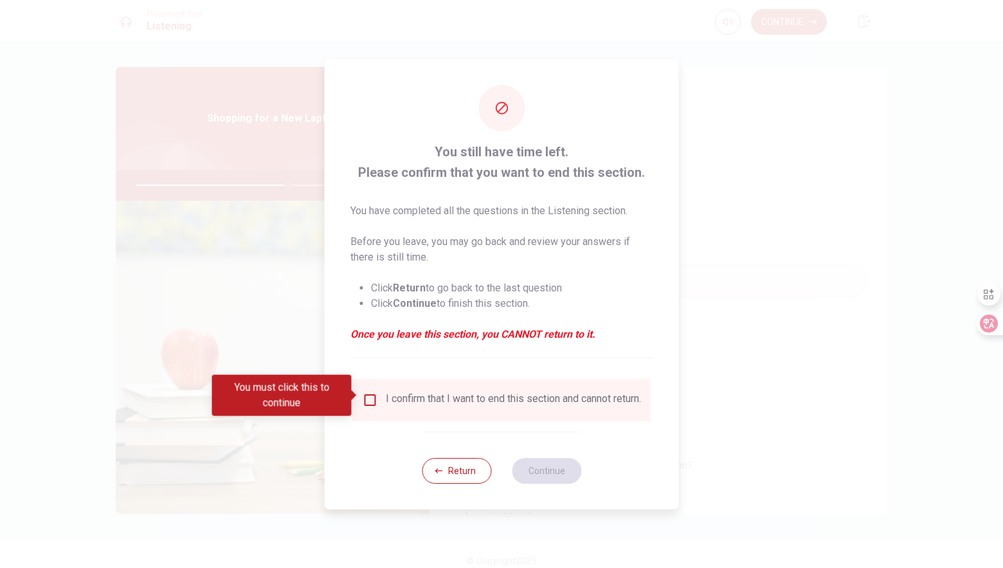
click at [364, 392] on input "You must click this to continue" at bounding box center [369, 399] width 15 height 15
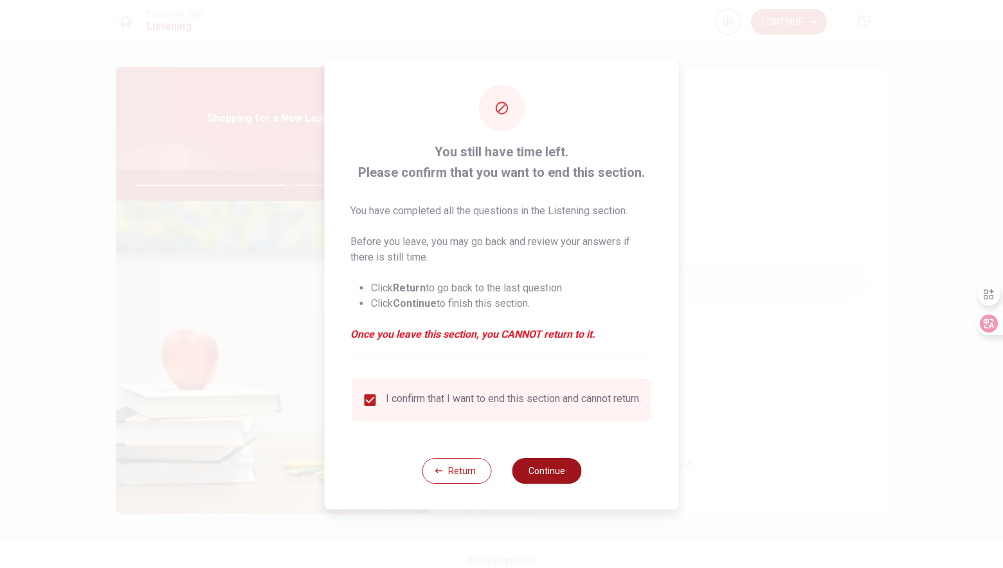
click at [553, 468] on button "Continue" at bounding box center [546, 471] width 69 height 26
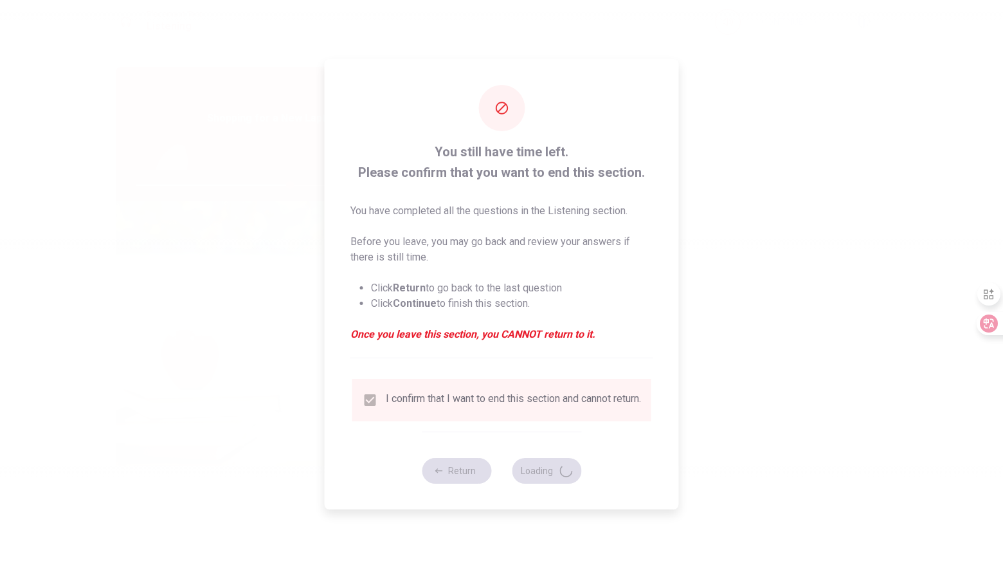
type input "67"
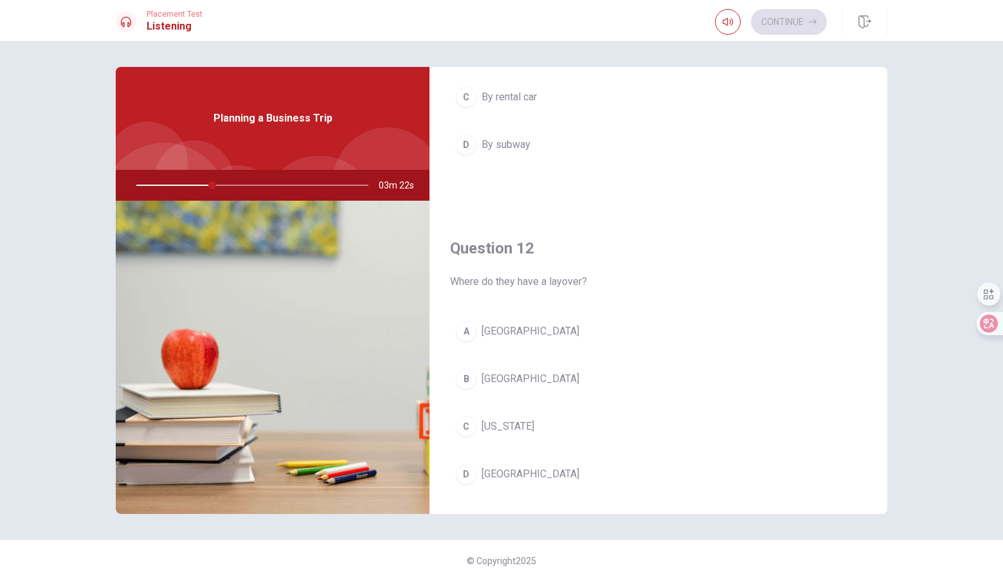
scroll to position [405, 0]
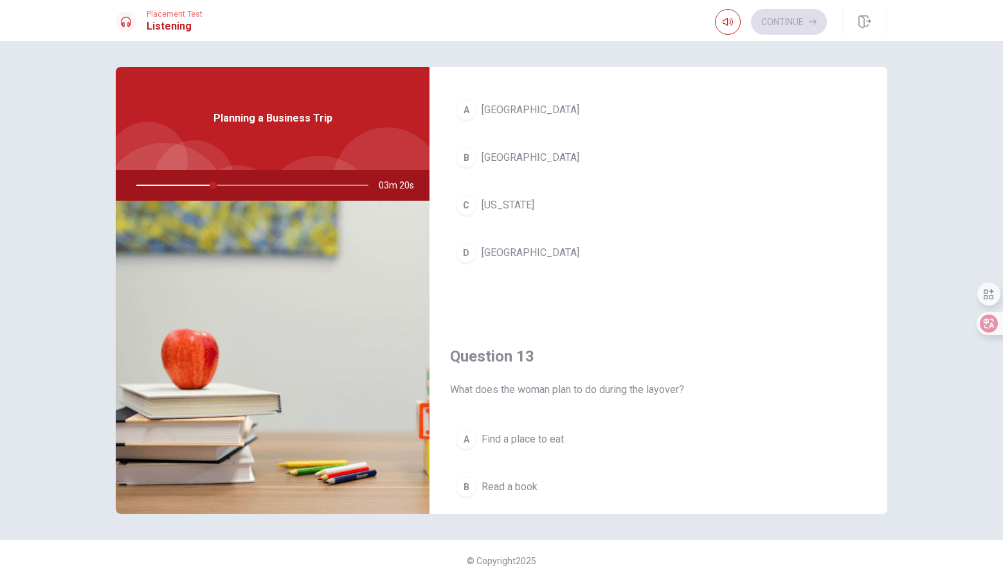
click at [510, 253] on span "[GEOGRAPHIC_DATA]" at bounding box center [530, 252] width 98 height 15
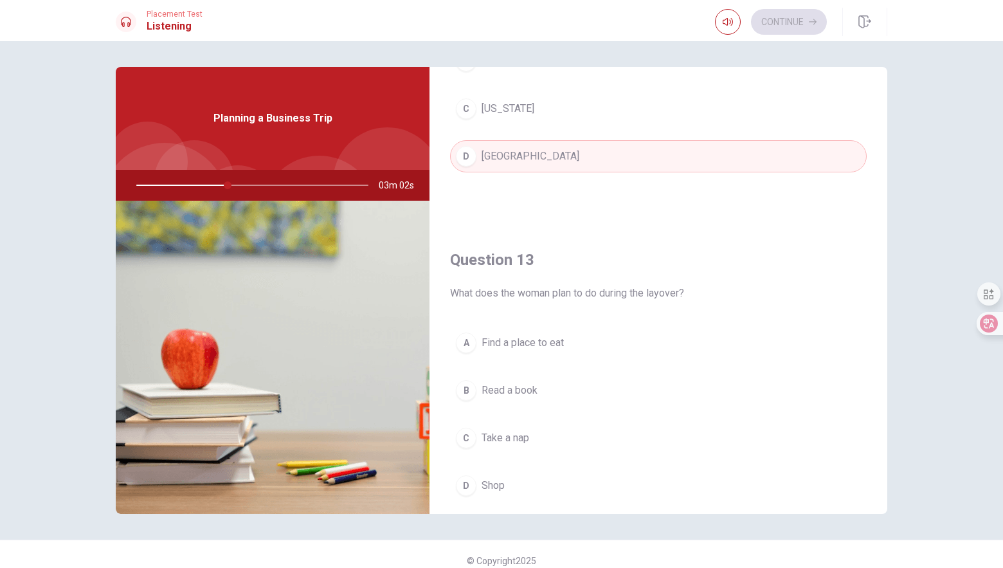
scroll to position [578, 0]
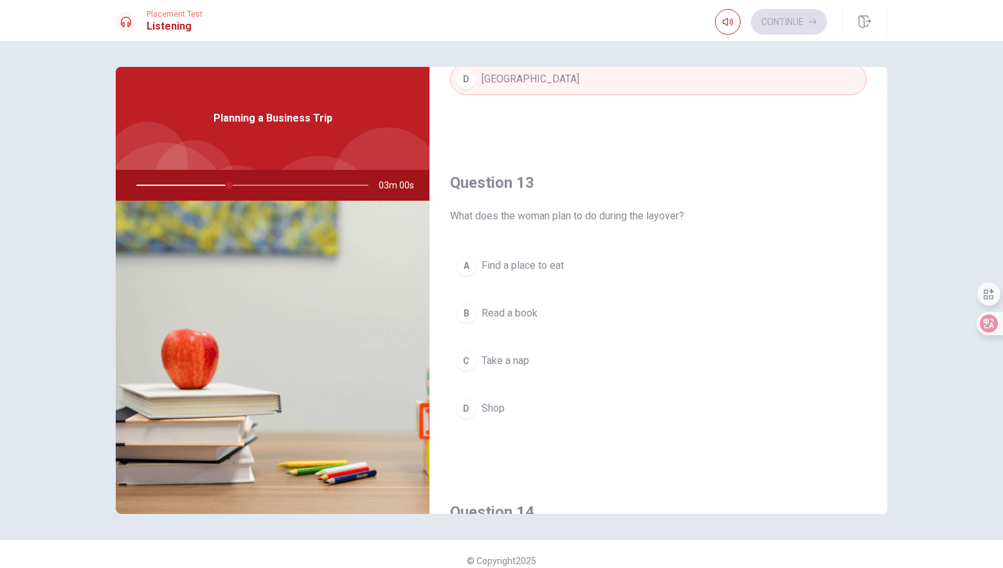
click at [554, 273] on span "Find a place to eat" at bounding box center [522, 265] width 82 height 15
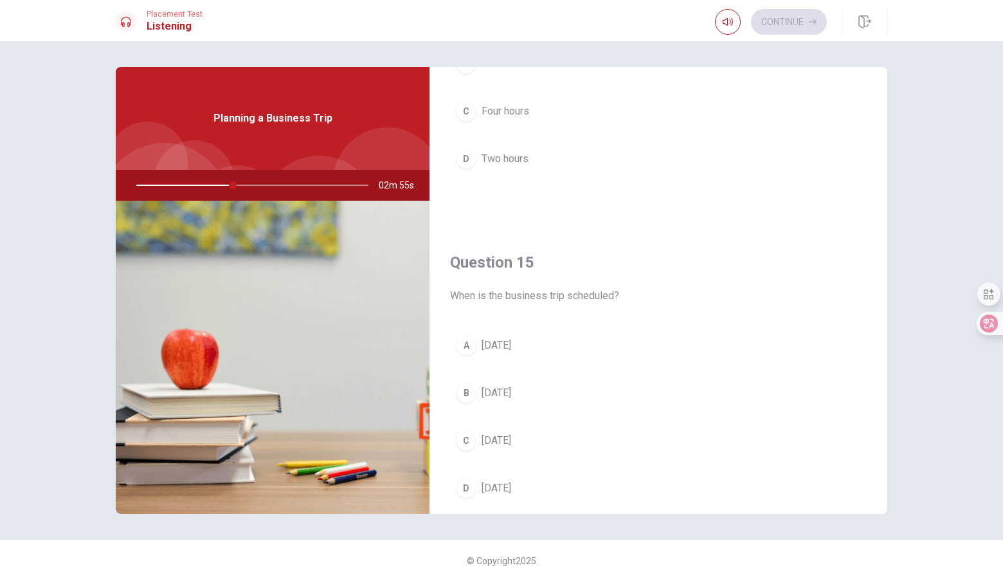
scroll to position [1199, 0]
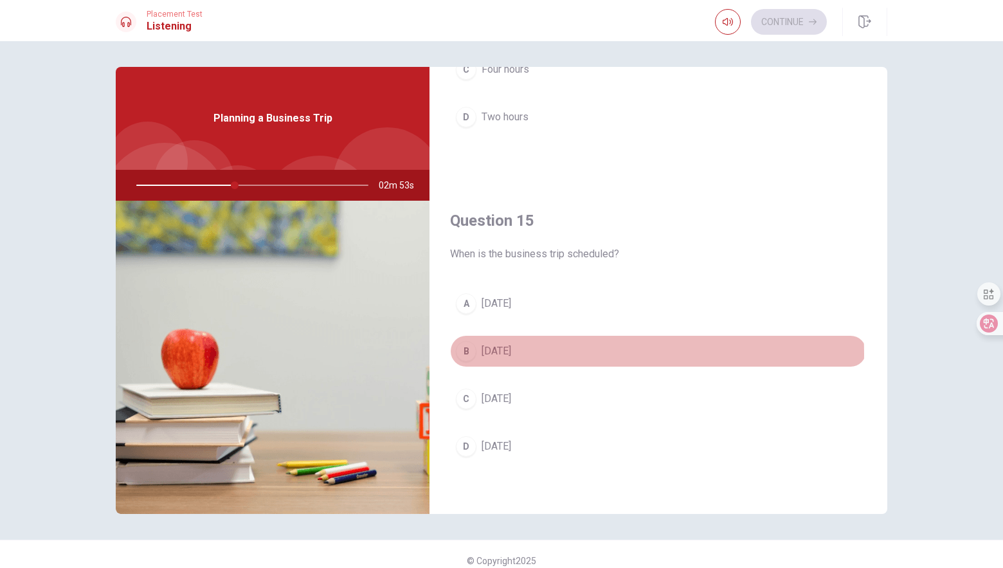
click at [511, 353] on span "[DATE]" at bounding box center [496, 350] width 30 height 15
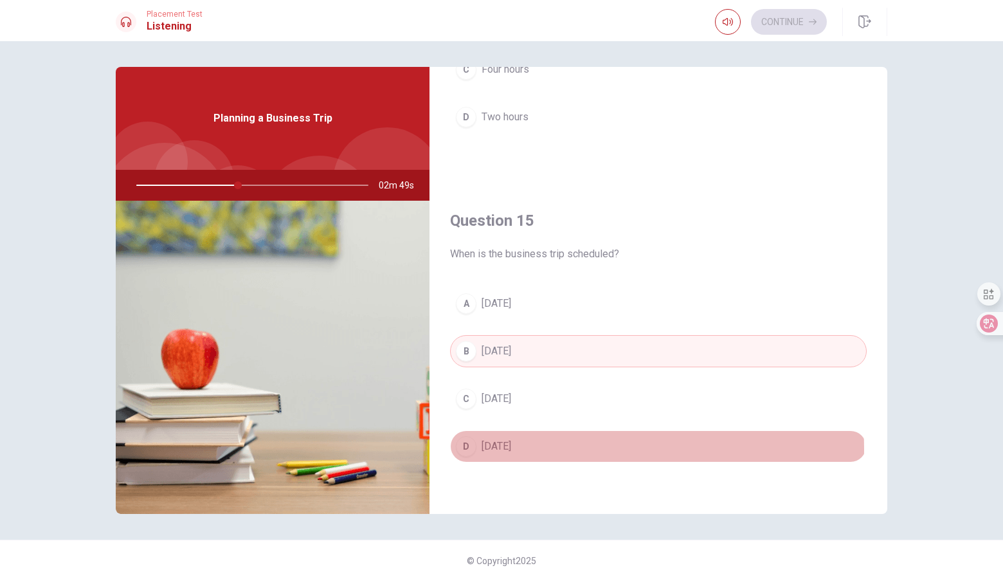
click at [509, 449] on span "[DATE]" at bounding box center [496, 445] width 30 height 15
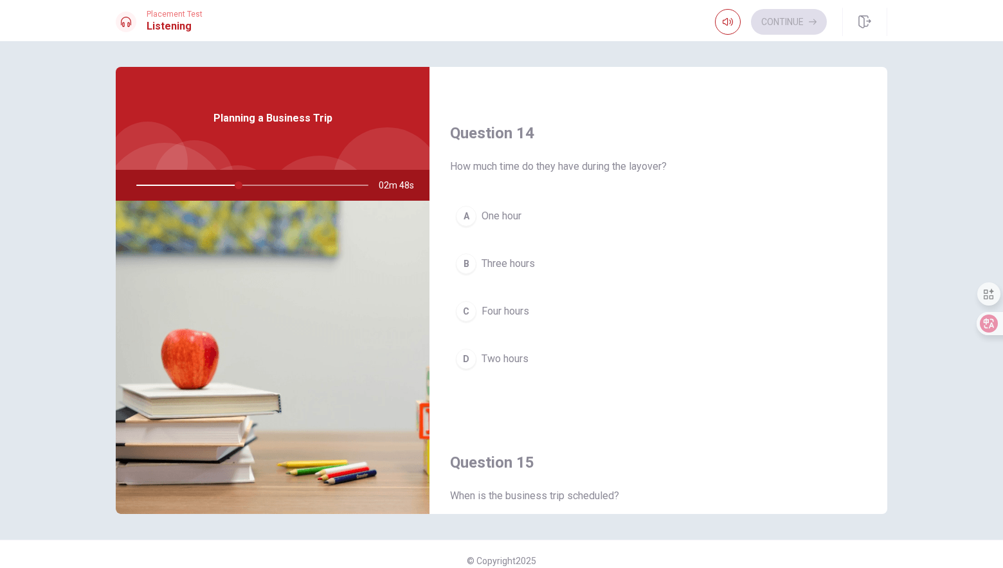
scroll to position [942, 0]
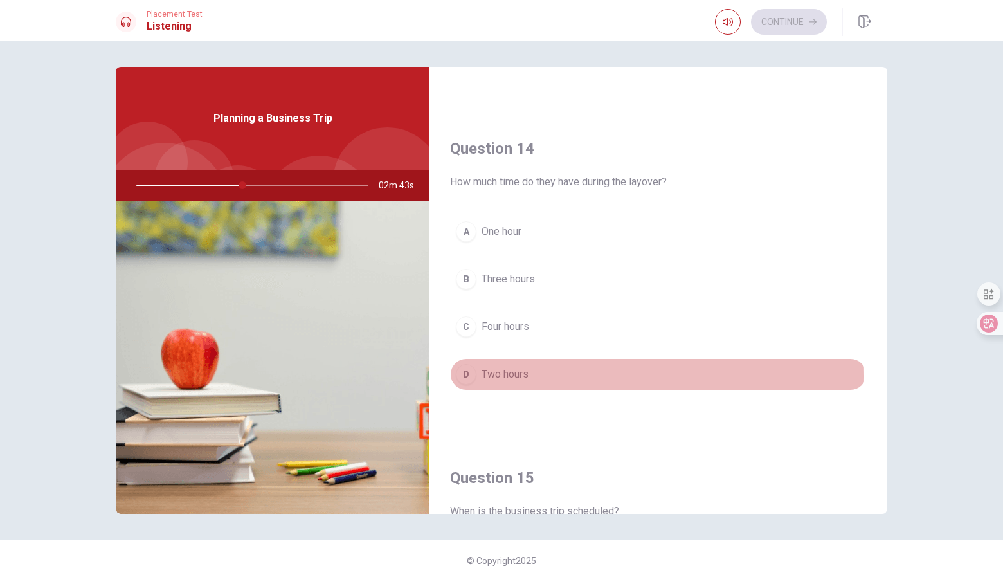
click at [511, 376] on span "Two hours" at bounding box center [504, 373] width 47 height 15
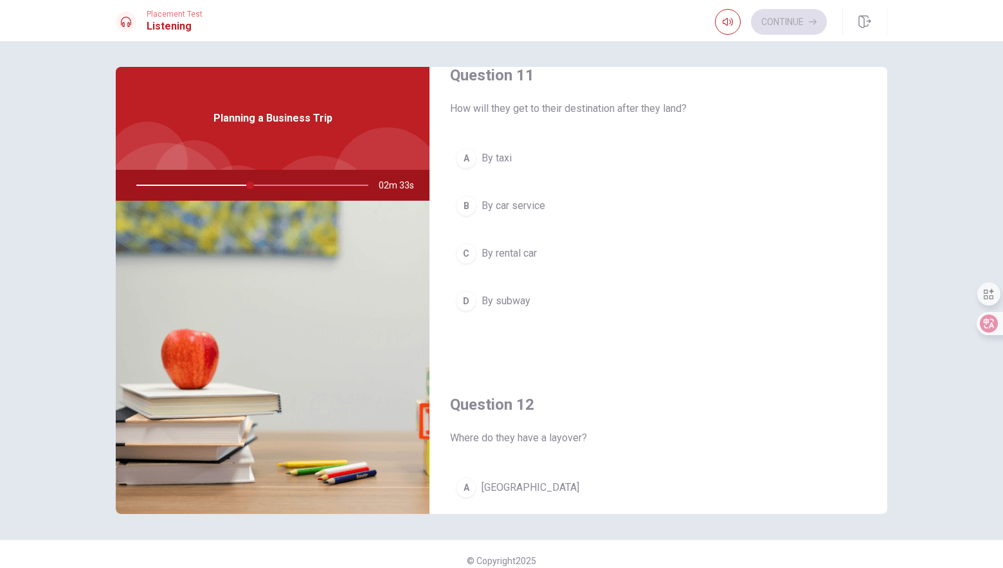
scroll to position [0, 0]
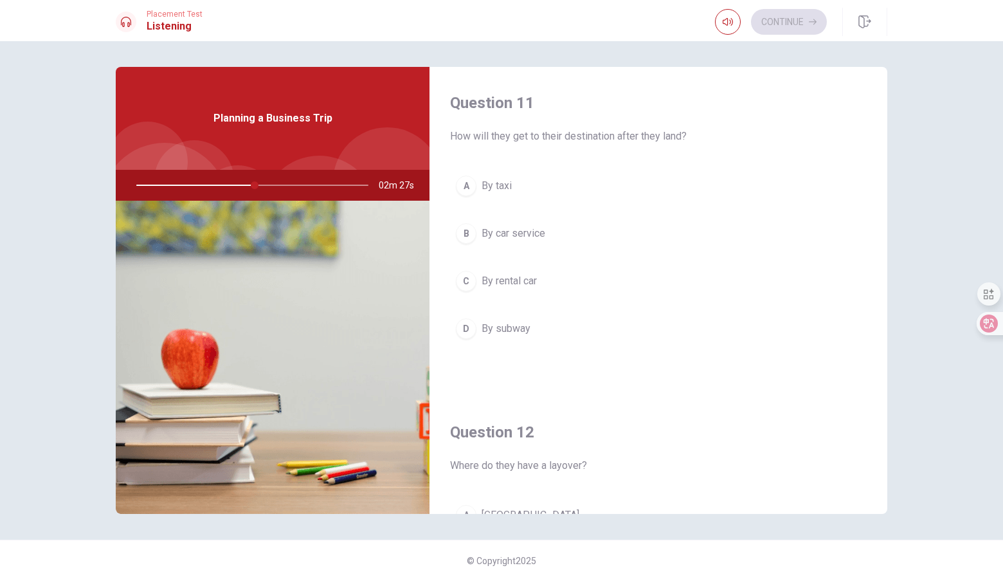
click at [506, 239] on span "By car service" at bounding box center [513, 233] width 64 height 15
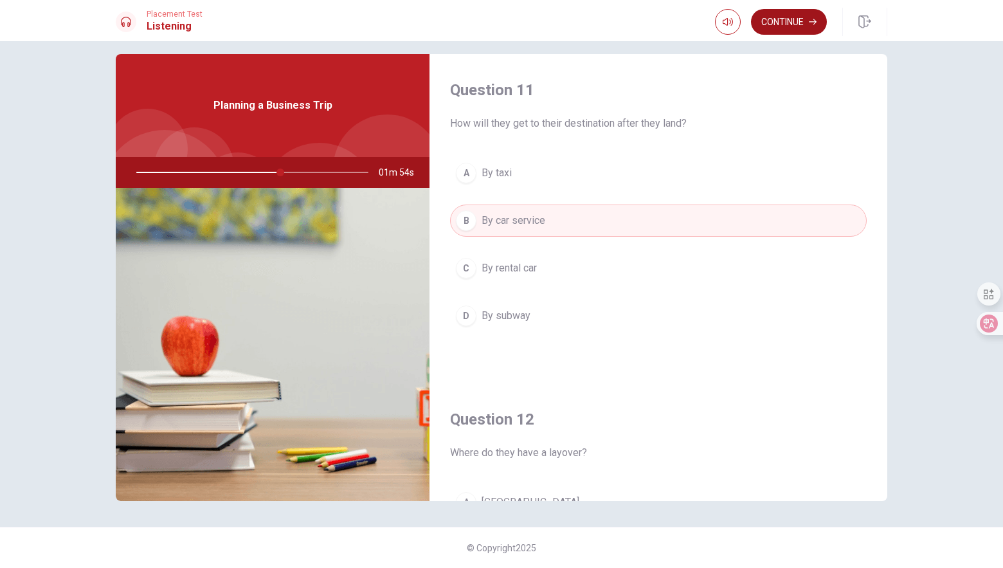
click at [792, 15] on button "Continue" at bounding box center [789, 22] width 76 height 26
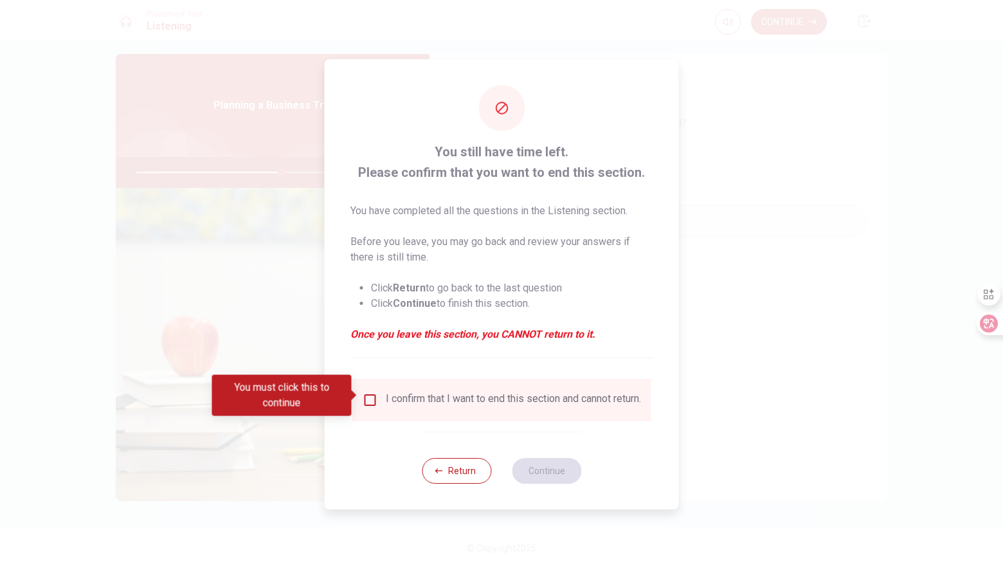
click at [370, 397] on input "You must click this to continue" at bounding box center [369, 399] width 15 height 15
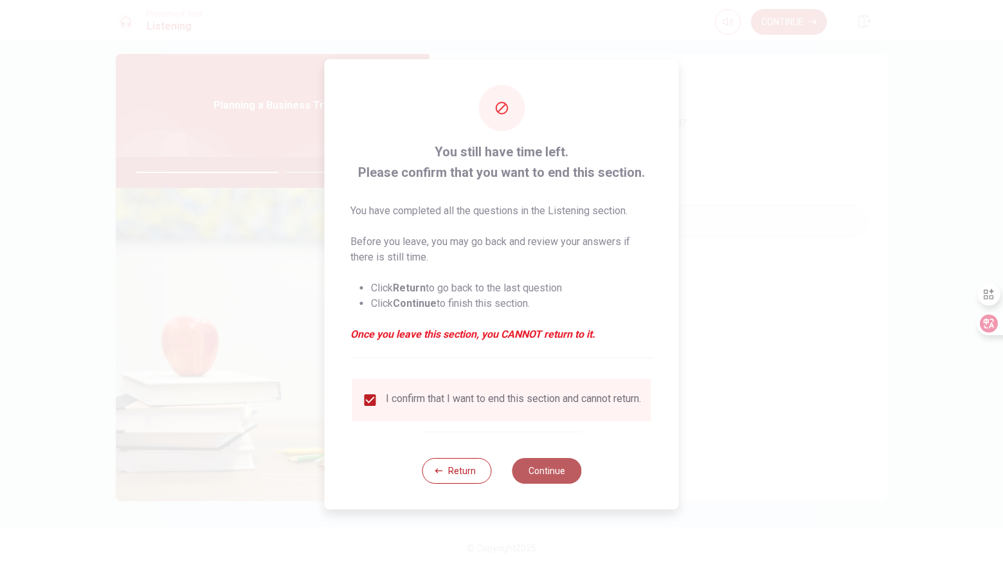
click at [559, 473] on button "Continue" at bounding box center [546, 471] width 69 height 26
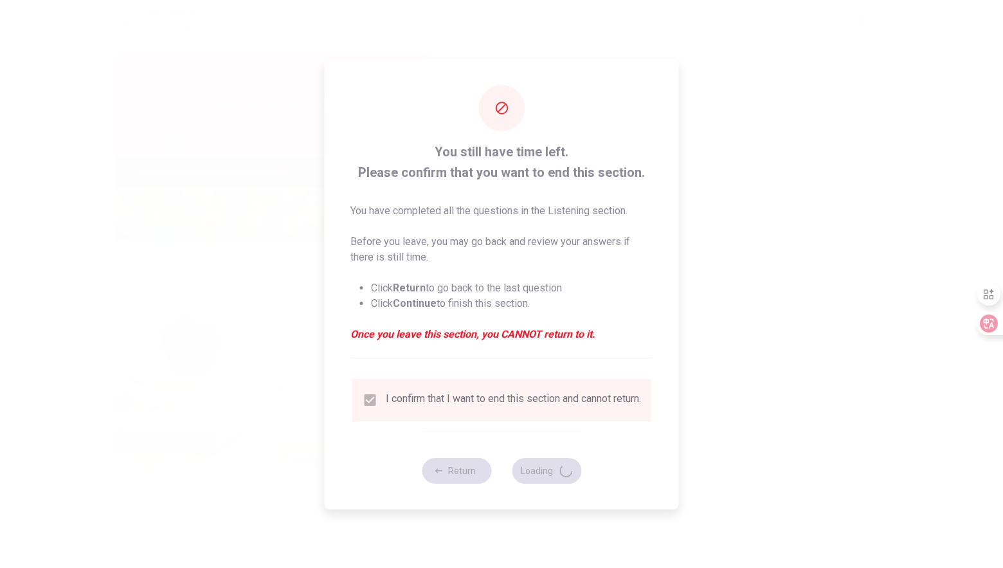
type input "64"
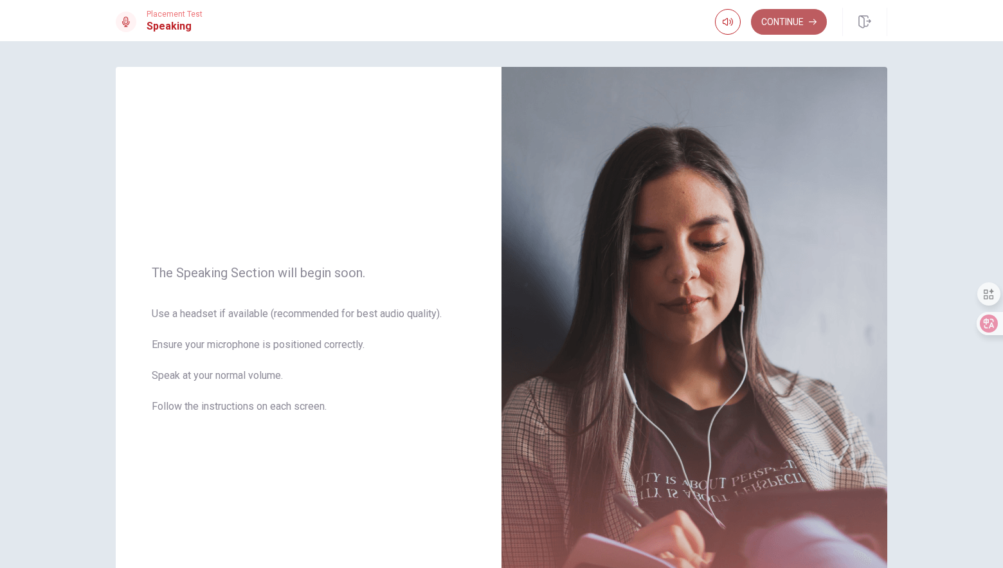
click at [810, 22] on icon "button" at bounding box center [813, 22] width 8 height 6
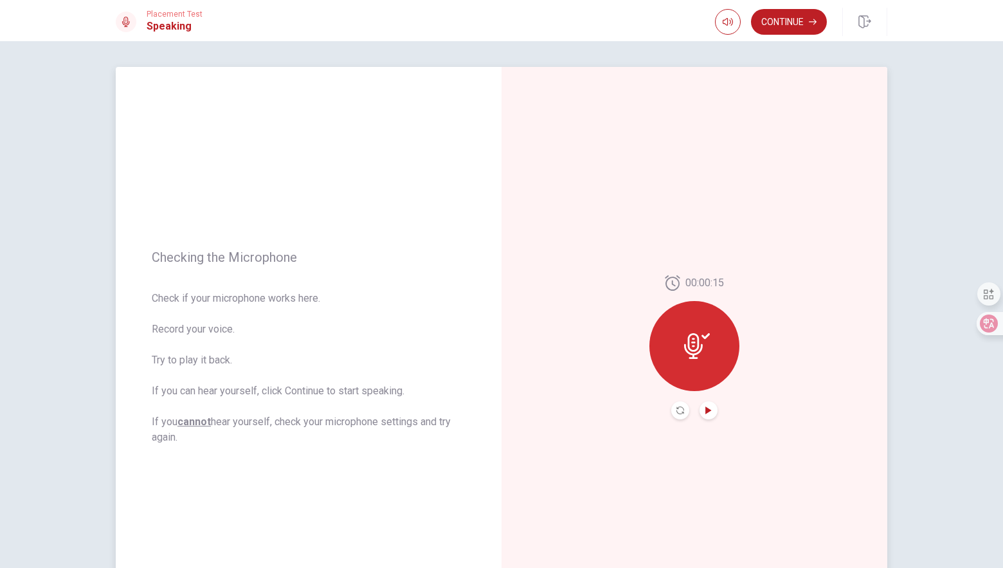
click at [706, 410] on icon "Play Audio" at bounding box center [708, 410] width 6 height 8
click at [809, 19] on icon "button" at bounding box center [813, 22] width 8 height 8
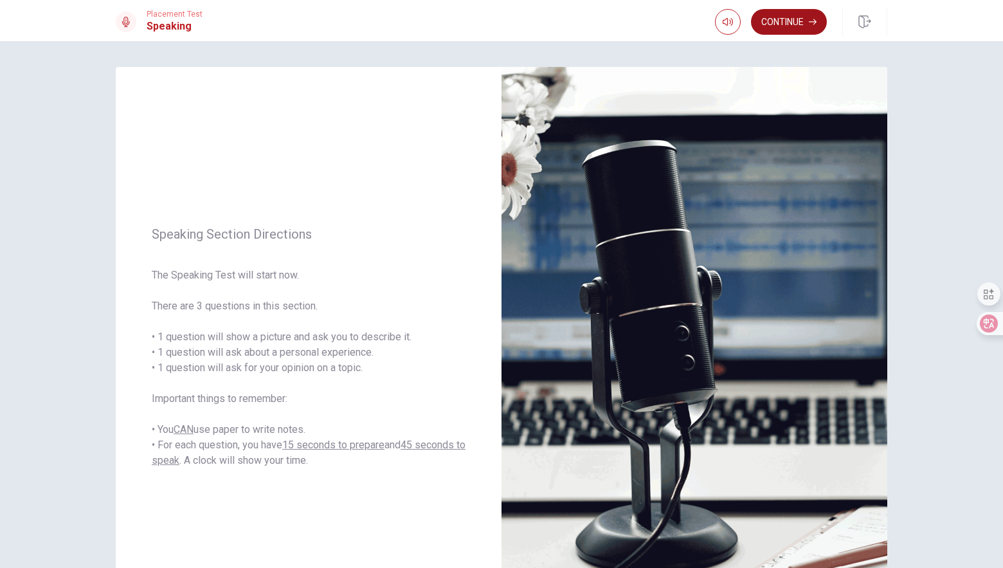
click at [796, 24] on button "Continue" at bounding box center [789, 22] width 76 height 26
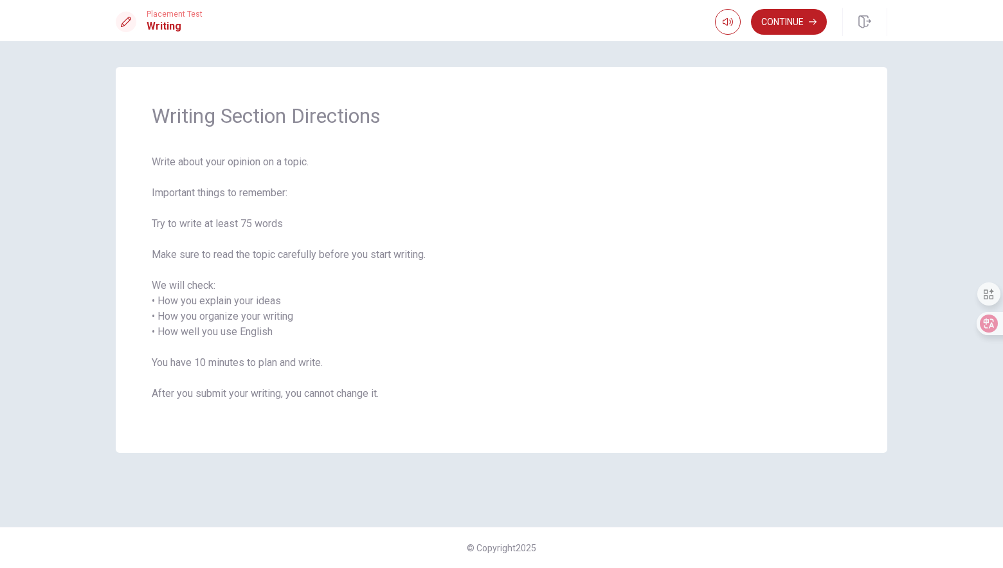
drag, startPoint x: 153, startPoint y: 398, endPoint x: 405, endPoint y: 398, distance: 251.9
click at [405, 398] on span "Write about your opinion on a topic. Important things to remember: Try to write…" at bounding box center [501, 285] width 699 height 262
click at [798, 21] on button "Continue" at bounding box center [789, 22] width 76 height 26
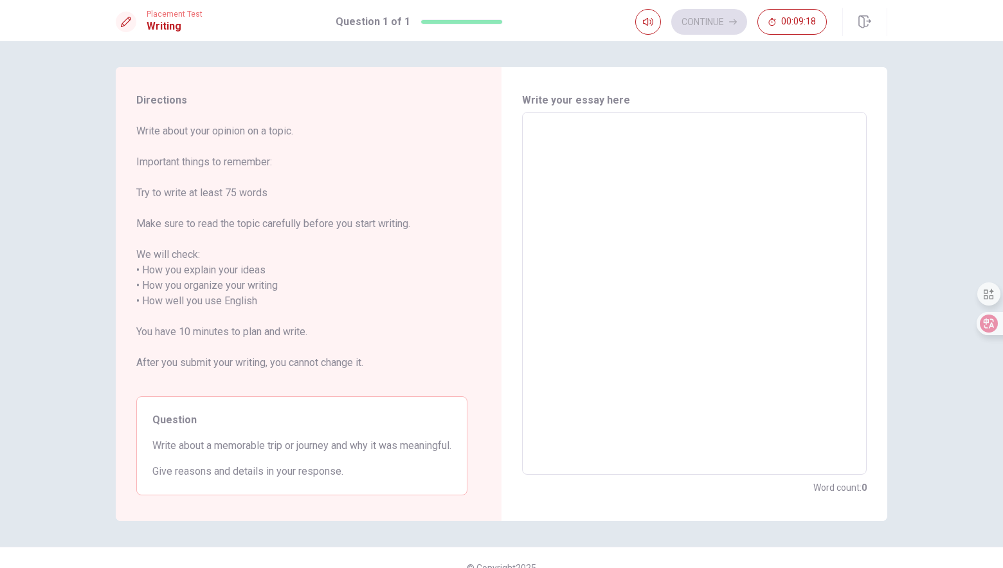
click at [618, 143] on textarea at bounding box center [694, 293] width 326 height 341
drag, startPoint x: 165, startPoint y: 449, endPoint x: 274, endPoint y: 450, distance: 109.9
click at [274, 450] on span "Write about a memorable trip or journey and why it was meaningful." at bounding box center [301, 445] width 299 height 15
click at [569, 152] on textarea at bounding box center [694, 293] width 326 height 341
type textarea "O"
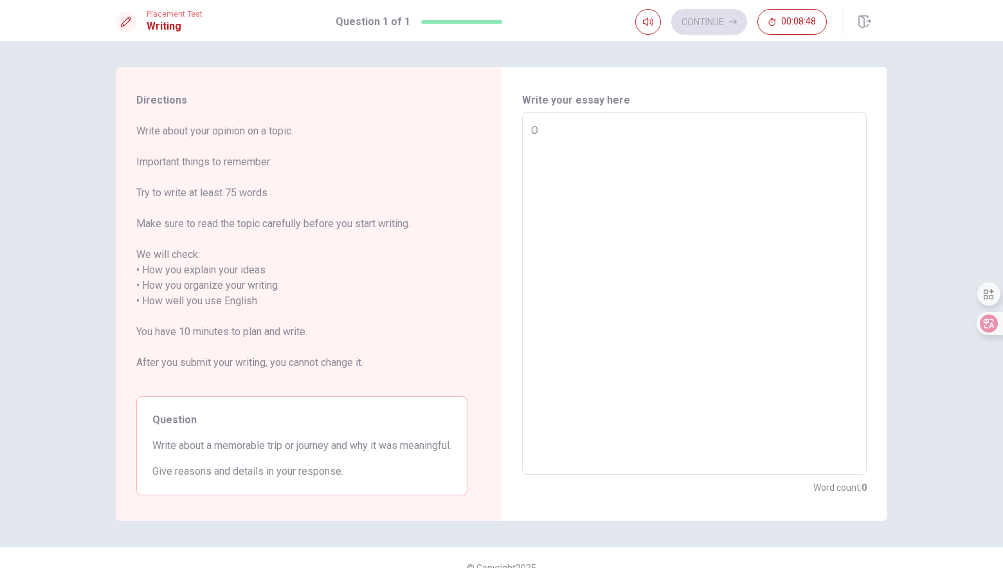
type textarea "x"
type textarea "On"
type textarea "x"
type textarea "One"
type textarea "x"
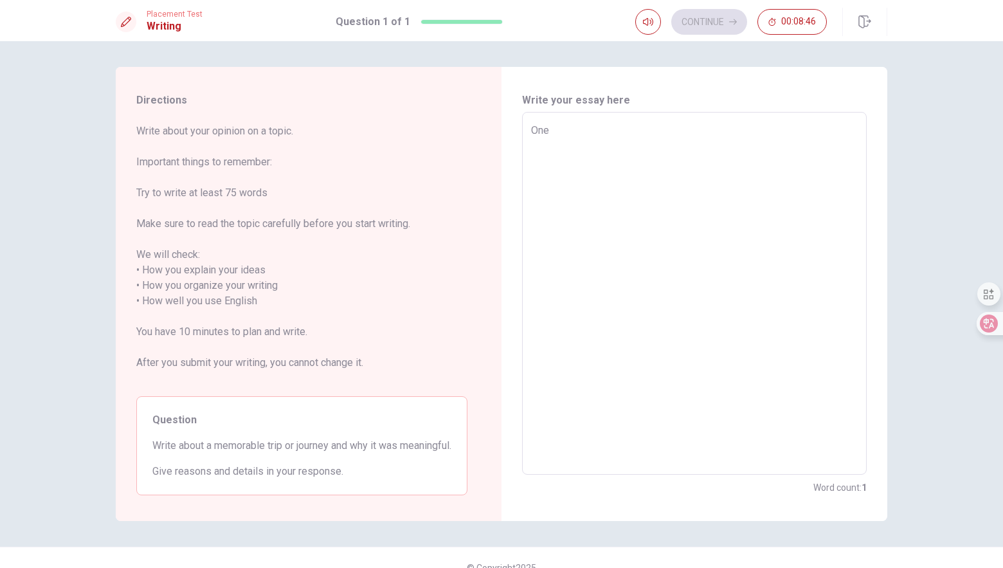
type textarea "One"
type textarea "x"
type textarea "One o"
type textarea "x"
type textarea "One of"
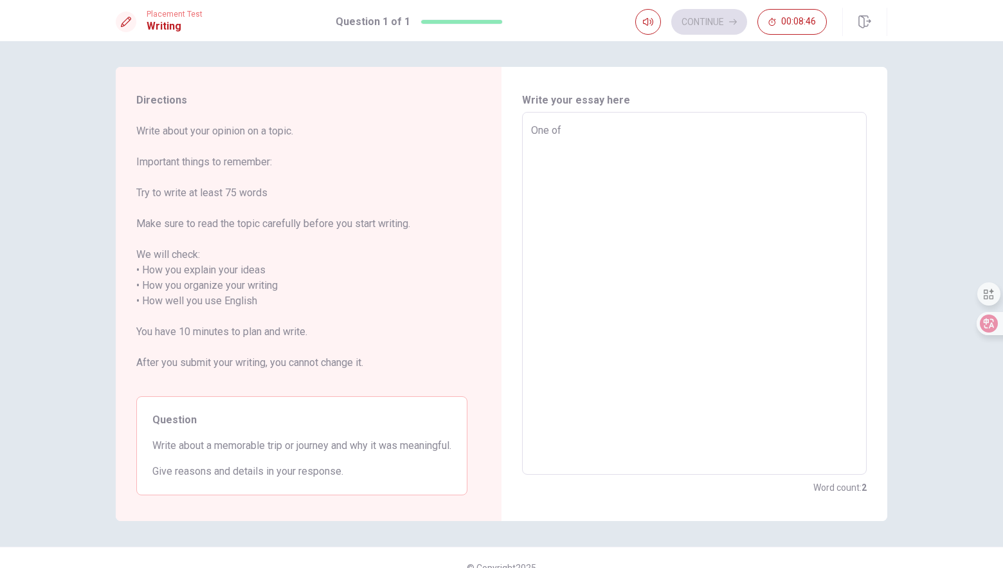
type textarea "x"
type textarea "One of"
type textarea "x"
type textarea "One of m"
type textarea "x"
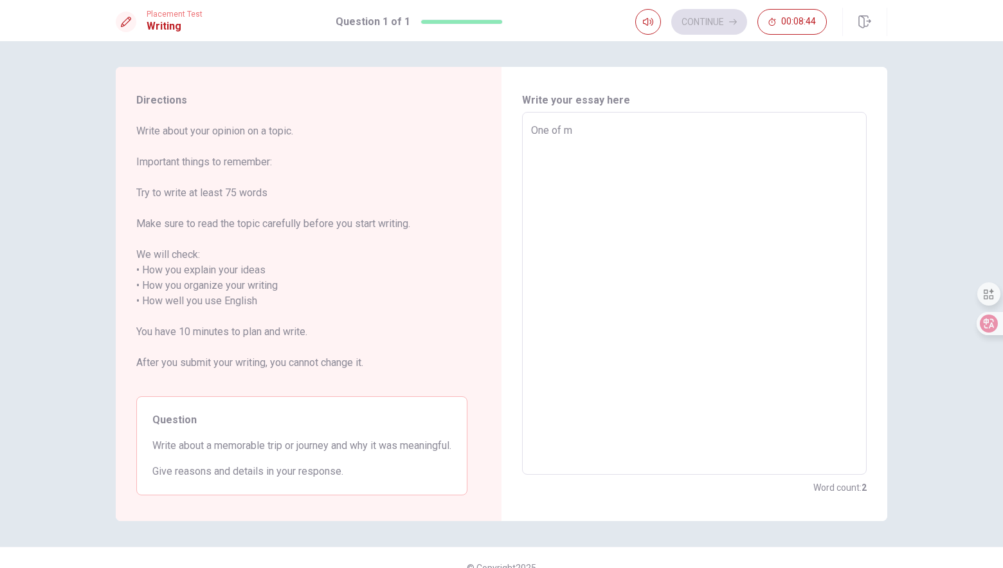
type textarea "One of mu"
type textarea "x"
type textarea "One of mu"
type textarea "x"
type textarea "One of mu"
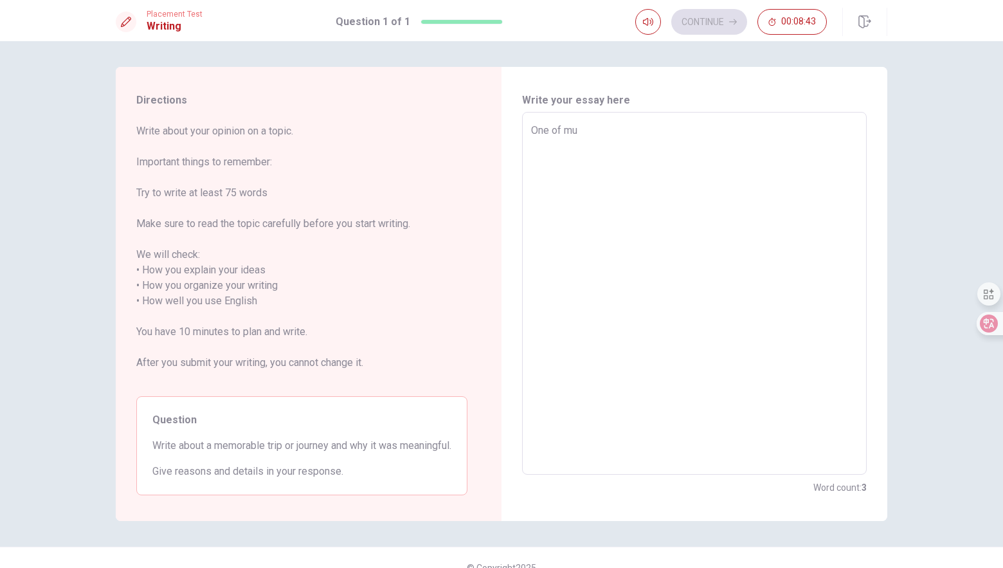
type textarea "x"
type textarea "One of m"
type textarea "x"
type textarea "One of my"
type textarea "x"
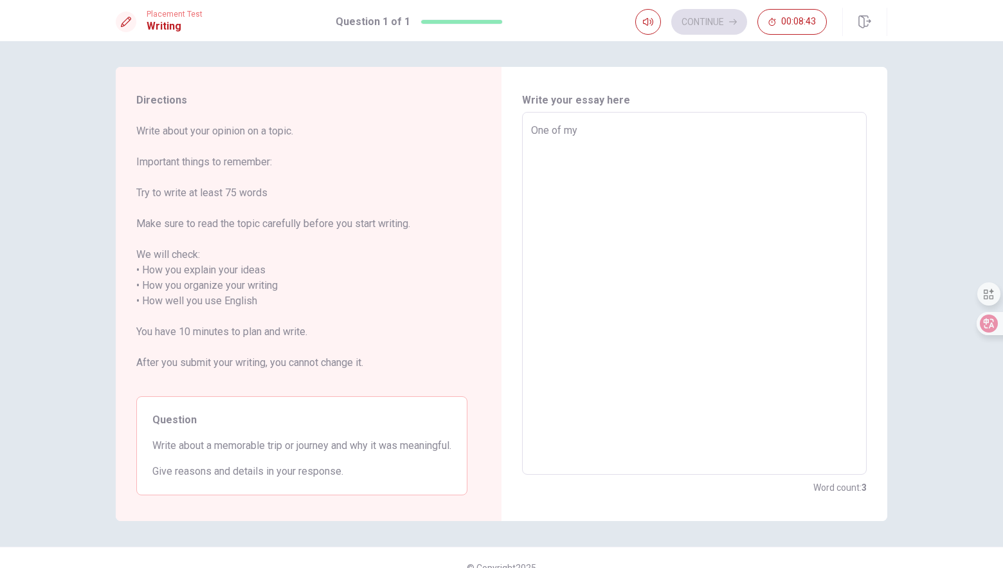
type textarea "One of my"
type textarea "x"
type textarea "One of my f"
type textarea "x"
type textarea "One of my fa"
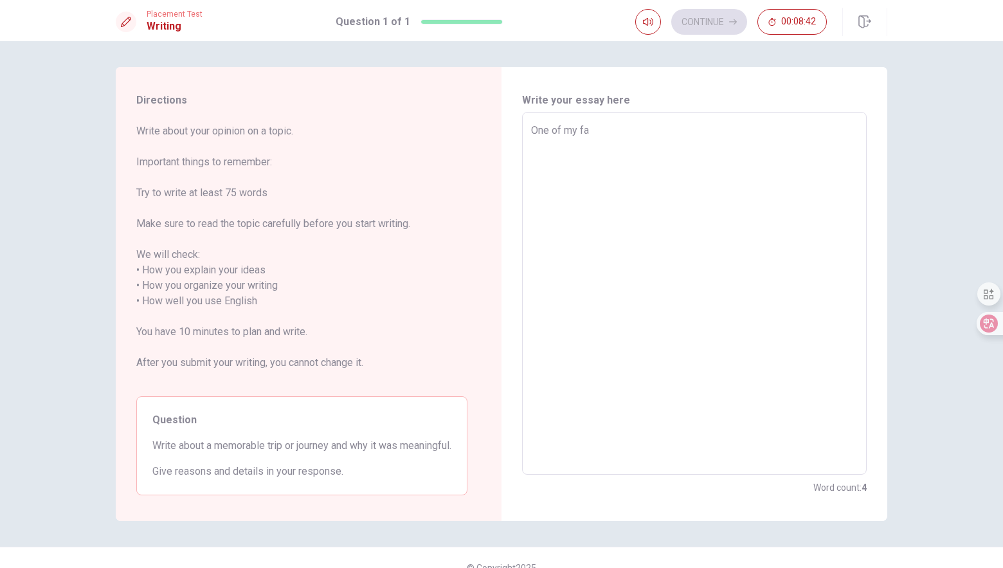
type textarea "x"
type textarea "One of my fab"
type textarea "x"
type textarea "One of my fa"
type textarea "x"
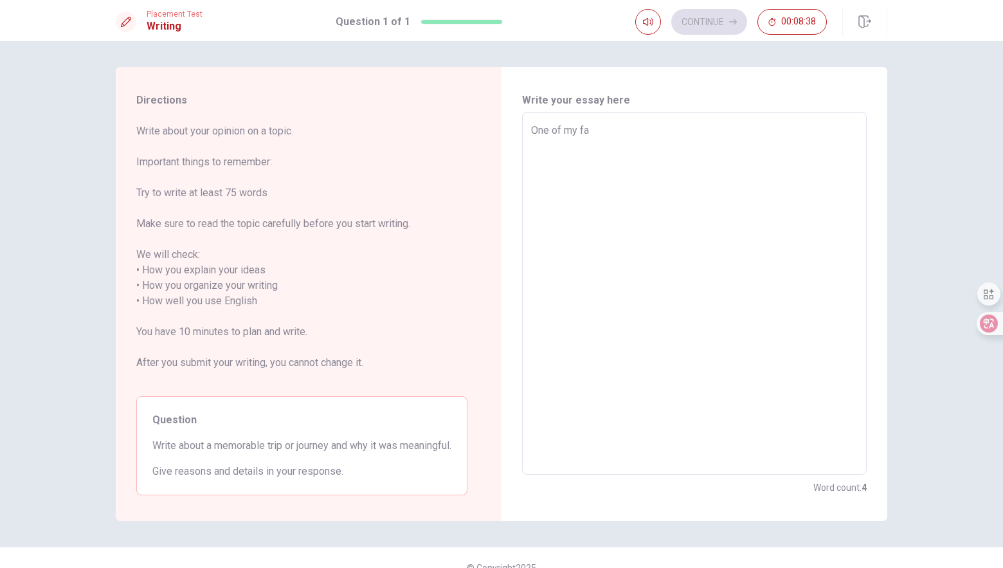
type textarea "One of my f"
type textarea "x"
type textarea "One of my"
type textarea "x"
type textarea "One of my m"
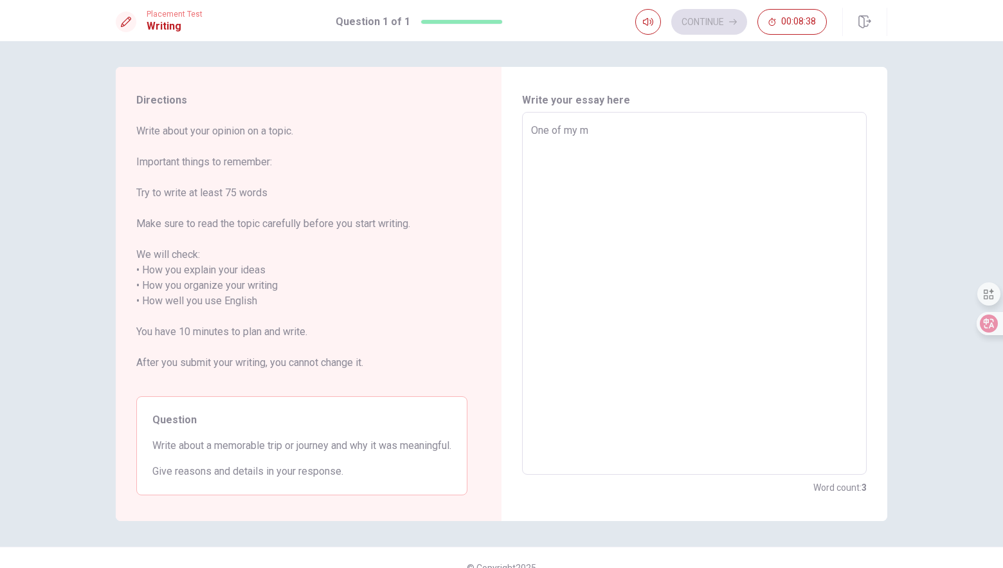
type textarea "x"
type textarea "One of my me"
type textarea "x"
type textarea "One of my mem"
type textarea "x"
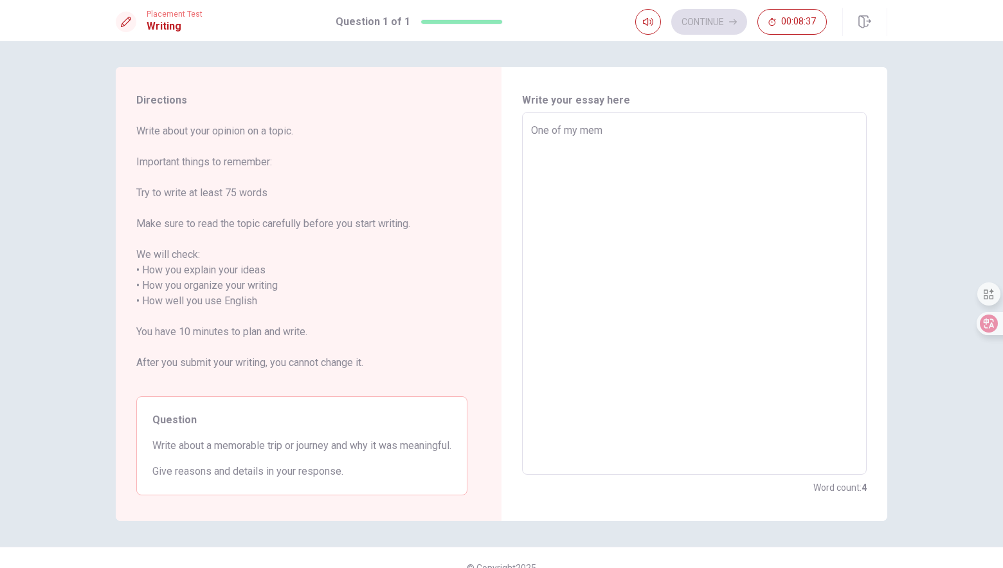
type textarea "One of my memo"
type textarea "x"
type textarea "One of my memor"
type textarea "x"
type textarea "One of my memora"
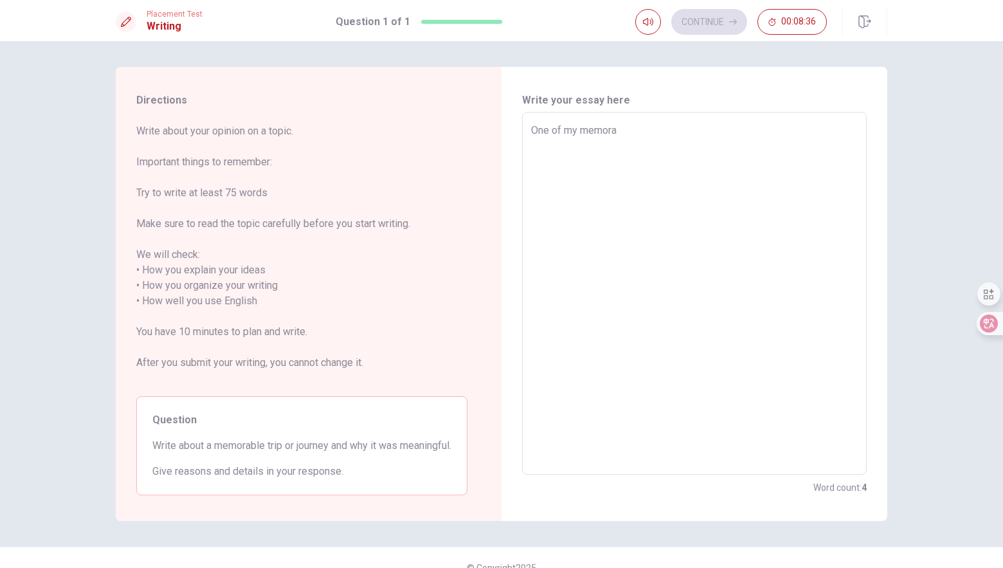
type textarea "x"
type textarea "One of my memorab"
type textarea "x"
type textarea "One of my memorabl"
type textarea "x"
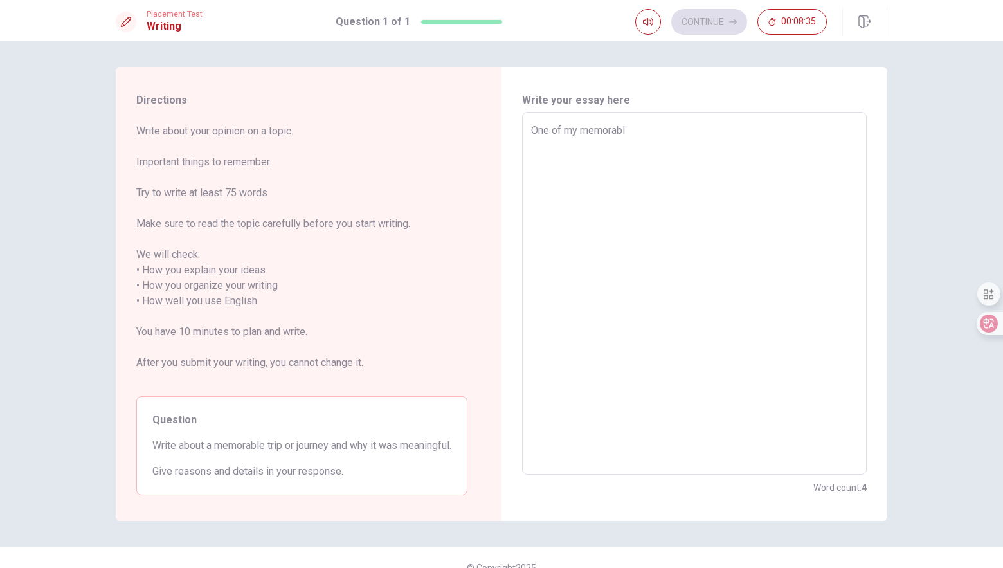
type textarea "One of my memorable"
type textarea "x"
type textarea "One of my memorable"
type textarea "x"
type textarea "One of my memorable r"
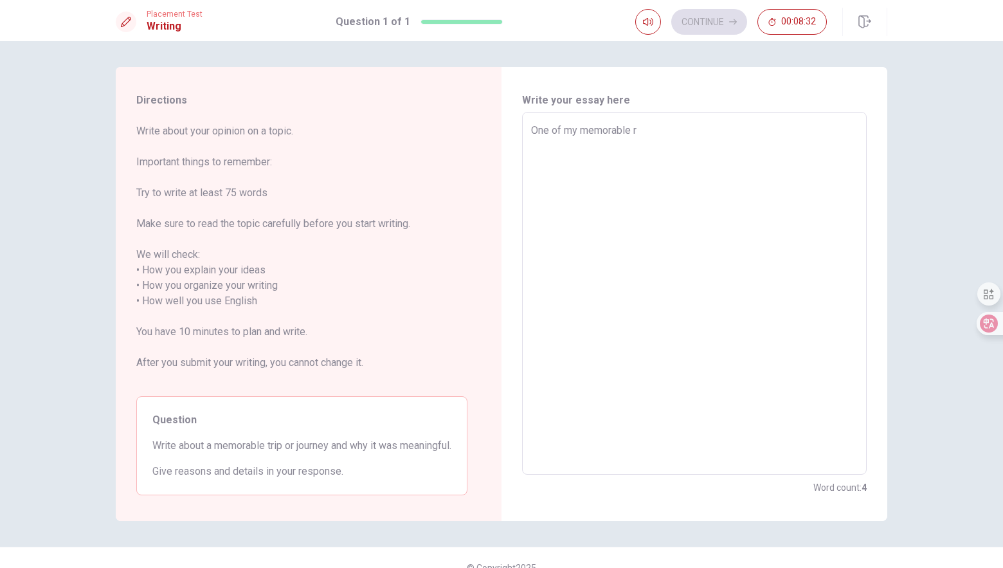
type textarea "x"
type textarea "One of my memorable re"
type textarea "x"
type textarea "One of my memorable rei"
type textarea "x"
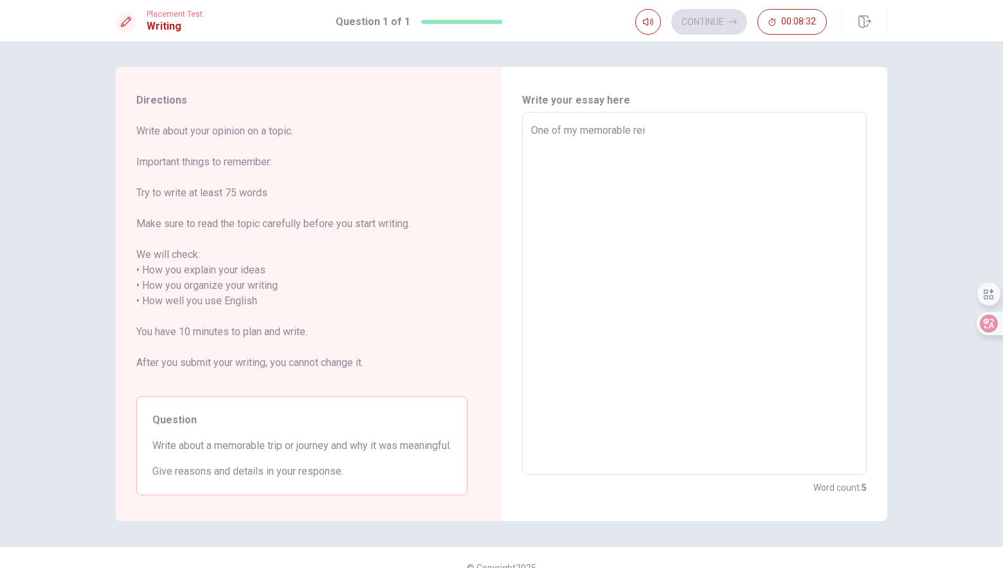
type textarea "One of my memorable re"
type textarea "x"
type textarea "One of my memorable r"
type textarea "x"
type textarea "One of my memorable"
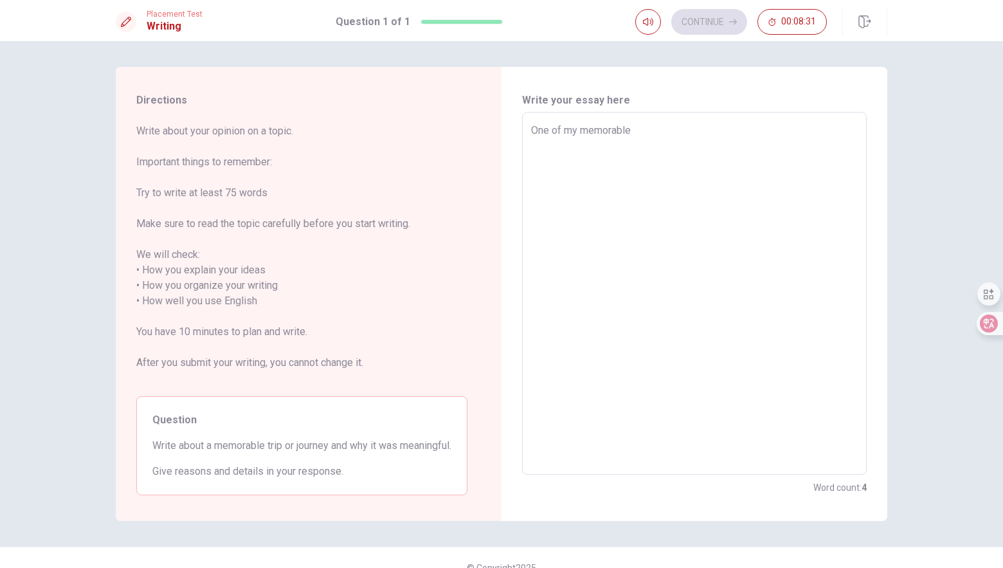
type textarea "x"
type textarea "One of my memorable t"
type textarea "x"
type textarea "One of my memorable tr"
type textarea "x"
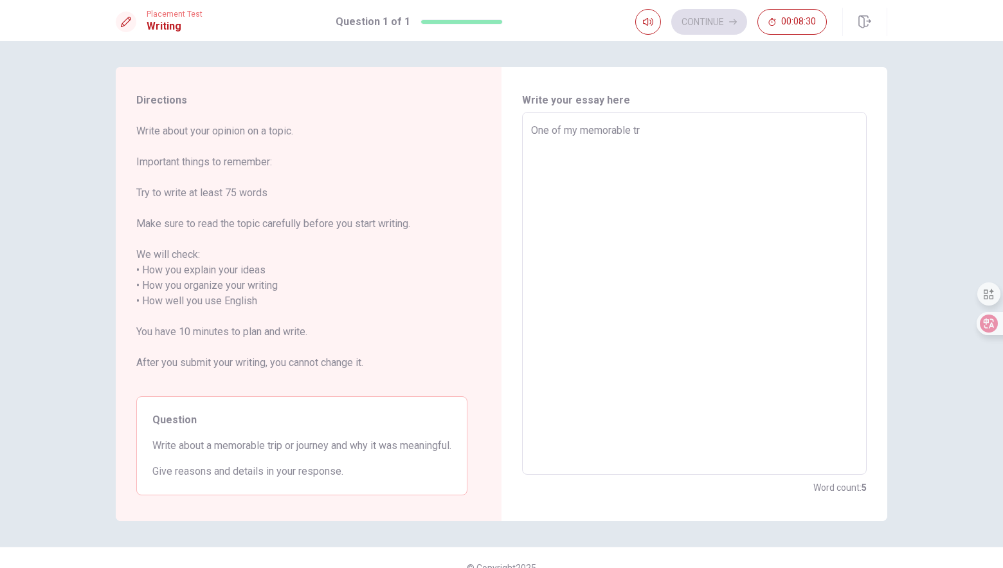
type textarea "One of my memorable tri"
type textarea "x"
type textarea "One of my memorable trip"
type textarea "x"
type textarea "One of my memorable trips"
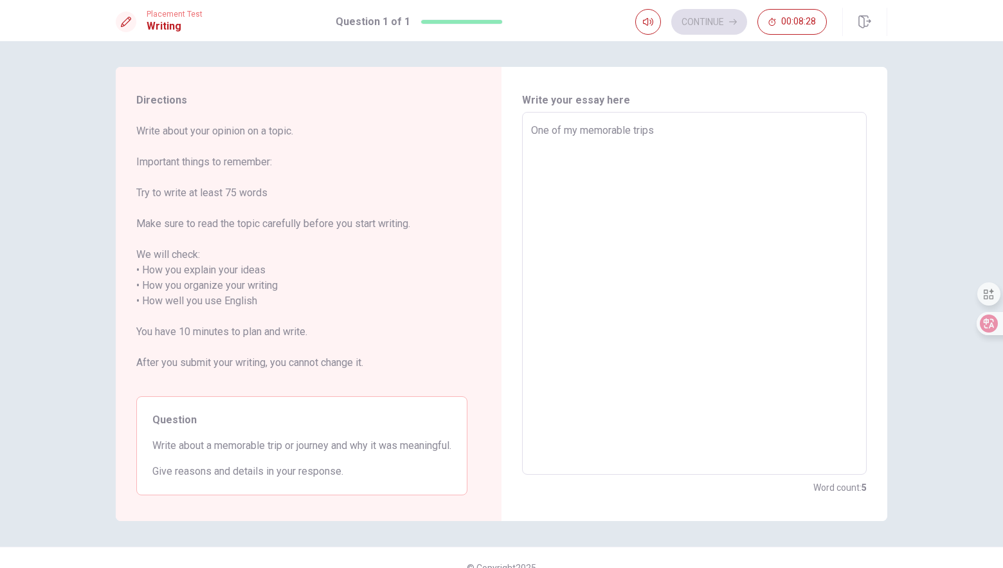
type textarea "x"
type textarea "One of my memorable trips"
type textarea "x"
type textarea "One of my memorable trips i"
type textarea "x"
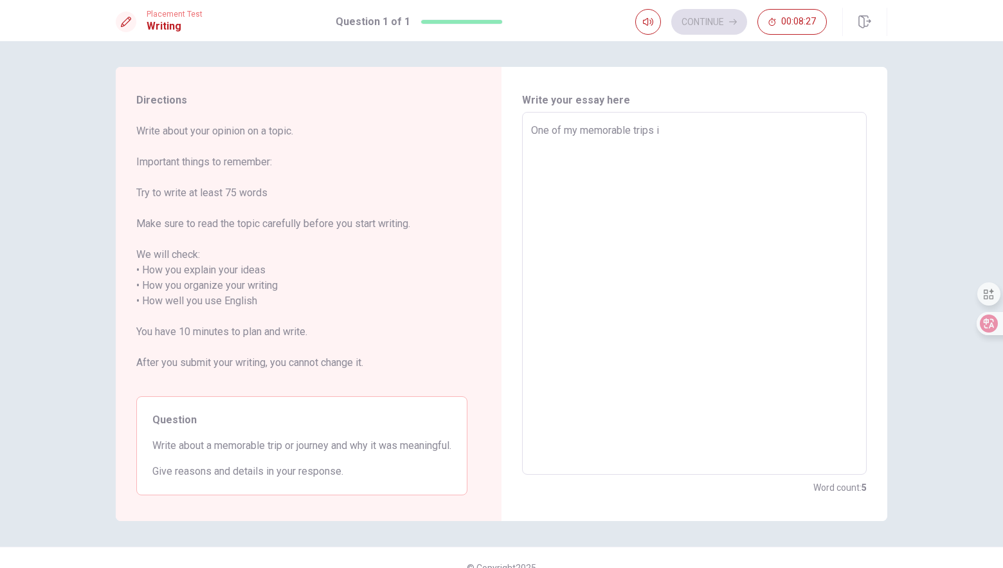
type textarea "One of my memorable trips is"
type textarea "x"
type textarea "One of my memorable trip is"
type textarea "x"
type textarea "One of my memorable tripa is"
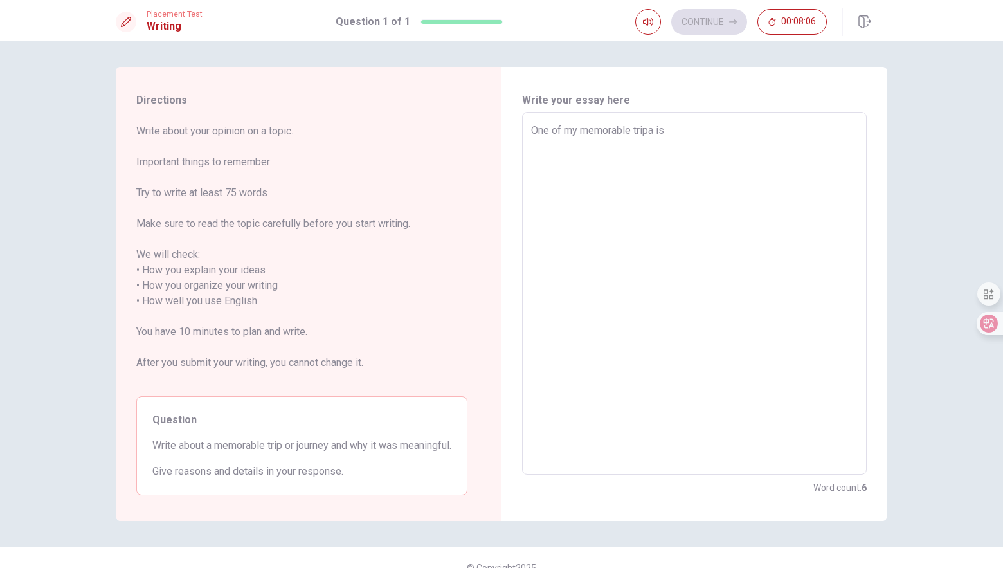
type textarea "x"
type textarea "One of my memorable trip is"
type textarea "x"
type textarea "One of my memorable trips is"
type textarea "x"
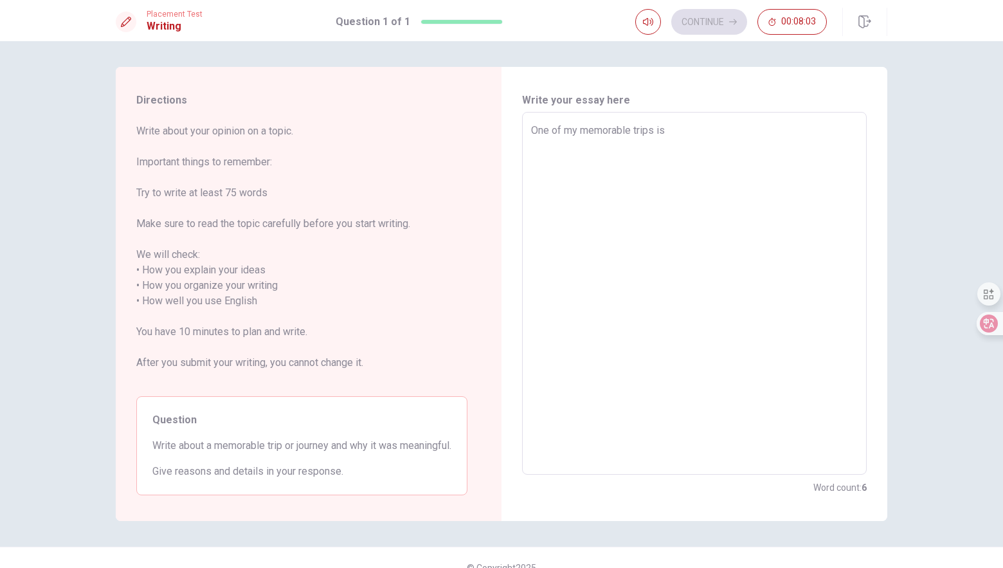
type textarea "One of my memorable trips i"
type textarea "x"
type textarea "One of my memorable trips"
type textarea "x"
type textarea "One of my memorable trips i"
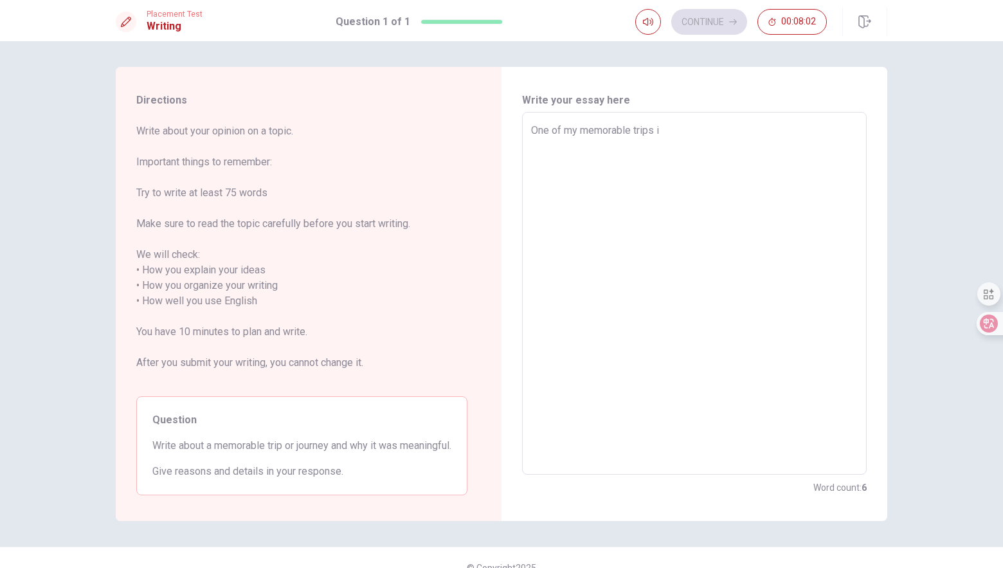
type textarea "x"
type textarea "One of my memorable trips i"
type textarea "x"
type textarea "One of my memorable trips i"
type textarea "x"
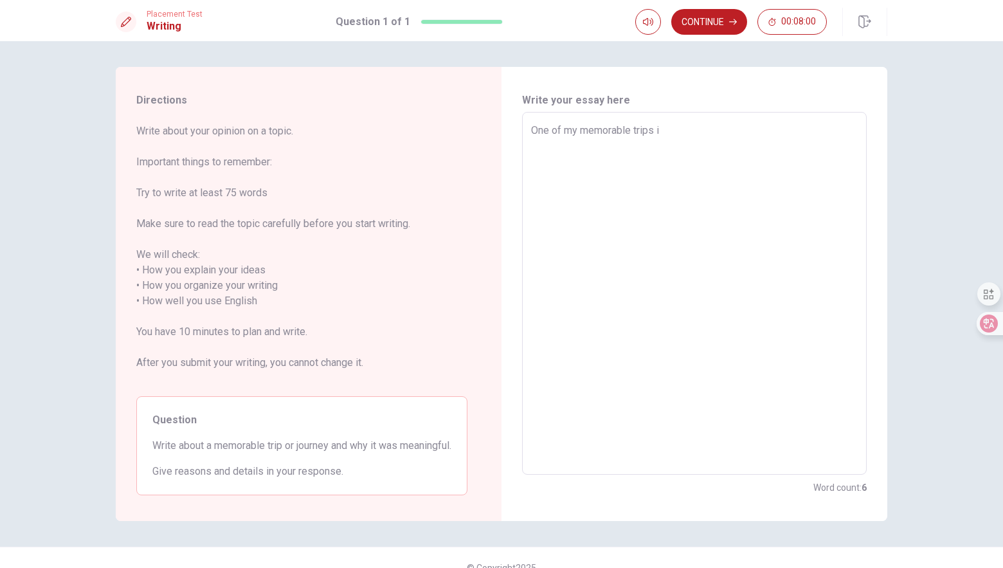
type textarea "One of my memorable trips"
type textarea "x"
type textarea "One of my memorable trips I"
type textarea "x"
type textarea "One of my memorable trips I"
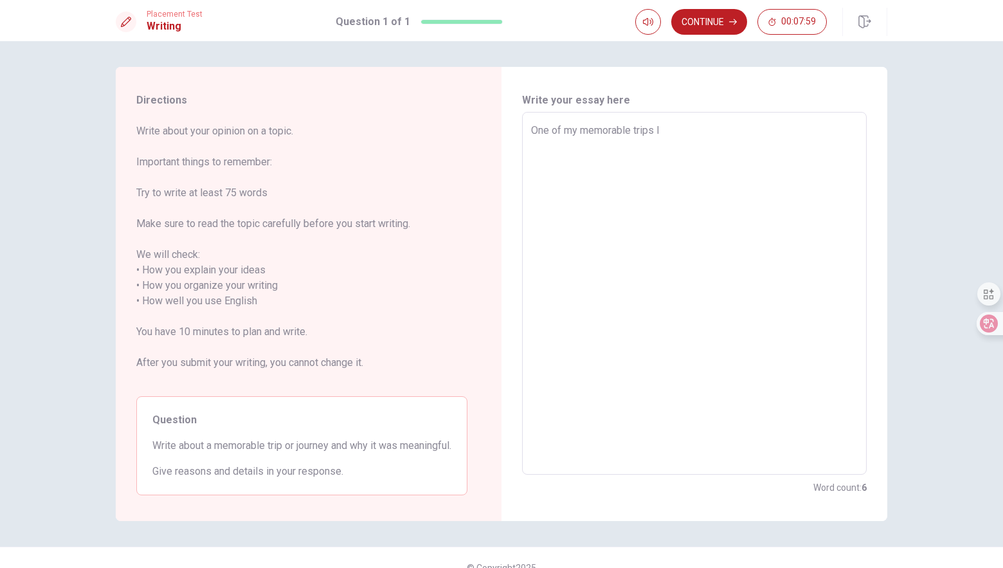
type textarea "x"
type textarea "One of my memorable trips I h"
type textarea "x"
type textarea "One of my memorable trips I ha"
type textarea "x"
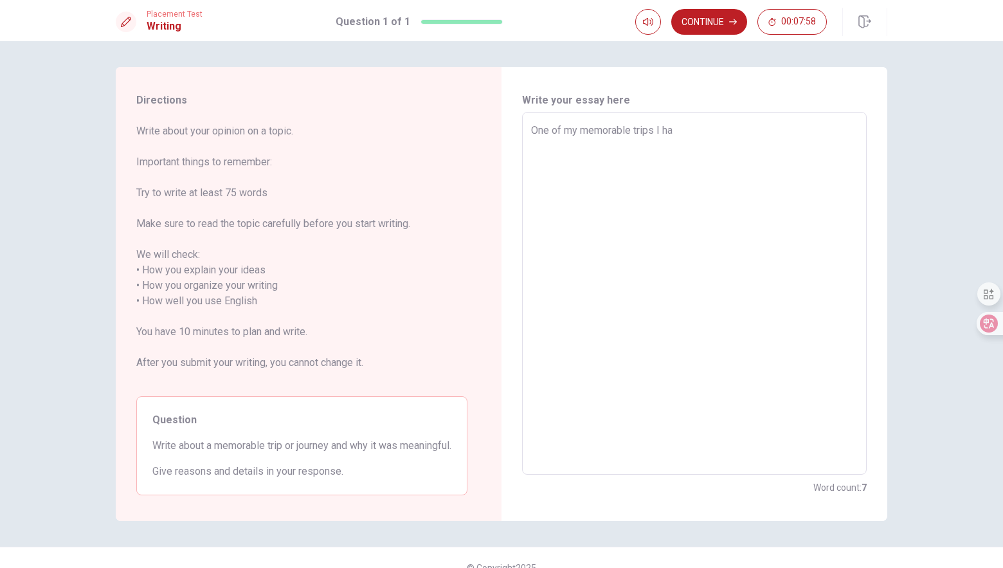
type textarea "One of my memorable trips I hav"
type textarea "x"
type textarea "One of my memorable trips I have"
type textarea "x"
type textarea "One of my memorable trips I have"
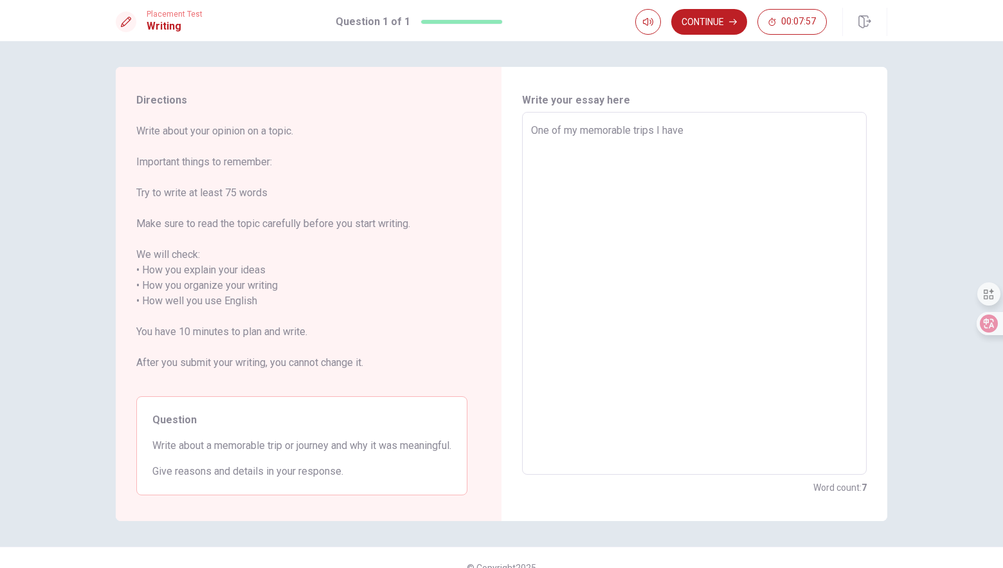
type textarea "x"
type textarea "One of my memorable trips I have e"
type textarea "x"
type textarea "One of my memorable trips I have ec"
type textarea "x"
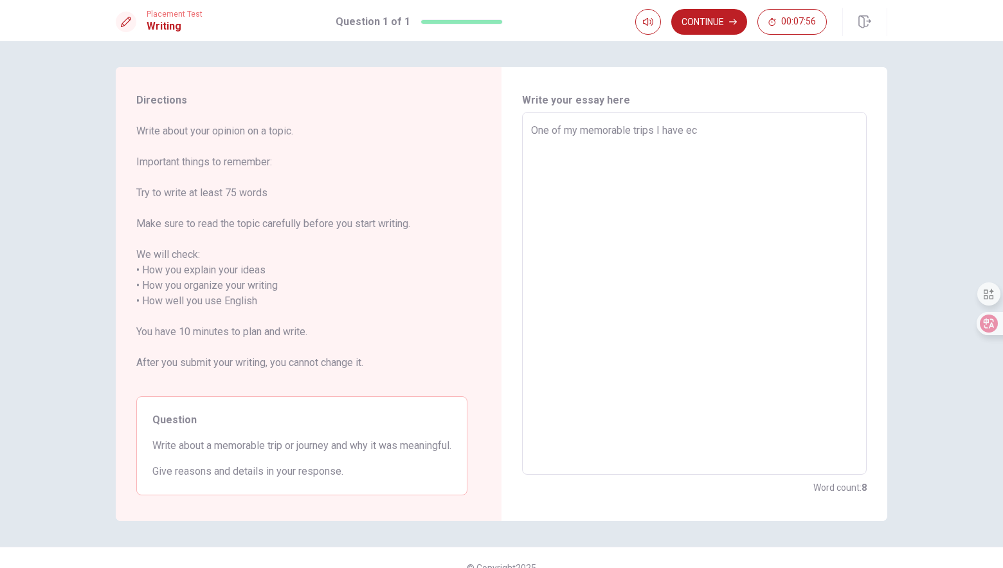
type textarea "One of my memorable trips I have e"
type textarea "x"
type textarea "One of my memorable trips I have el"
type textarea "x"
type textarea "One of my memorable trips I have e"
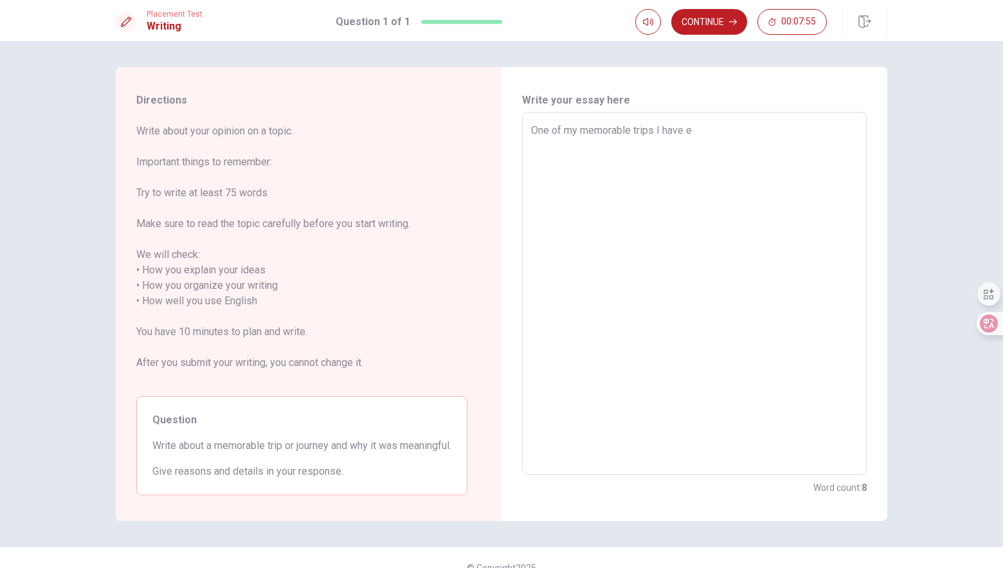
type textarea "x"
type textarea "One of my memorable trips I have ev"
type textarea "x"
type textarea "One of my memorable trips I have eve"
type textarea "x"
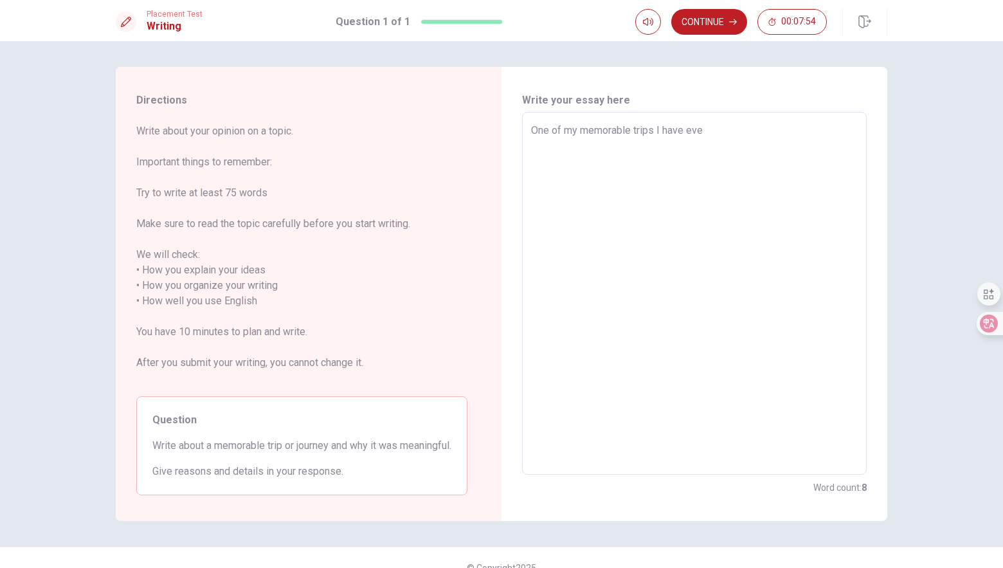
type textarea "One of my memorable trips I have ever"
type textarea "x"
type textarea "One of my memorable trips I have ever"
type textarea "x"
type textarea "One of my memorable trips I have ever t"
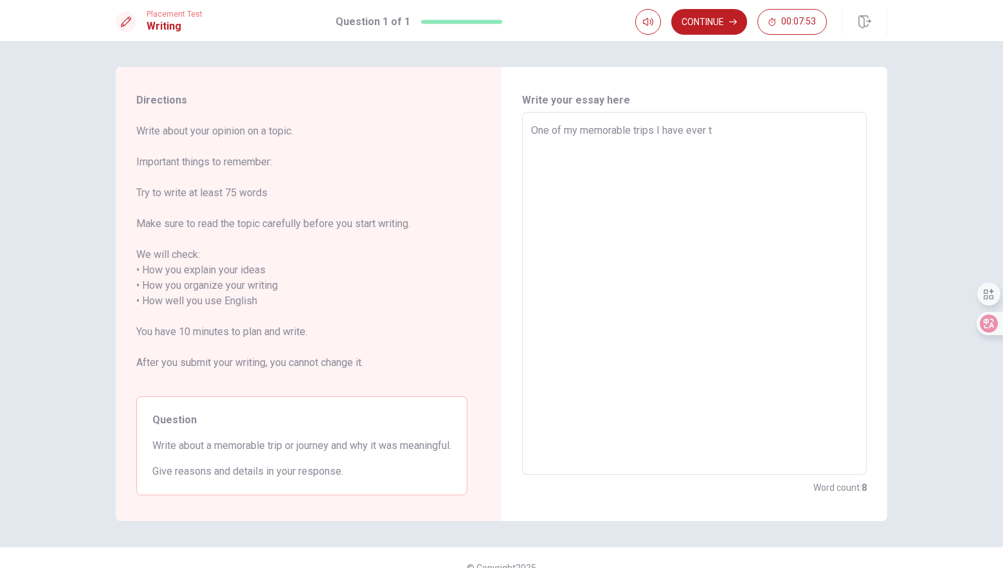
type textarea "x"
type textarea "One of my memorable trips I have ever ta"
type textarea "x"
type textarea "One of my memorable trips I have ever tak"
type textarea "x"
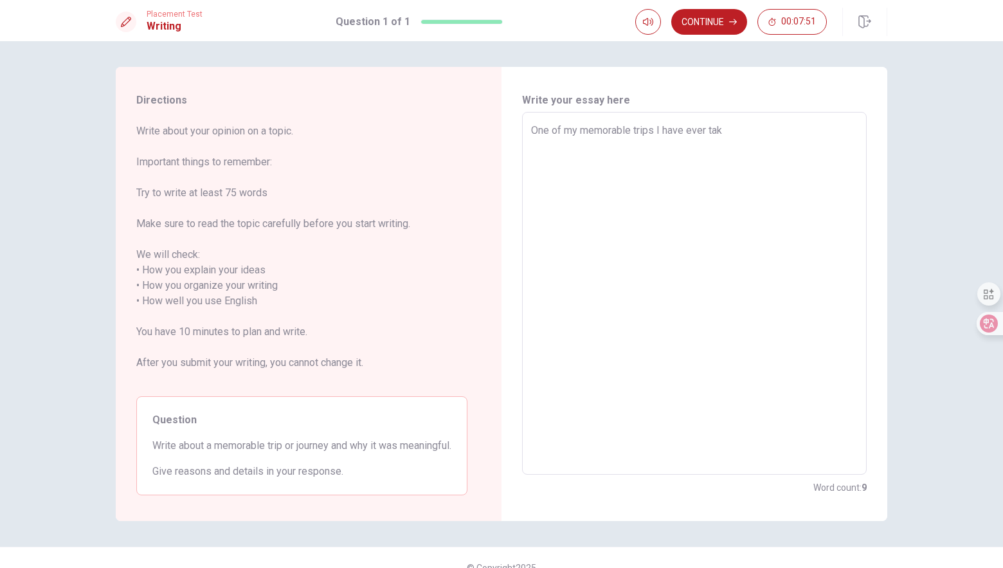
type textarea "One of my memorable trips I have ever take"
type textarea "x"
type textarea "One of my memorable trips I have ever taken"
type textarea "x"
type textarea "One of my memorable trips I have ever taken"
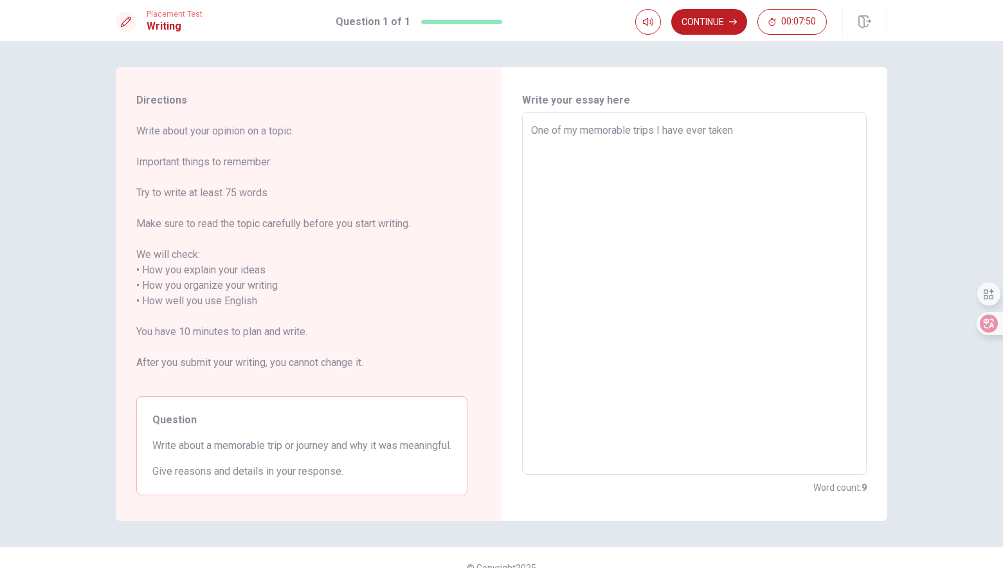
type textarea "x"
type textarea "One of my memorable trips I have ever taken w"
type textarea "x"
type textarea "One of my memorable trips I have ever taken wa"
type textarea "x"
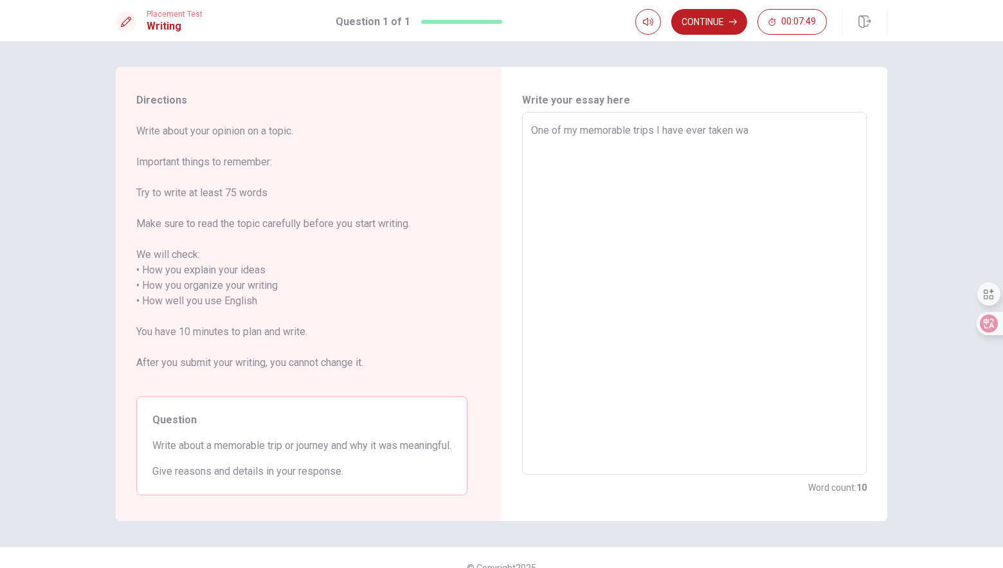
type textarea "One of my memorable trips I have ever taken was"
type textarea "x"
type textarea "One of my memorable trips I have ever taken was"
type textarea "x"
type textarea "One of my memorable trips I have ever taken was t"
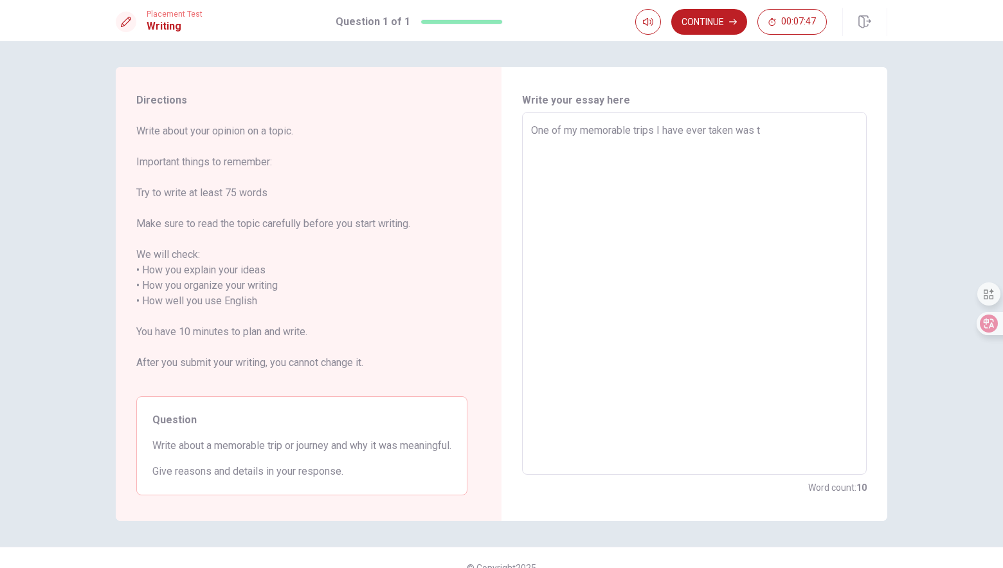
type textarea "x"
type textarea "One of my memorable trips I have ever taken was tu"
type textarea "x"
type textarea "One of my memorable trips I have ever taken was tu"
type textarea "x"
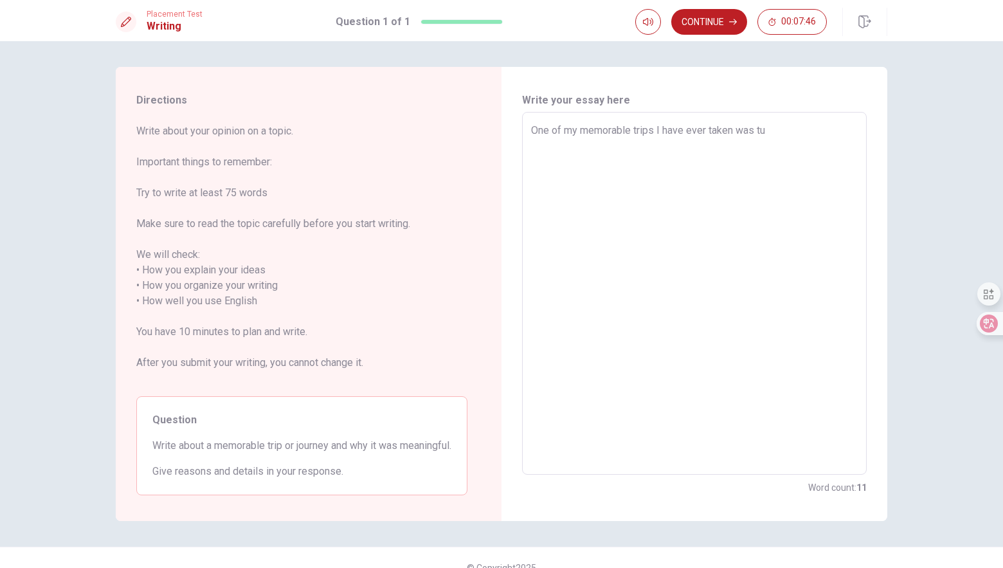
type textarea "One of my memorable trips I have ever taken was tu"
type textarea "x"
type textarea "One of my memorable trips I have ever taken was t"
type textarea "x"
type textarea "One of my memorable trips I have ever taken was"
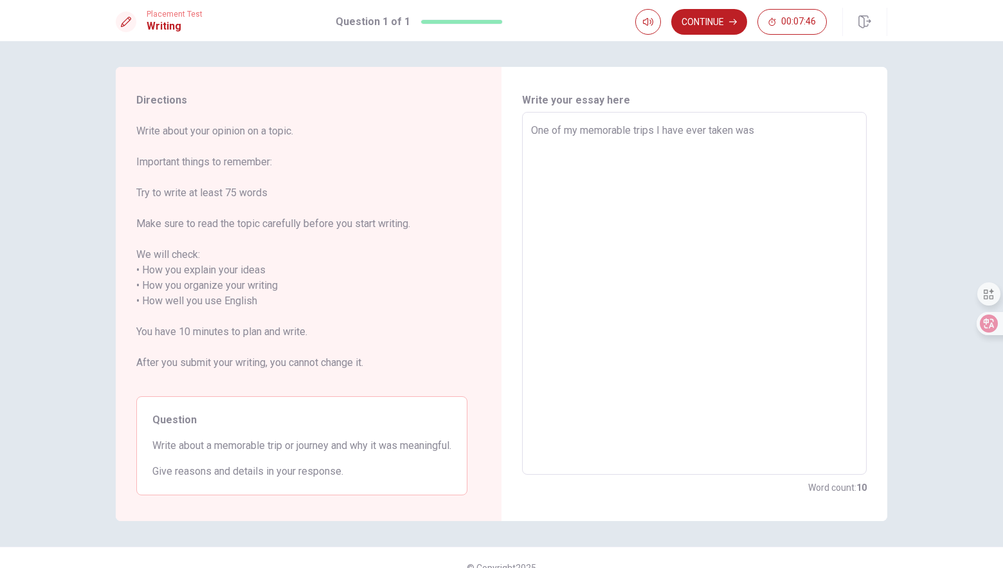
type textarea "x"
type textarea "One of my memorable trips I have ever taken was t"
type textarea "x"
type textarea "One of my memorable trips I have ever taken was to"
type textarea "x"
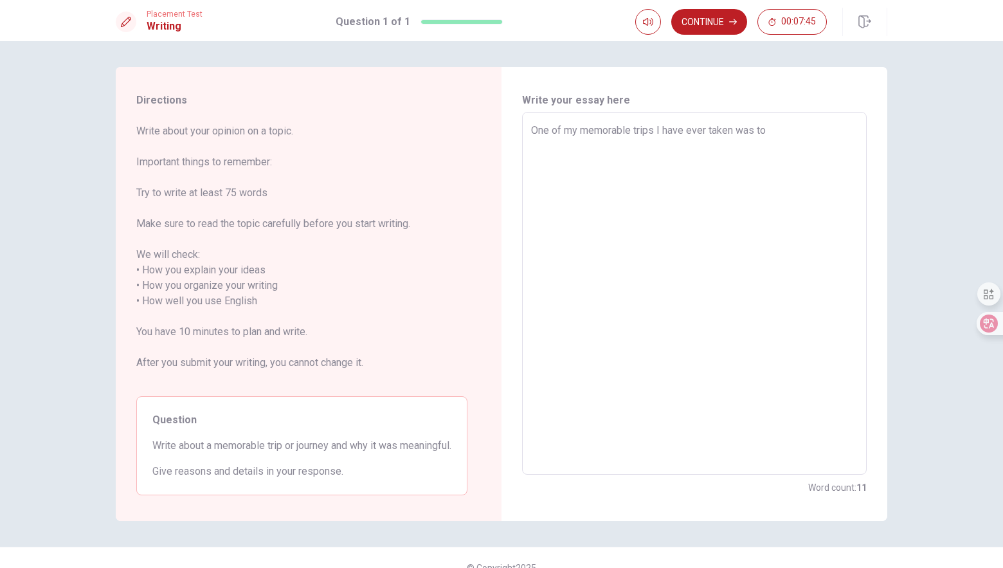
type textarea "One of my memorable trips I have ever taken was to"
type textarea "x"
type textarea "One of my memorable trips I have ever taken was to V"
type textarea "x"
type textarea "One of my memorable trips I have ever taken was to [GEOGRAPHIC_DATA]"
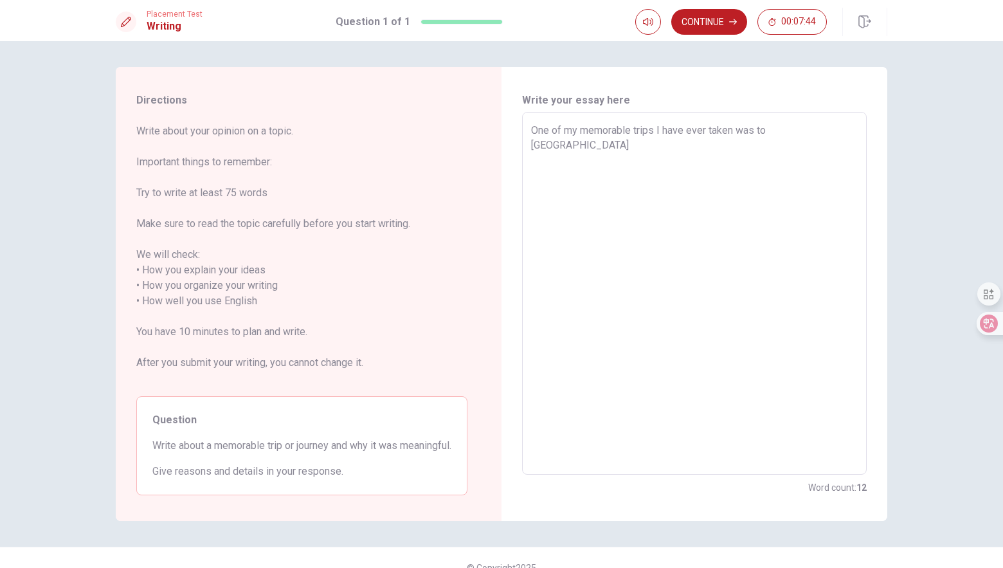
type textarea "x"
type textarea "One of my memorable trips I have ever taken was to Van"
type textarea "x"
type textarea "One of my memorable trips I have ever taken was to [GEOGRAPHIC_DATA]"
type textarea "x"
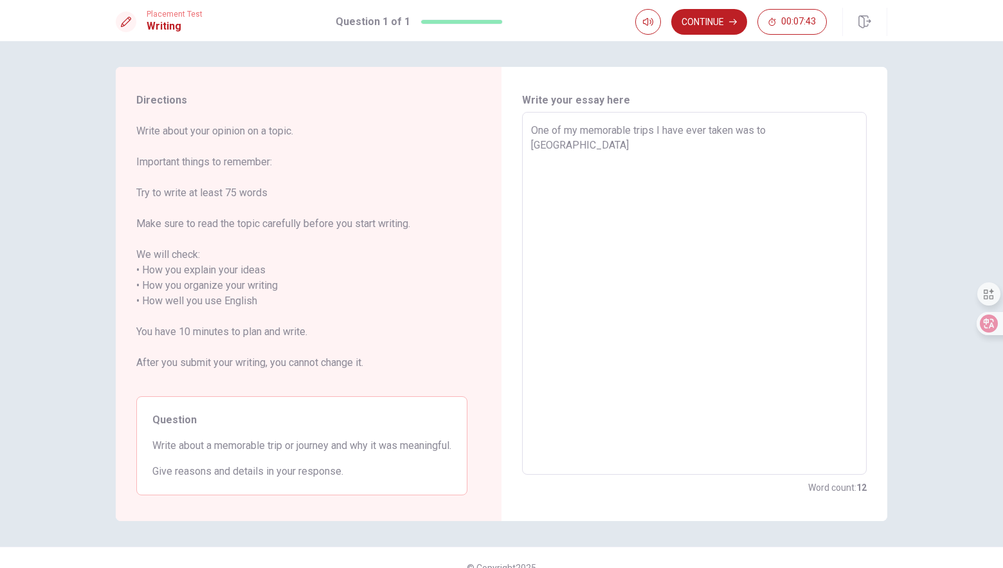
type textarea "One of my memorable trips I have ever taken was to [GEOGRAPHIC_DATA]"
type textarea "x"
type textarea "One of my memorable trips I have ever taken was to [GEOGRAPHIC_DATA]"
type textarea "x"
type textarea "One of my memorable trips I have ever taken was to [GEOGRAPHIC_DATA]"
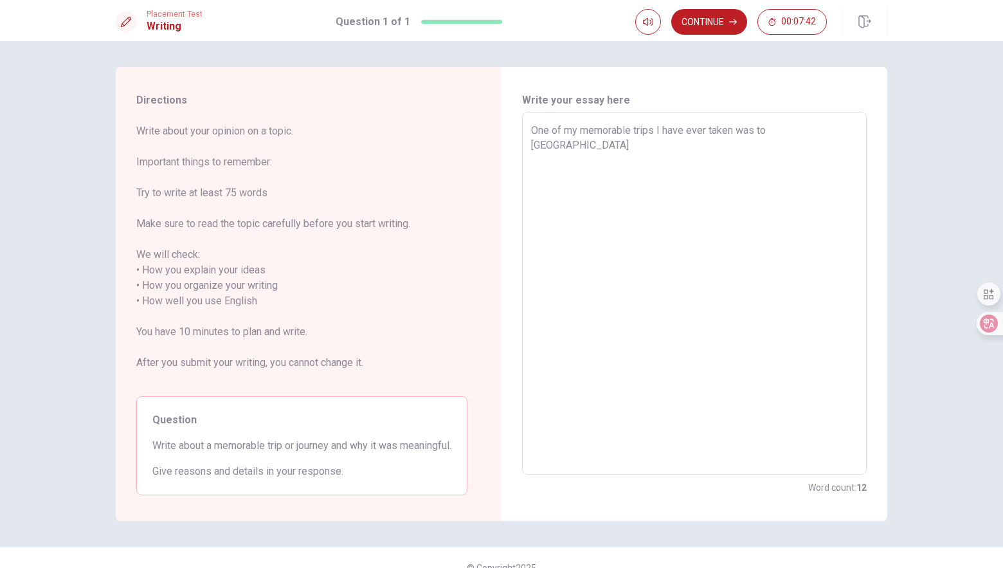
type textarea "x"
type textarea "One of my memorable trips I have ever taken was to [GEOGRAPHIC_DATA]"
type textarea "x"
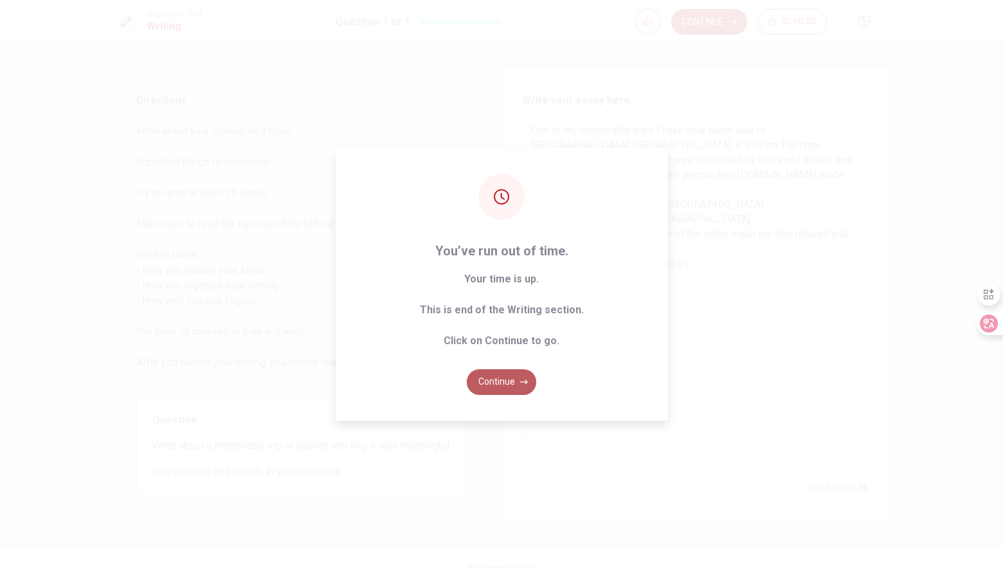
click at [499, 384] on button "Continue" at bounding box center [501, 382] width 69 height 26
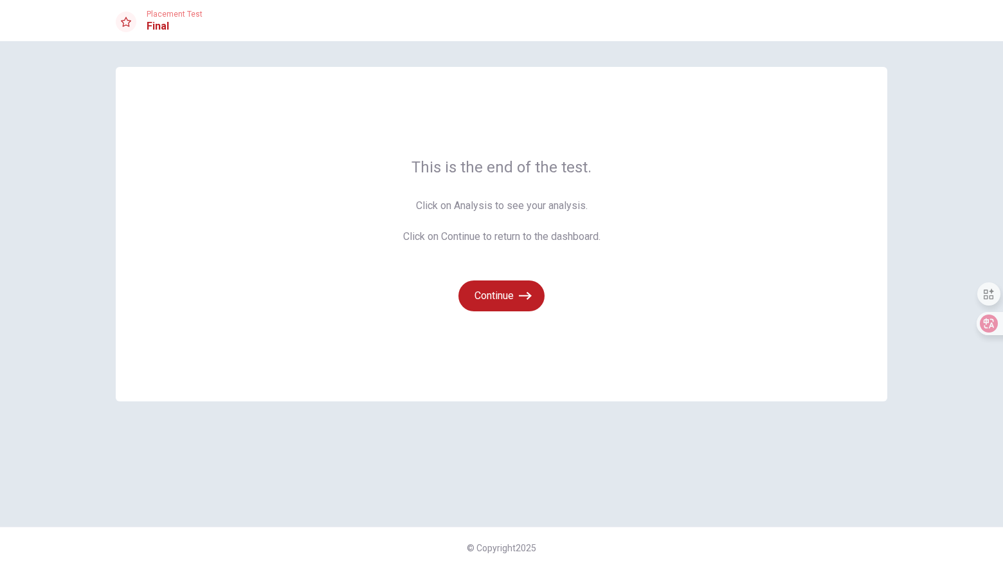
drag, startPoint x: 415, startPoint y: 166, endPoint x: 486, endPoint y: 163, distance: 70.8
click at [486, 163] on span "This is the end of the test." at bounding box center [501, 167] width 197 height 21
click at [512, 296] on button "Continue" at bounding box center [501, 295] width 86 height 31
